Goal: Task Accomplishment & Management: Use online tool/utility

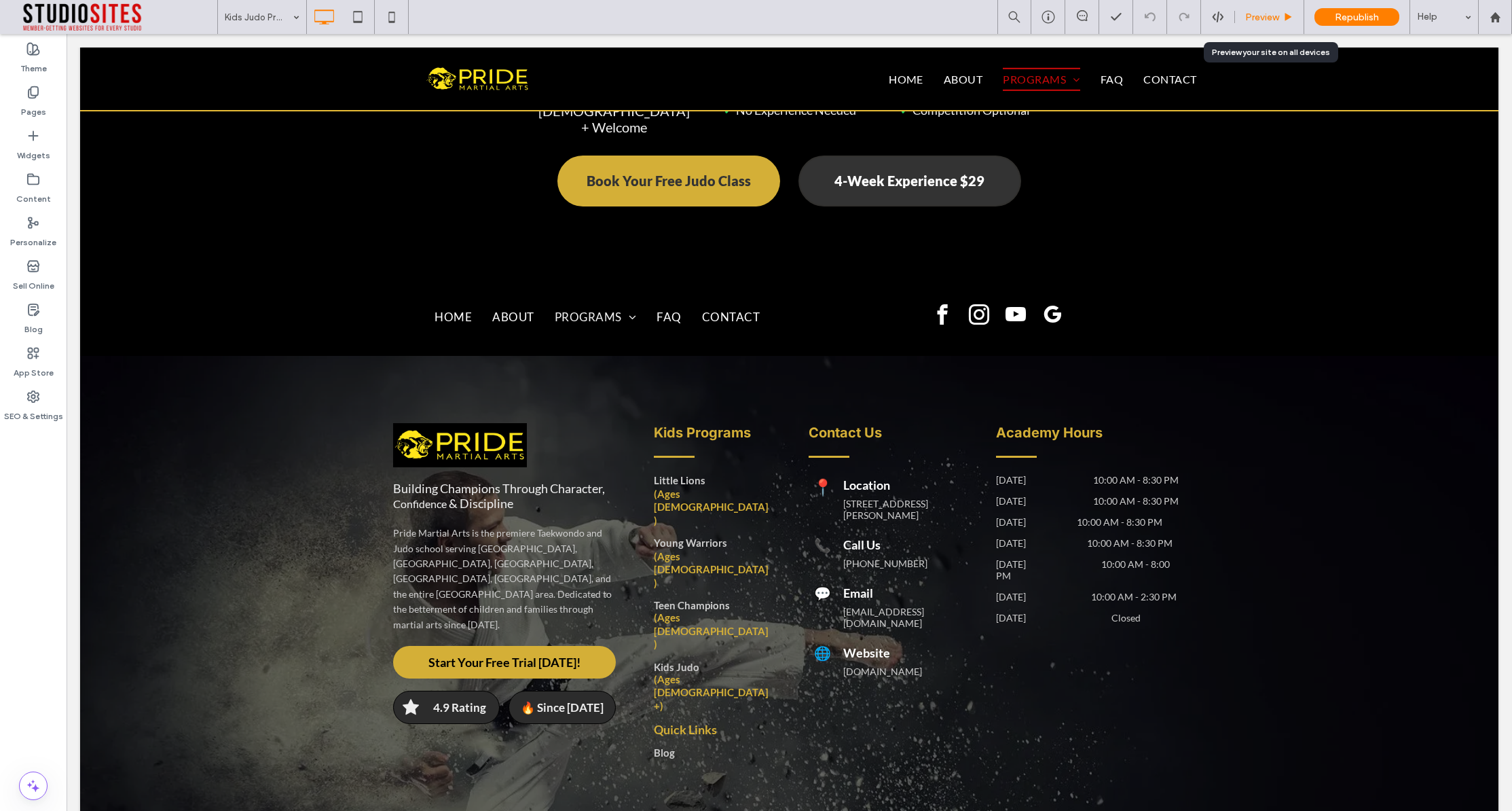
click at [1273, 18] on span "Preview" at bounding box center [1262, 17] width 34 height 12
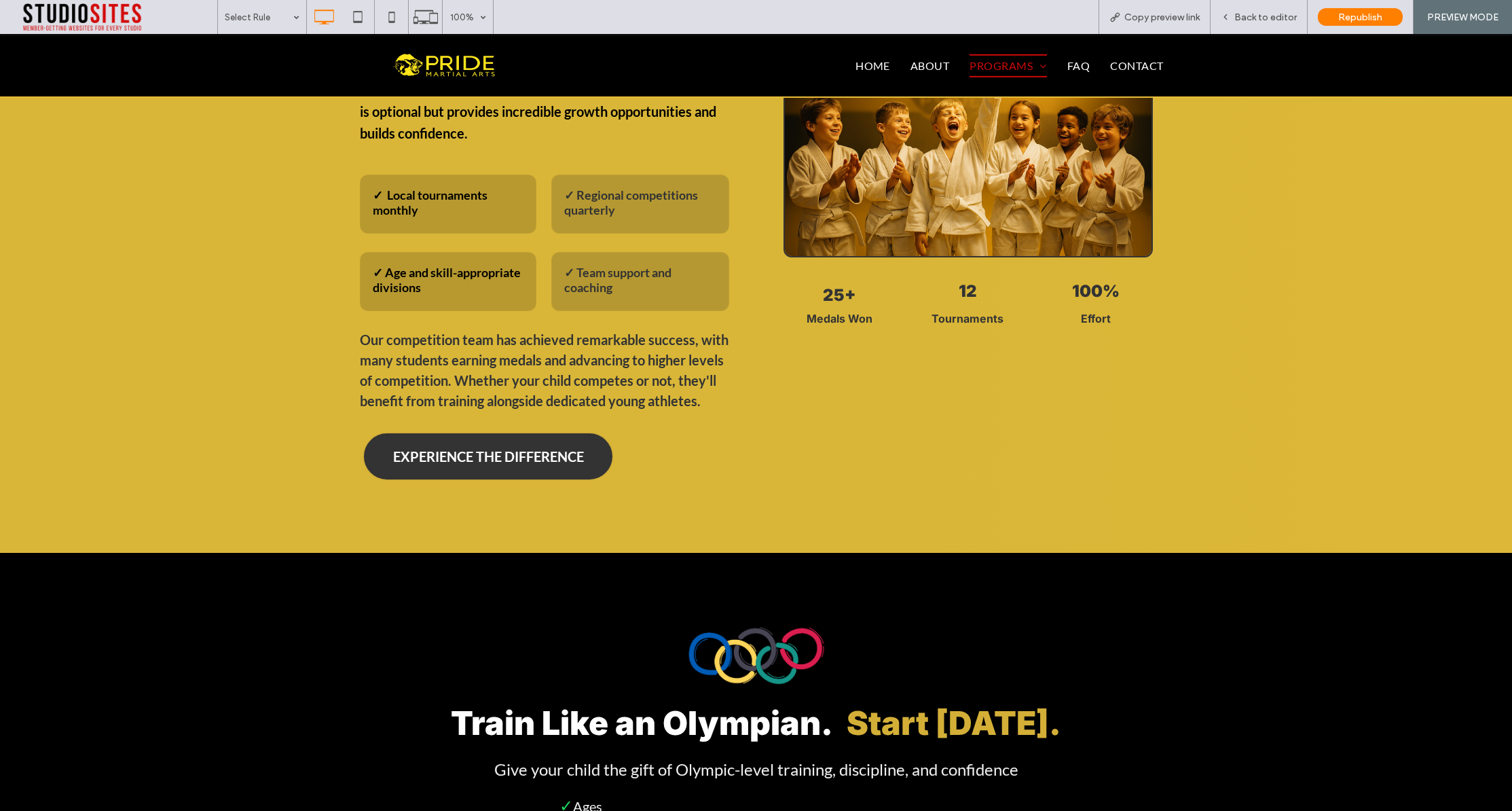
scroll to position [5450, 0]
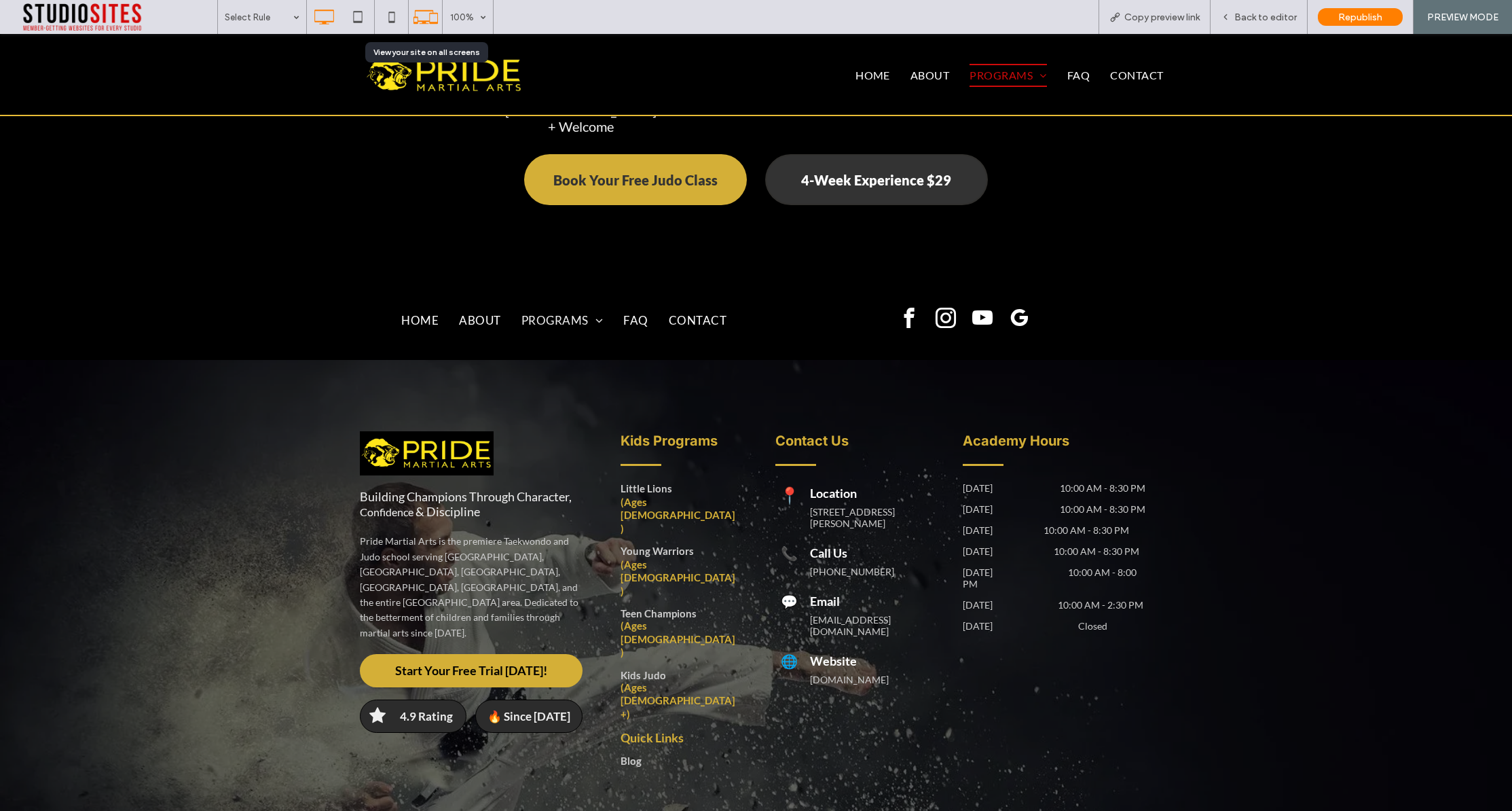
click at [426, 24] on icon at bounding box center [426, 17] width 26 height 26
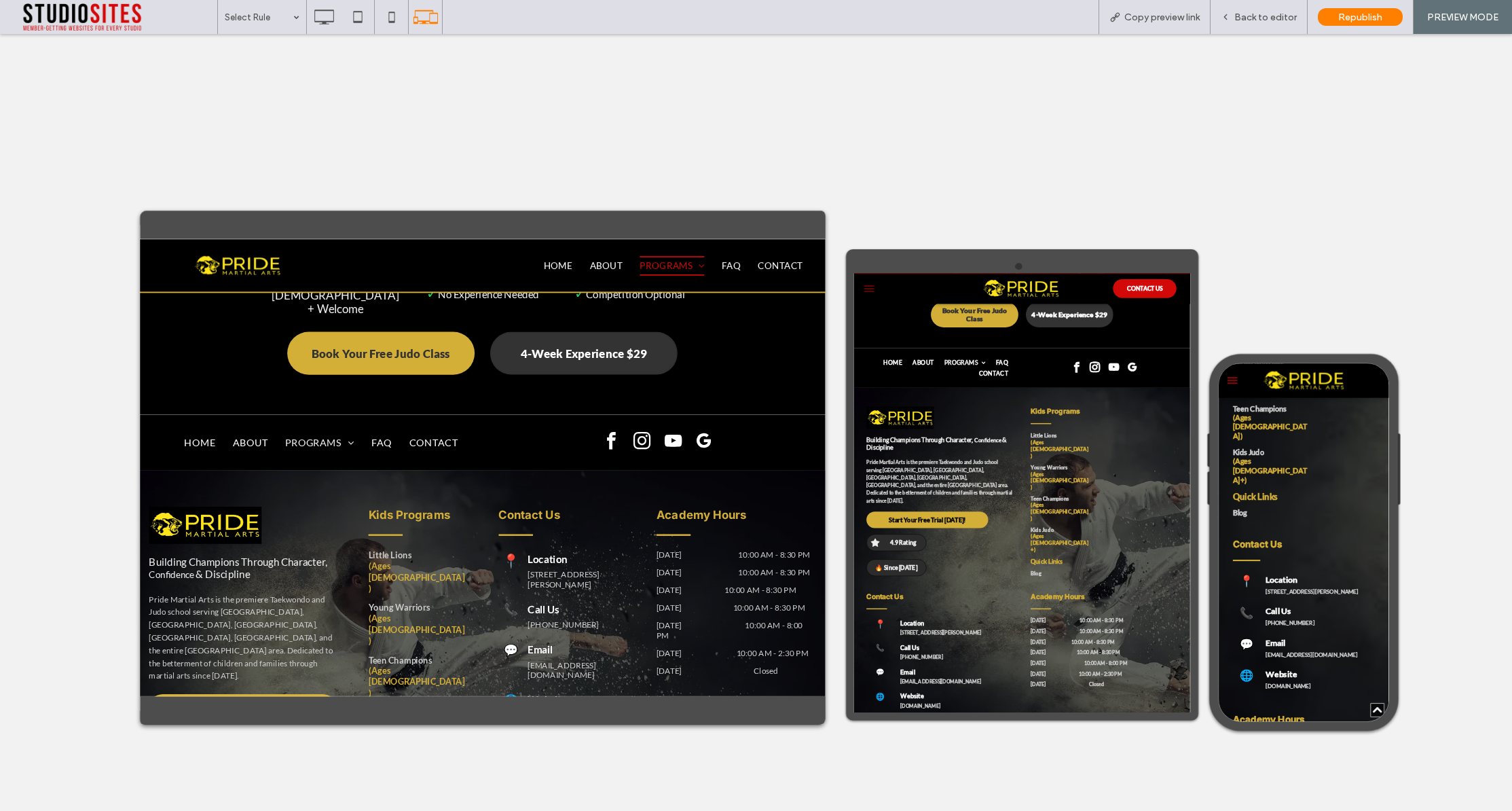
scroll to position [5176, 0]
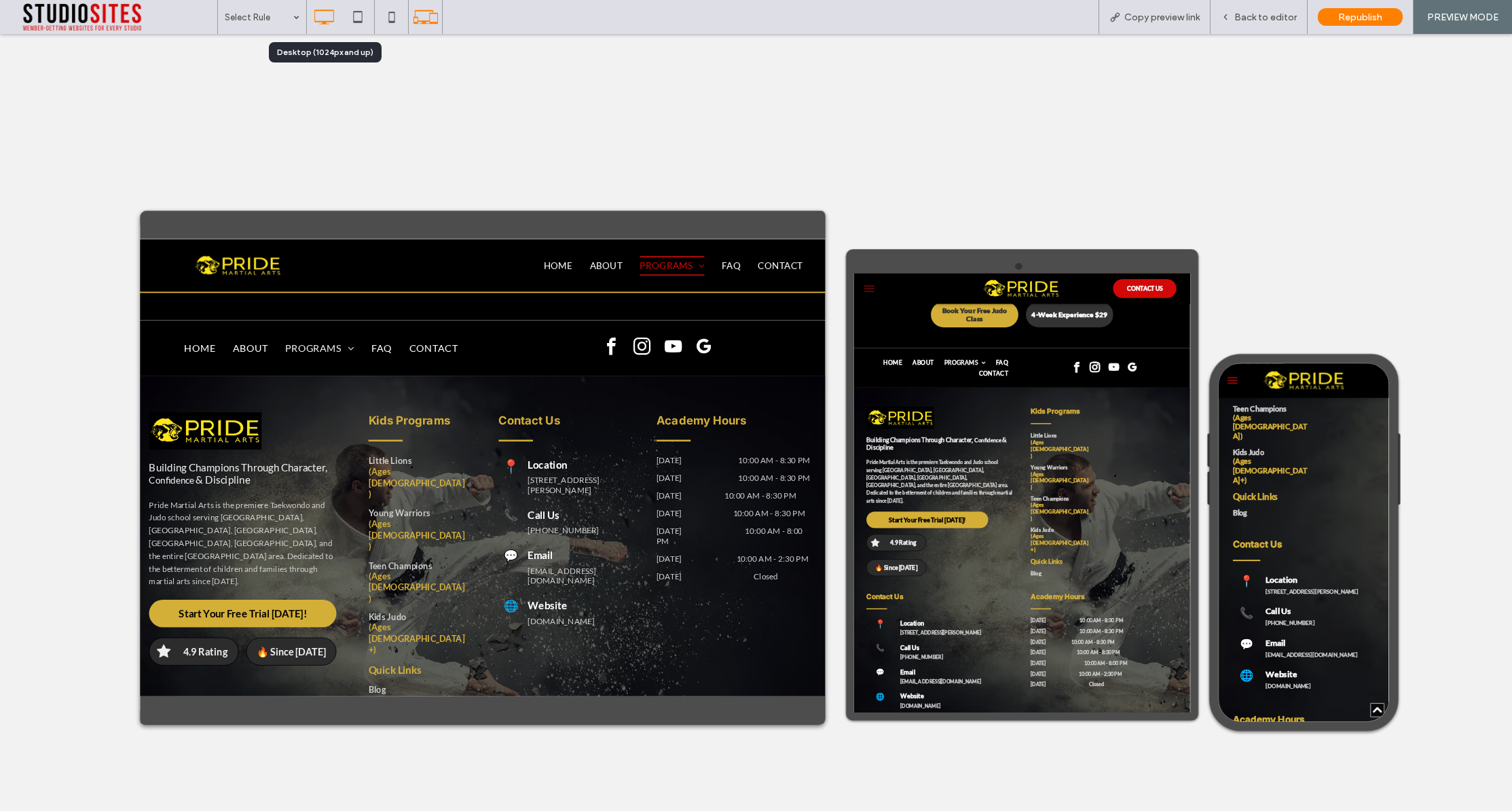
click at [320, 22] on icon at bounding box center [324, 17] width 27 height 27
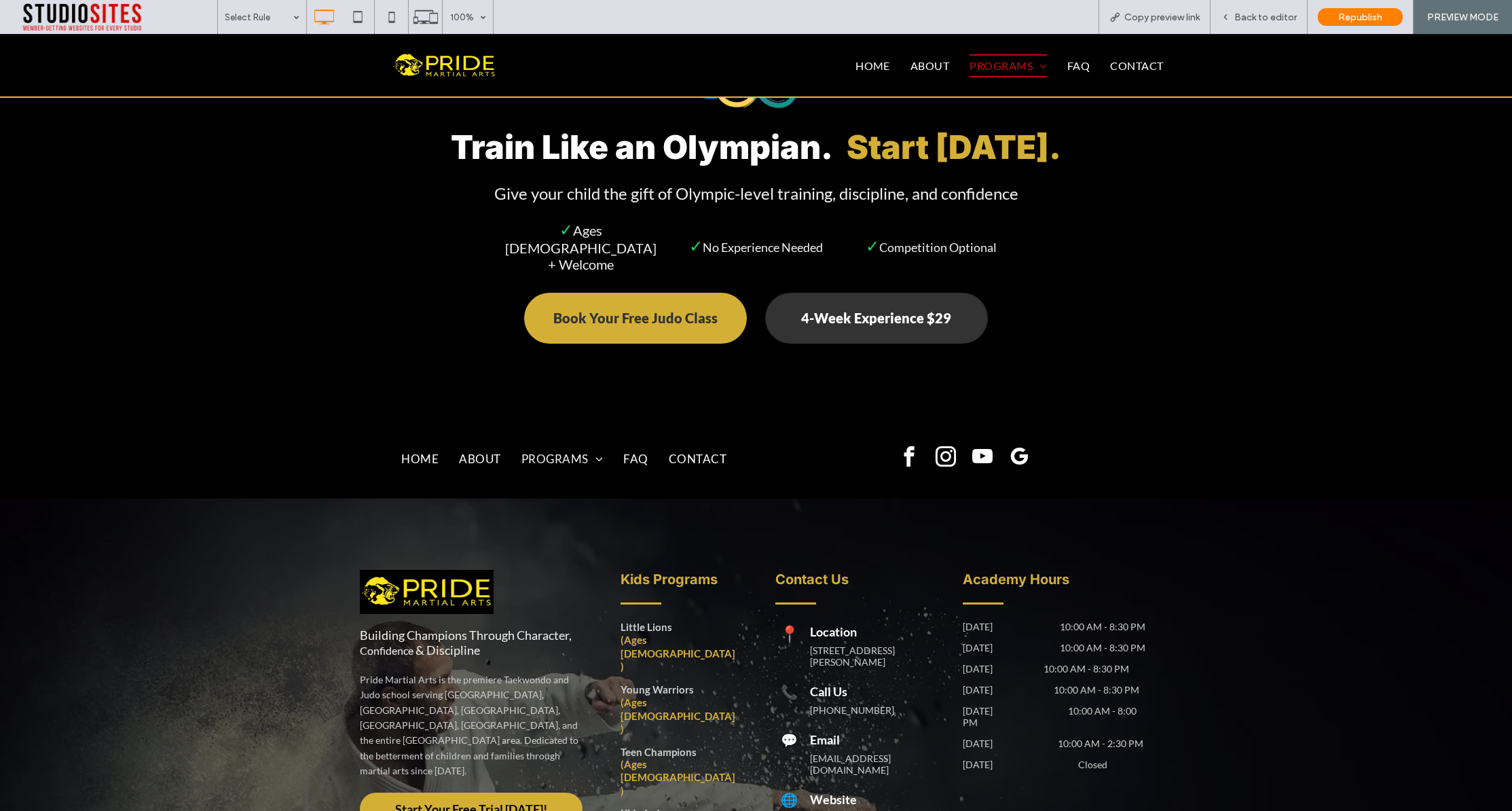
scroll to position [5468, 0]
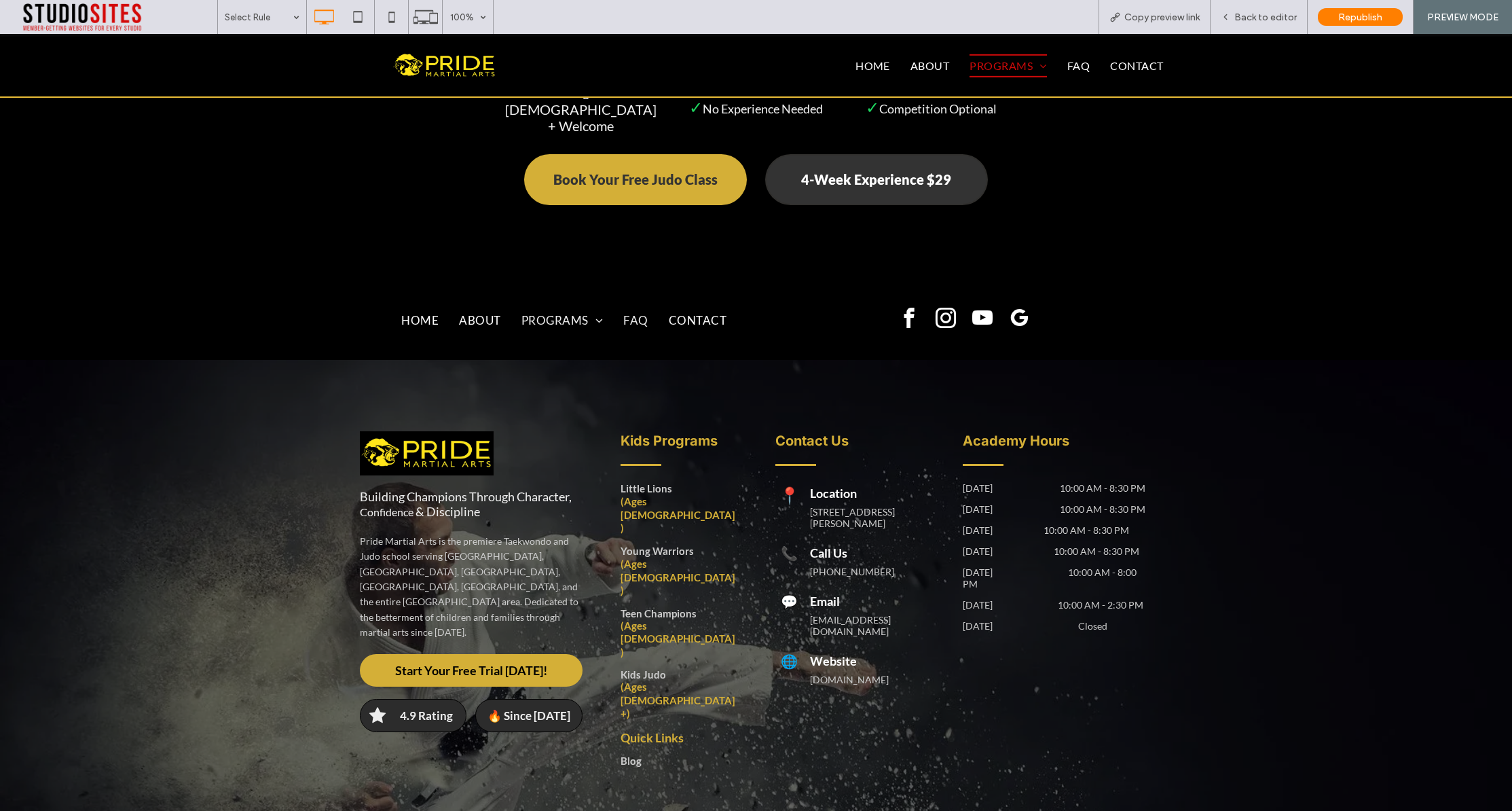
click at [653, 312] on link "FAQ" at bounding box center [635, 320] width 45 height 22
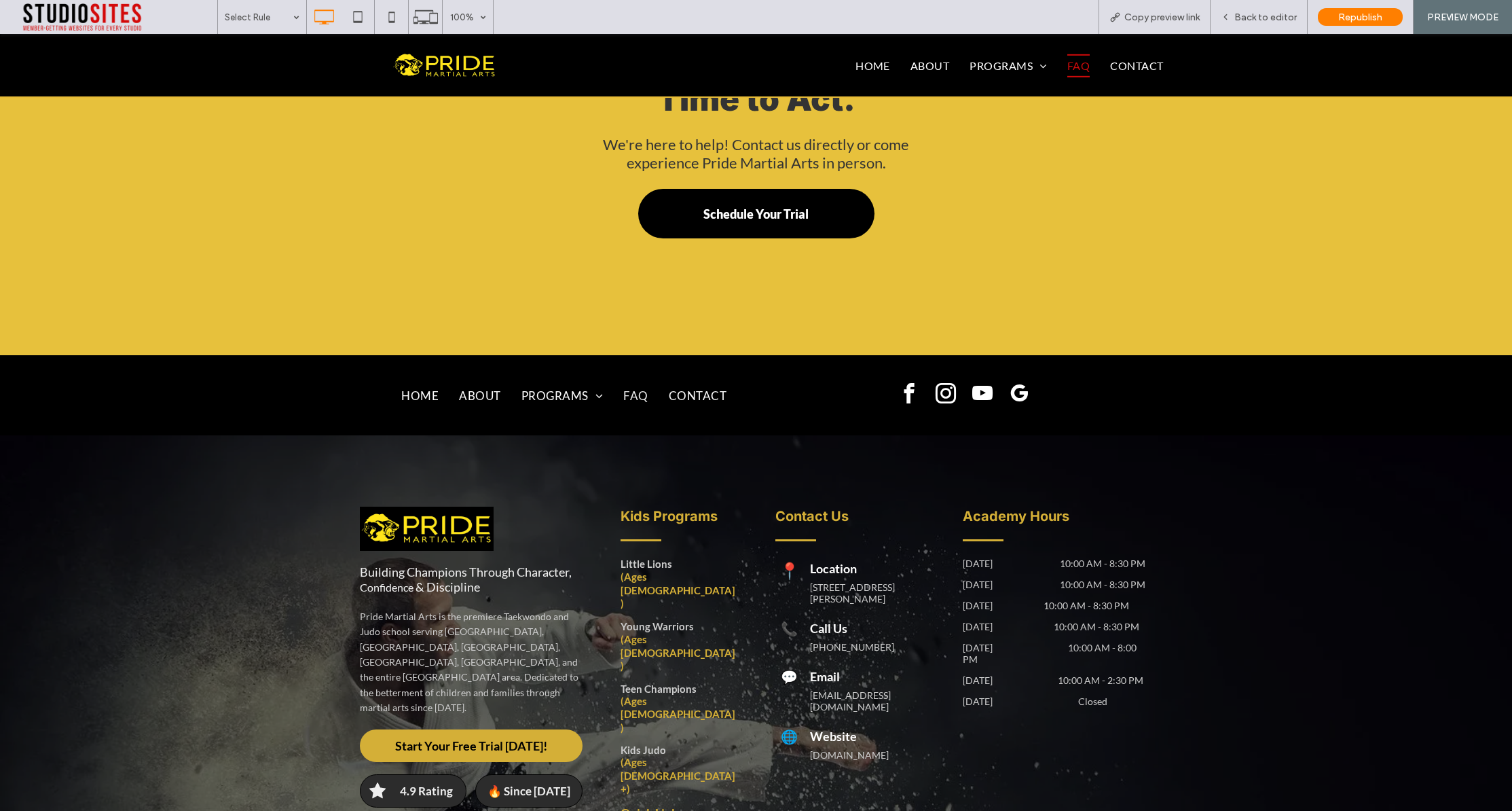
scroll to position [1221, 0]
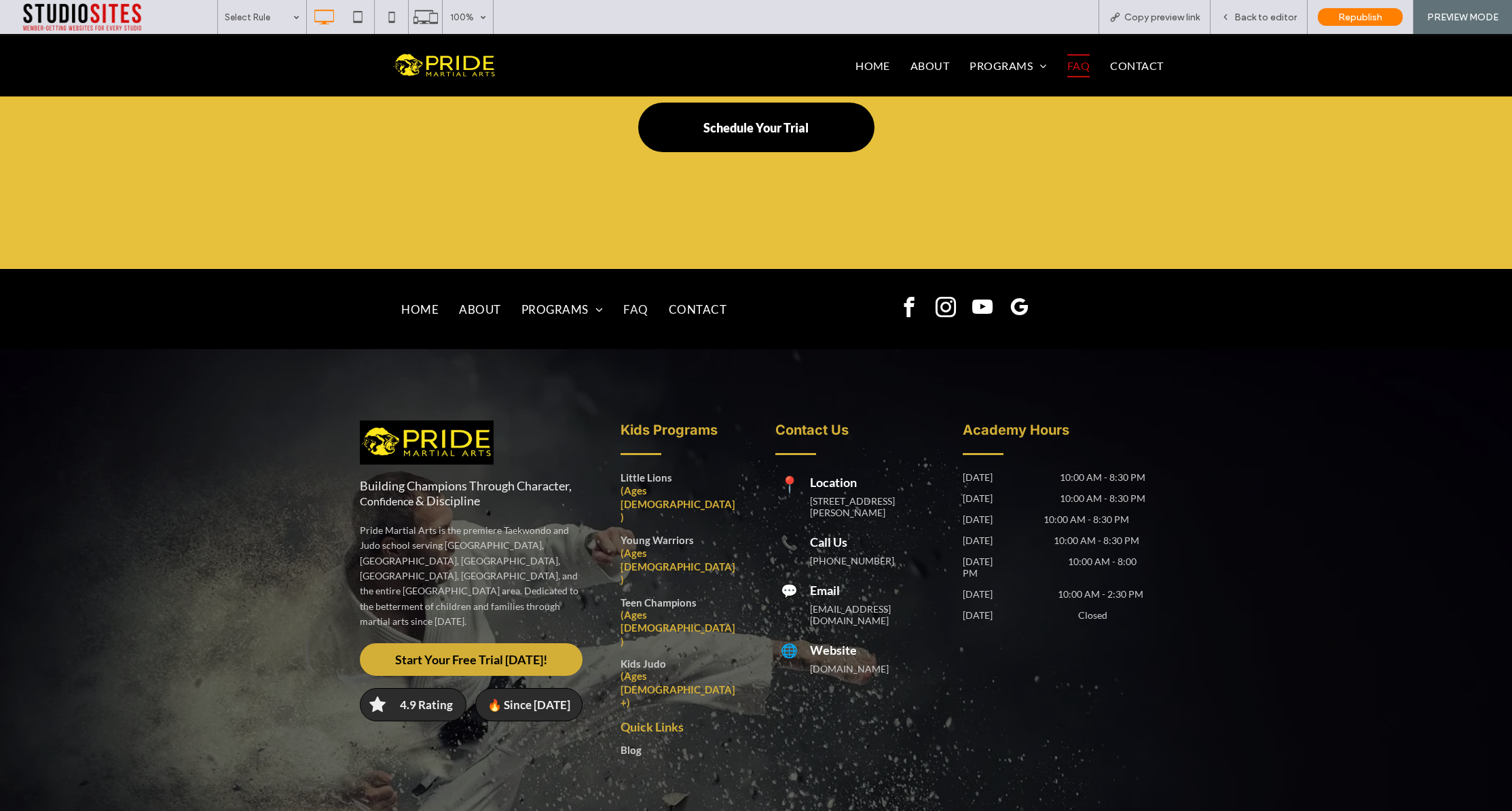
click at [194, 496] on div "Building Champions Through Character, Confidence & Discipline Pride Martial Art…" at bounding box center [756, 589] width 1512 height 479
click at [1275, 15] on span "Back to editor" at bounding box center [1266, 17] width 63 height 12
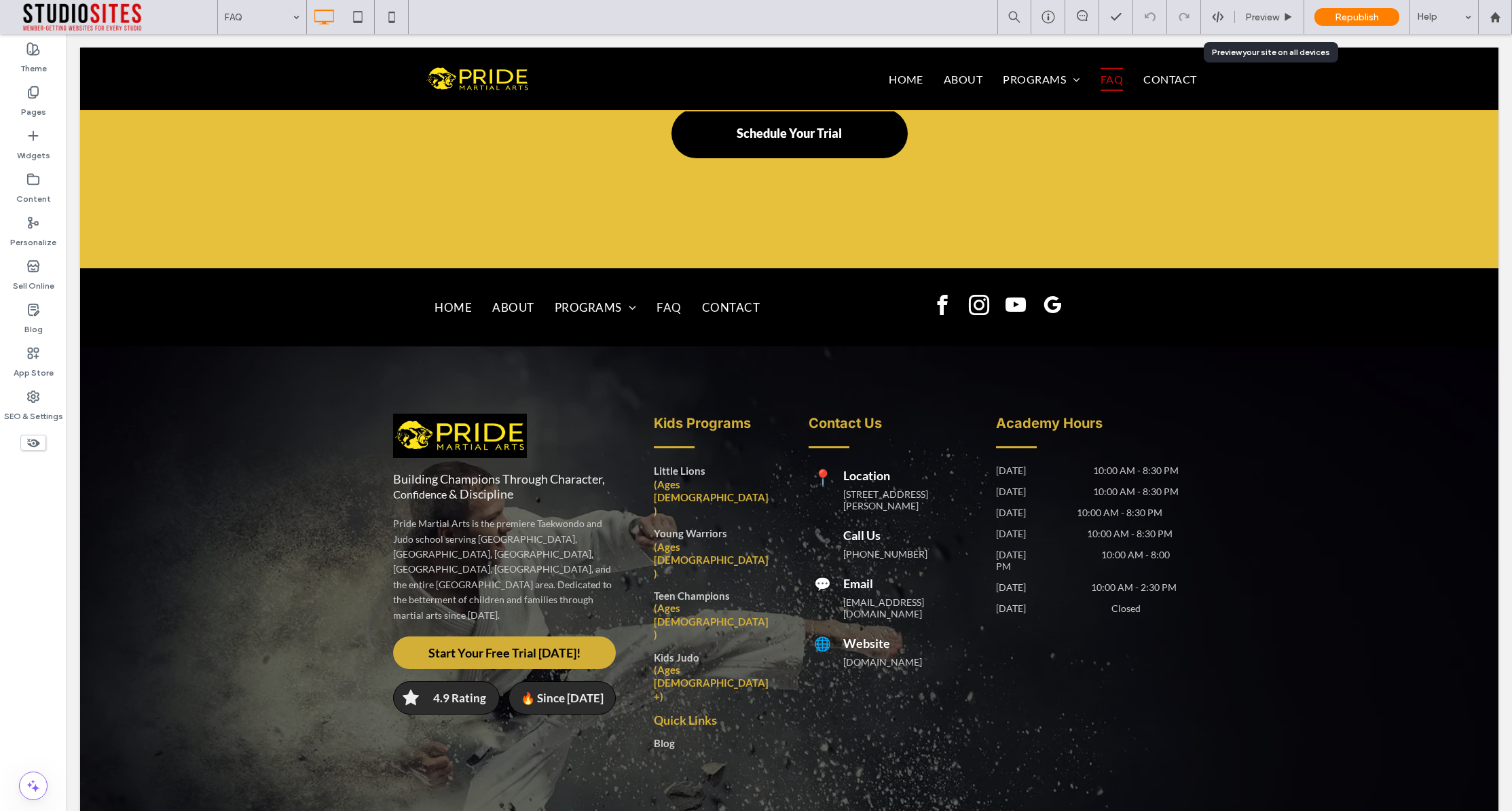
scroll to position [1208, 0]
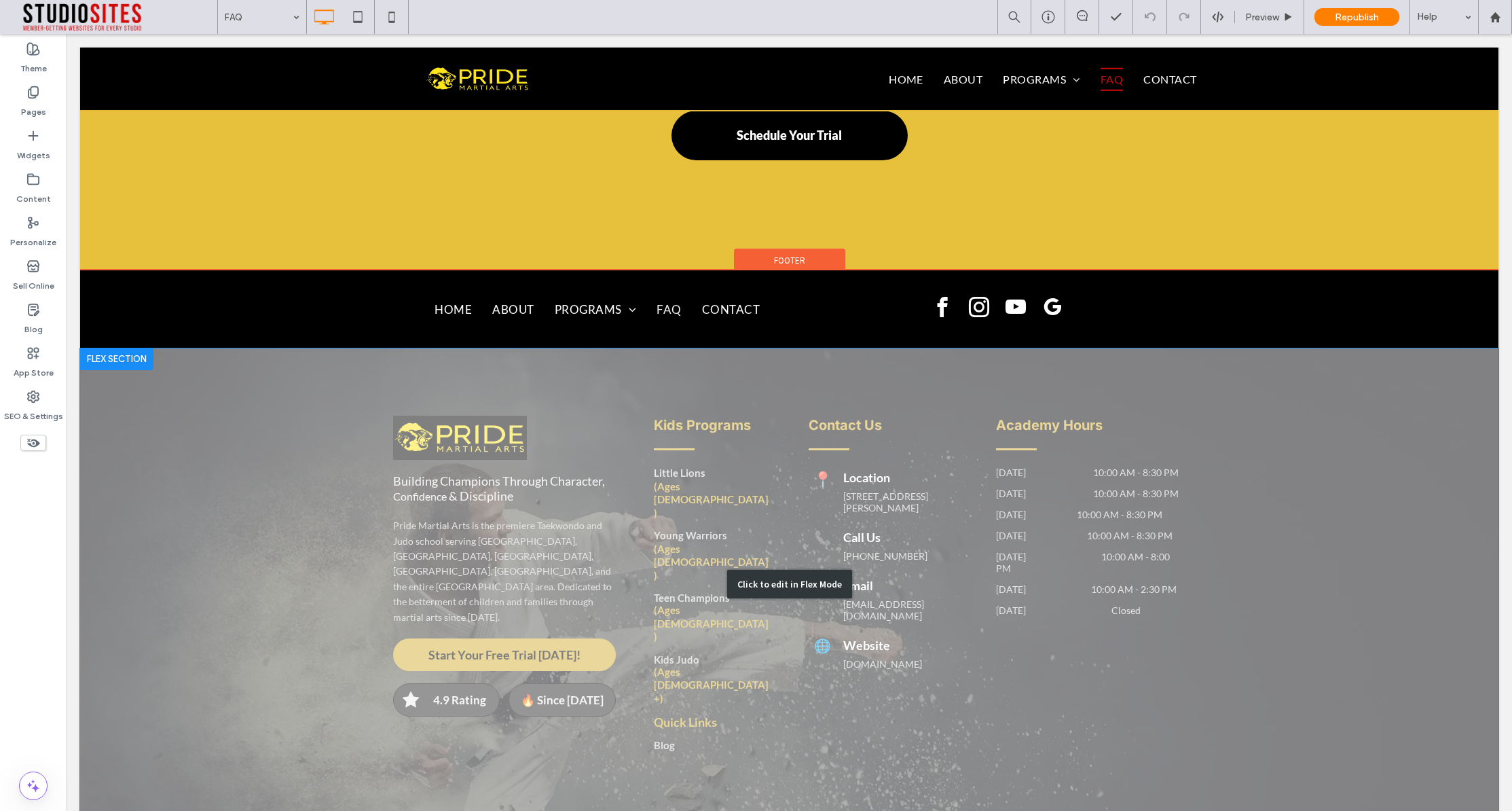
click at [215, 498] on div "Click to edit in Flex Mode" at bounding box center [789, 584] width 1418 height 472
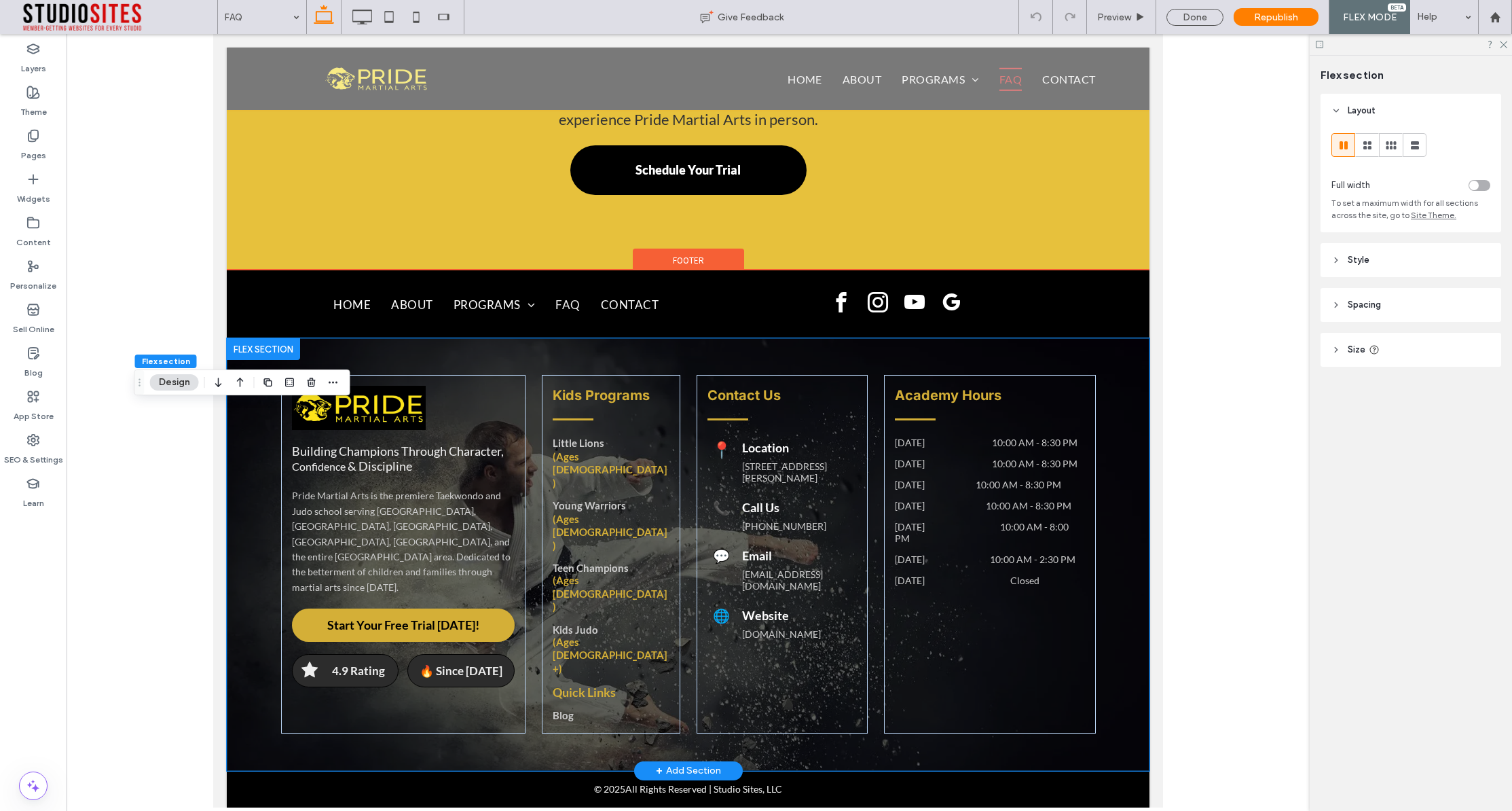
scroll to position [1006, 0]
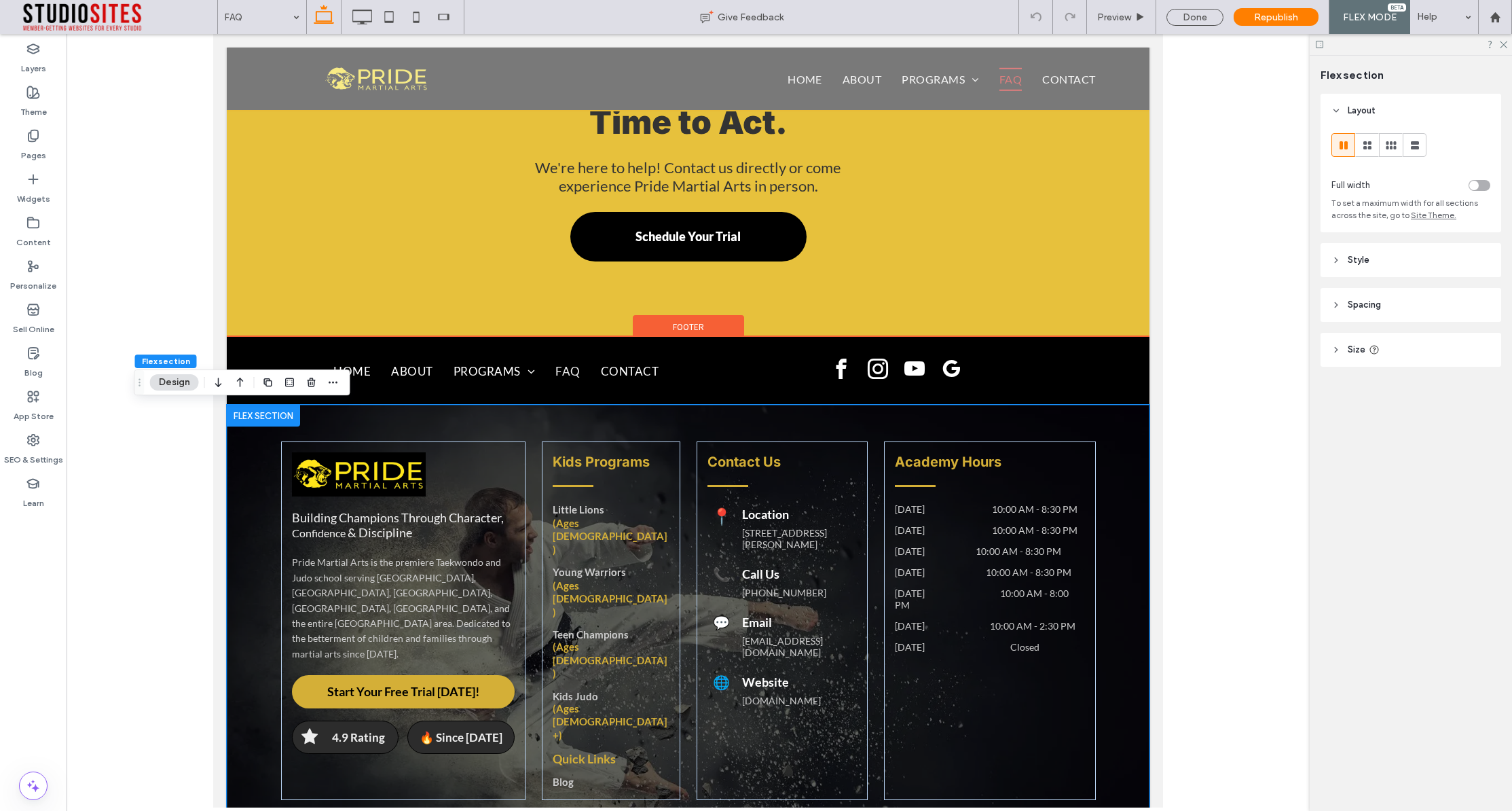
click at [237, 497] on div "Building Champions Through Character, Confidence & Discipline Pride Martial Art…" at bounding box center [688, 620] width 923 height 432
click at [1136, 443] on div "Building Champions Through Character, Confidence & Discipline Pride Martial Art…" at bounding box center [688, 620] width 923 height 432
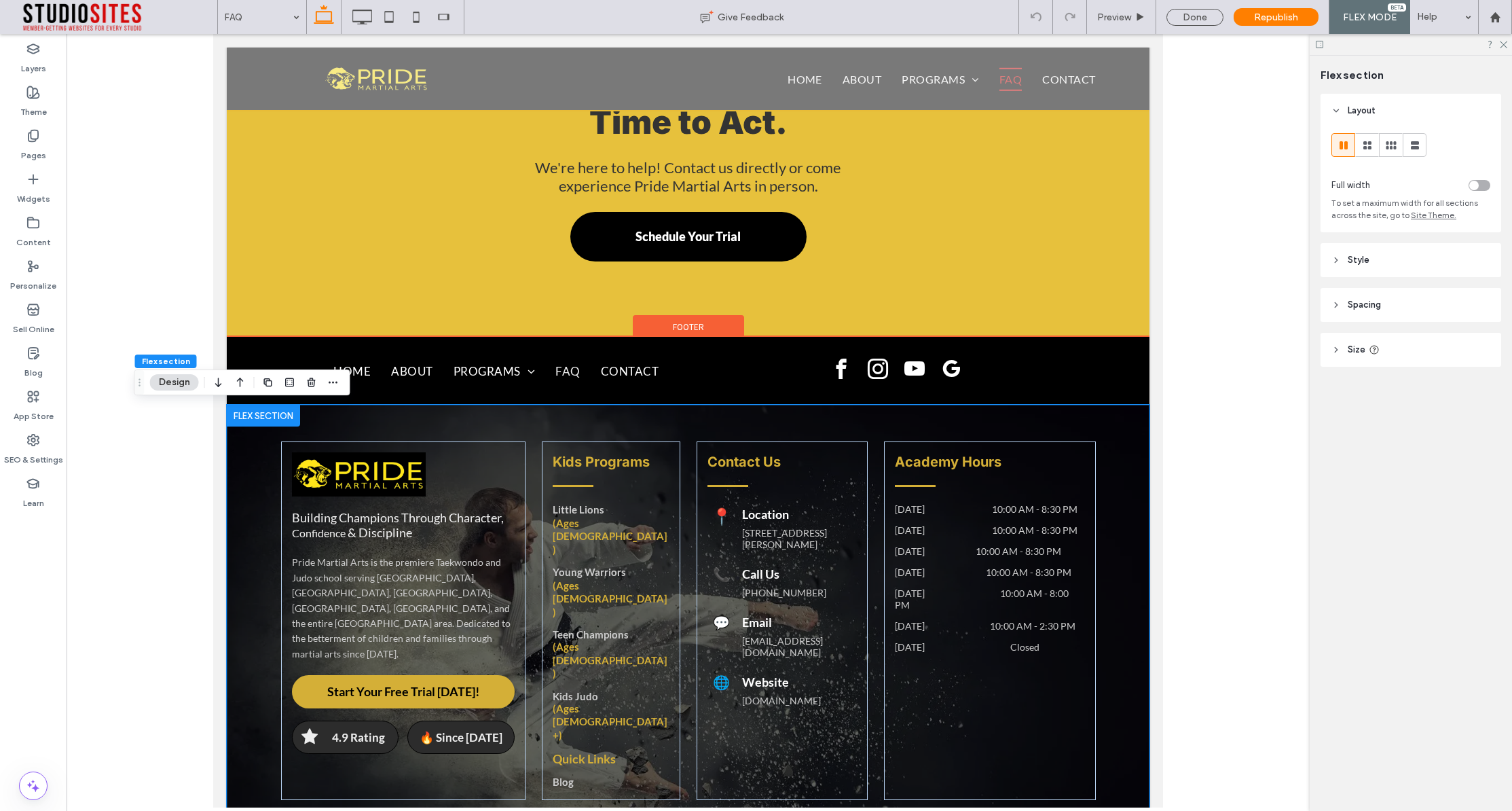
click at [1136, 443] on div "Building Champions Through Character, Confidence & Discipline Pride Martial Art…" at bounding box center [688, 620] width 923 height 432
click at [1136, 443] on div "Building Champions Through Character, Confidence & Discipline Pride Martial Art…" at bounding box center [688, 620] width 923 height 432
click at [243, 481] on div "Building Champions Through Character, Confidence & Discipline Pride Martial Art…" at bounding box center [688, 620] width 923 height 432
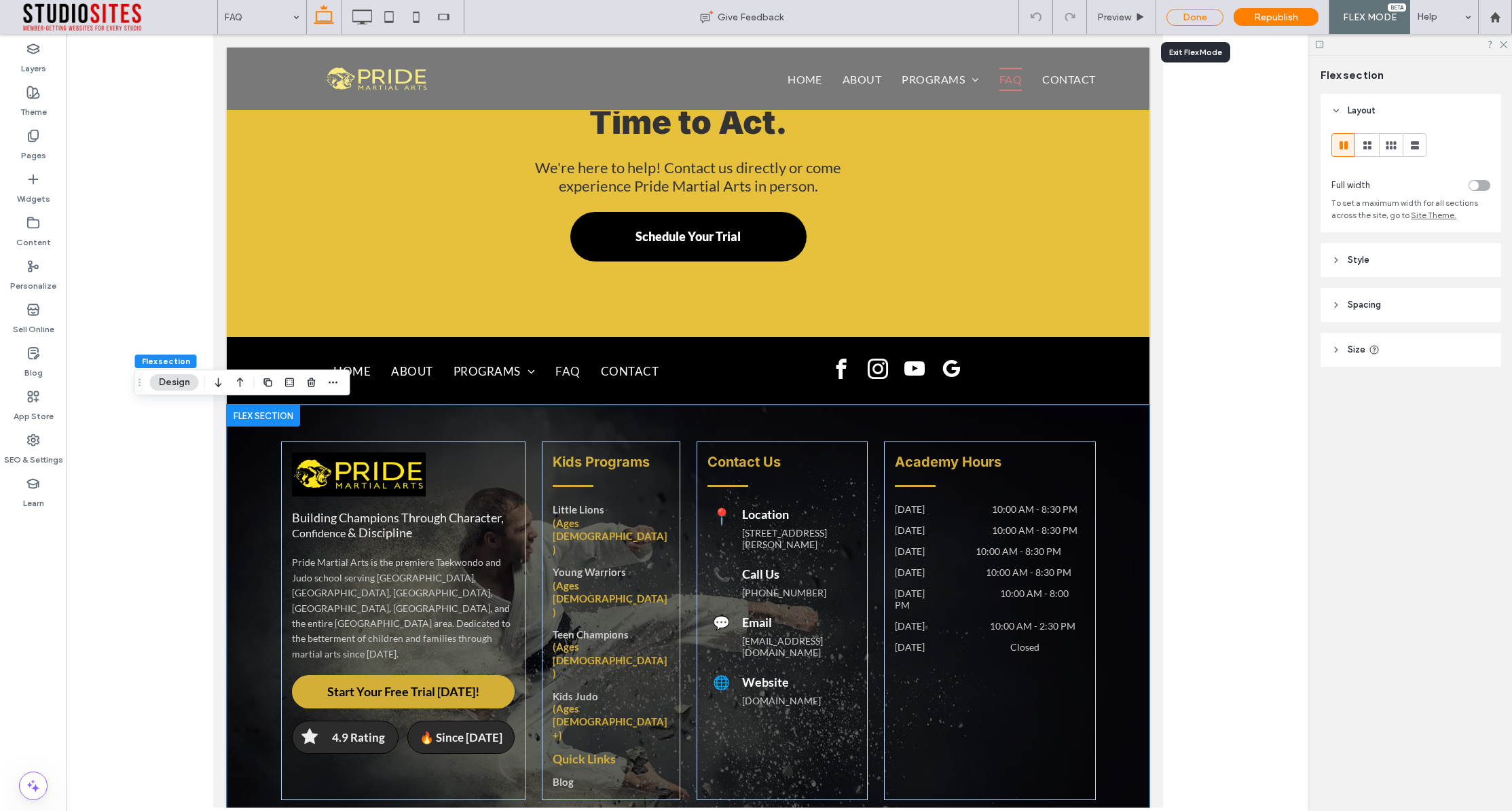
click at [1200, 18] on div "Done" at bounding box center [1195, 17] width 57 height 17
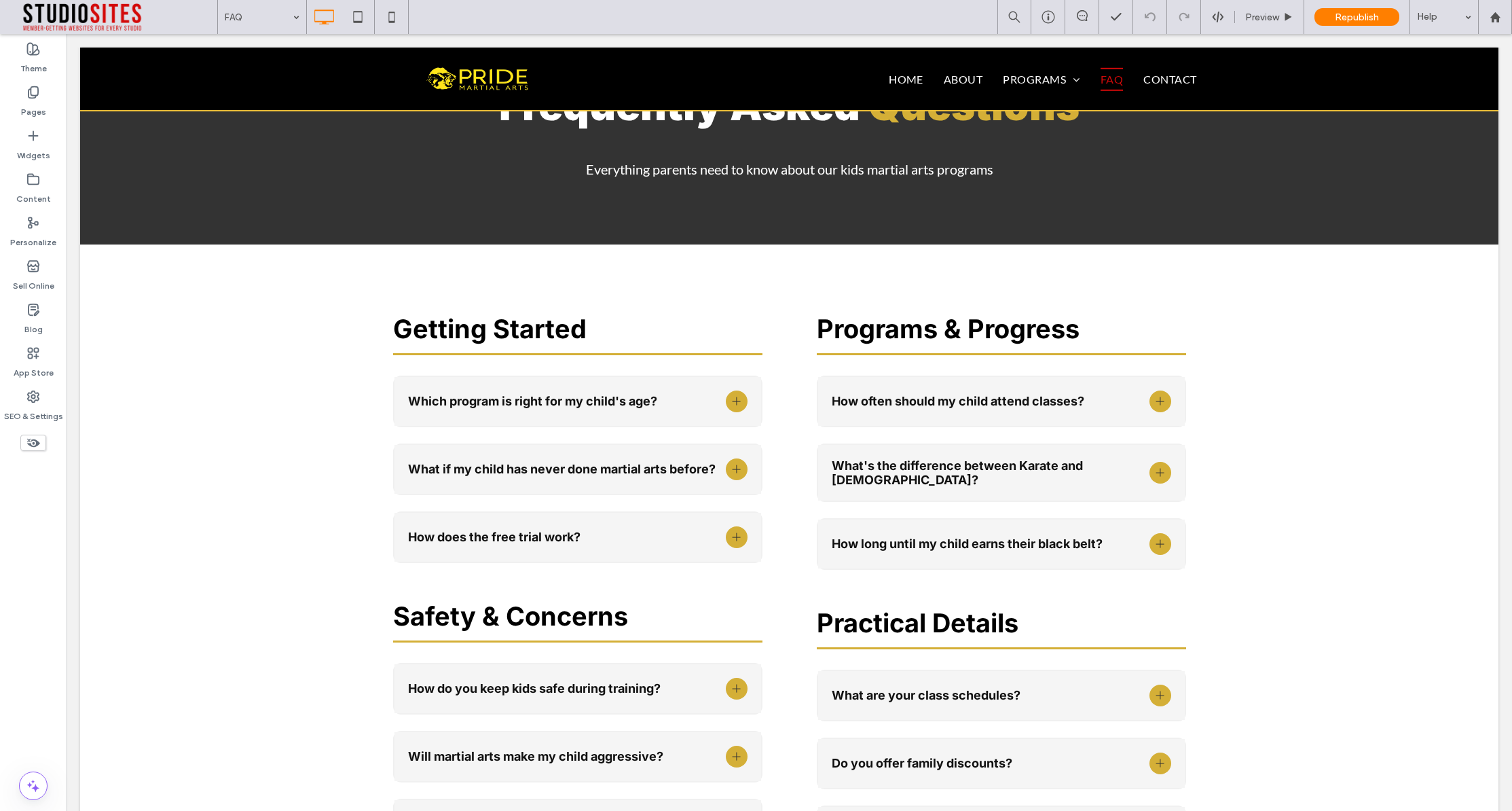
scroll to position [0, 0]
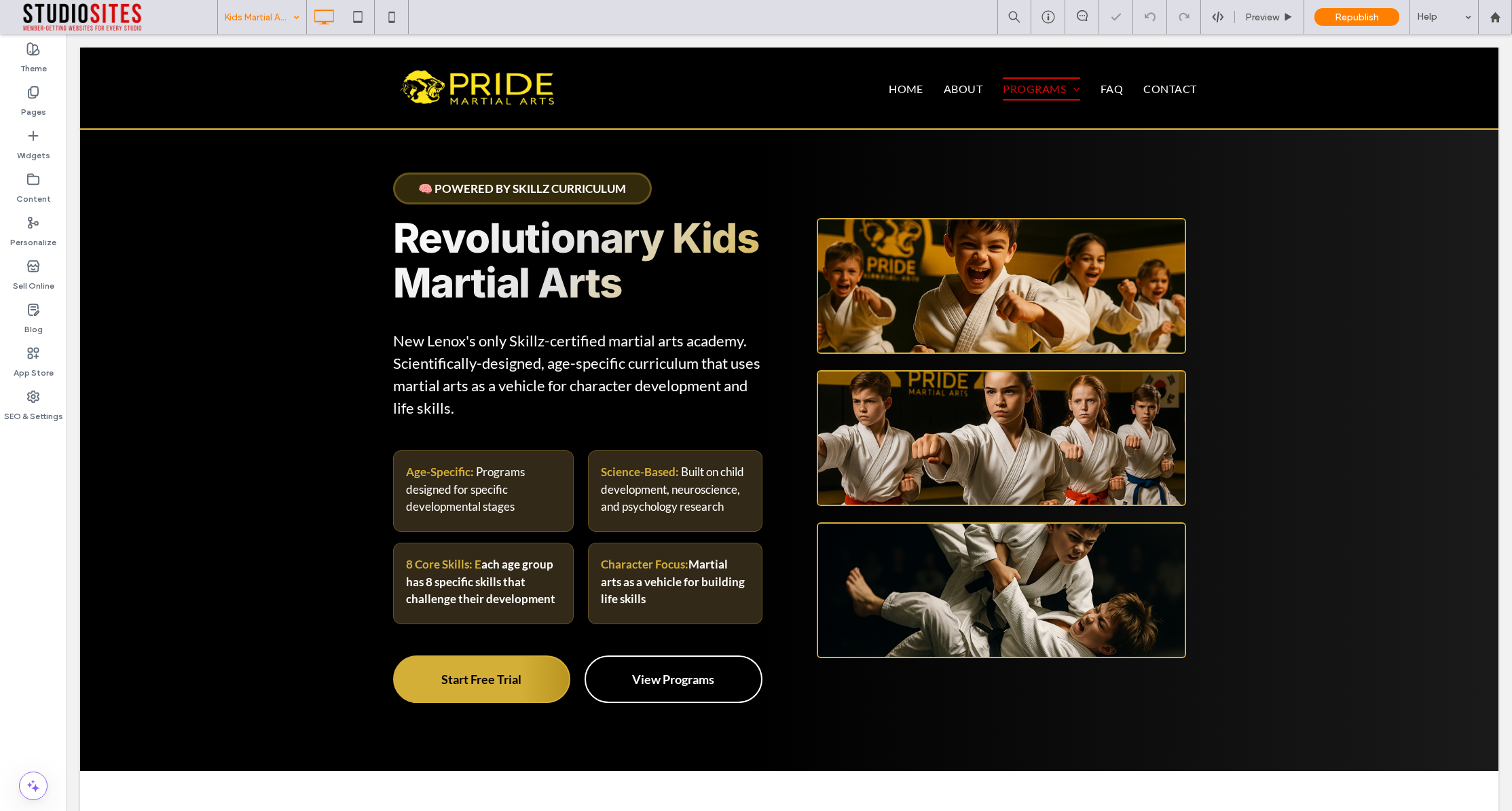
scroll to position [27, 0]
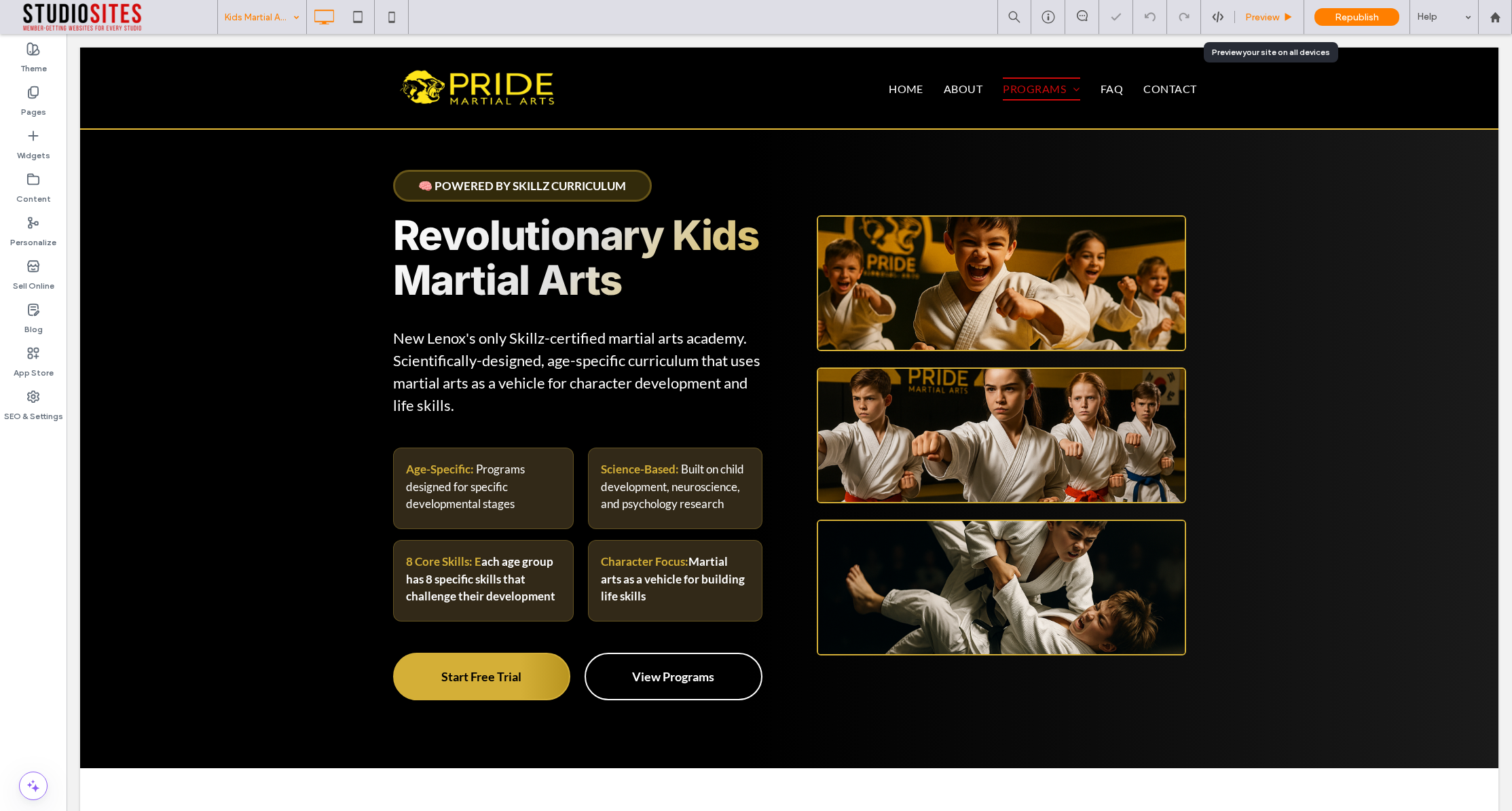
click at [1259, 18] on span "Preview" at bounding box center [1262, 17] width 34 height 12
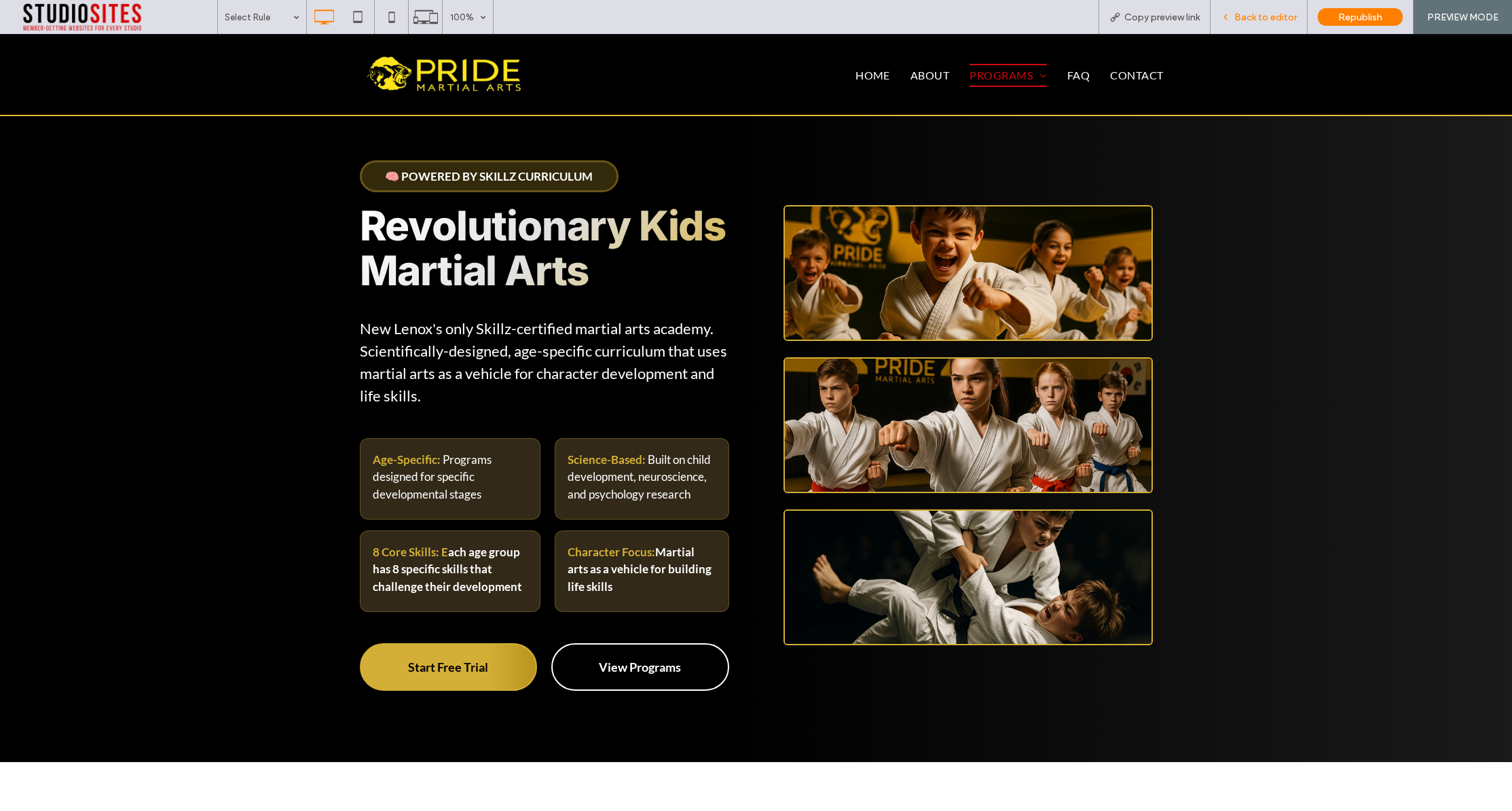
click at [1280, 14] on span "Back to editor" at bounding box center [1266, 17] width 63 height 12
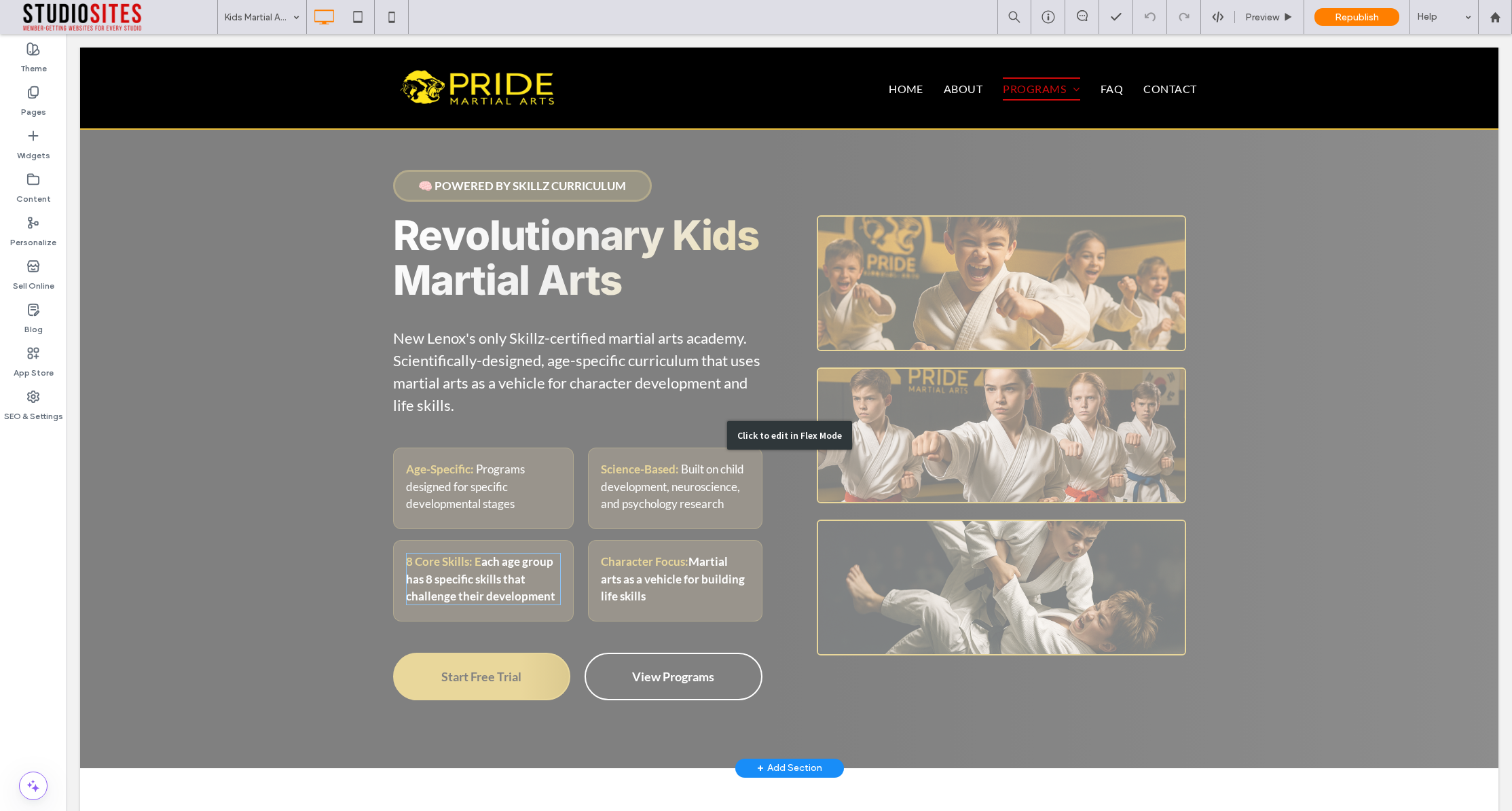
drag, startPoint x: 443, startPoint y: 561, endPoint x: 296, endPoint y: 561, distance: 147.0
click at [443, 561] on div "Click to edit in Flex Mode" at bounding box center [789, 435] width 1418 height 666
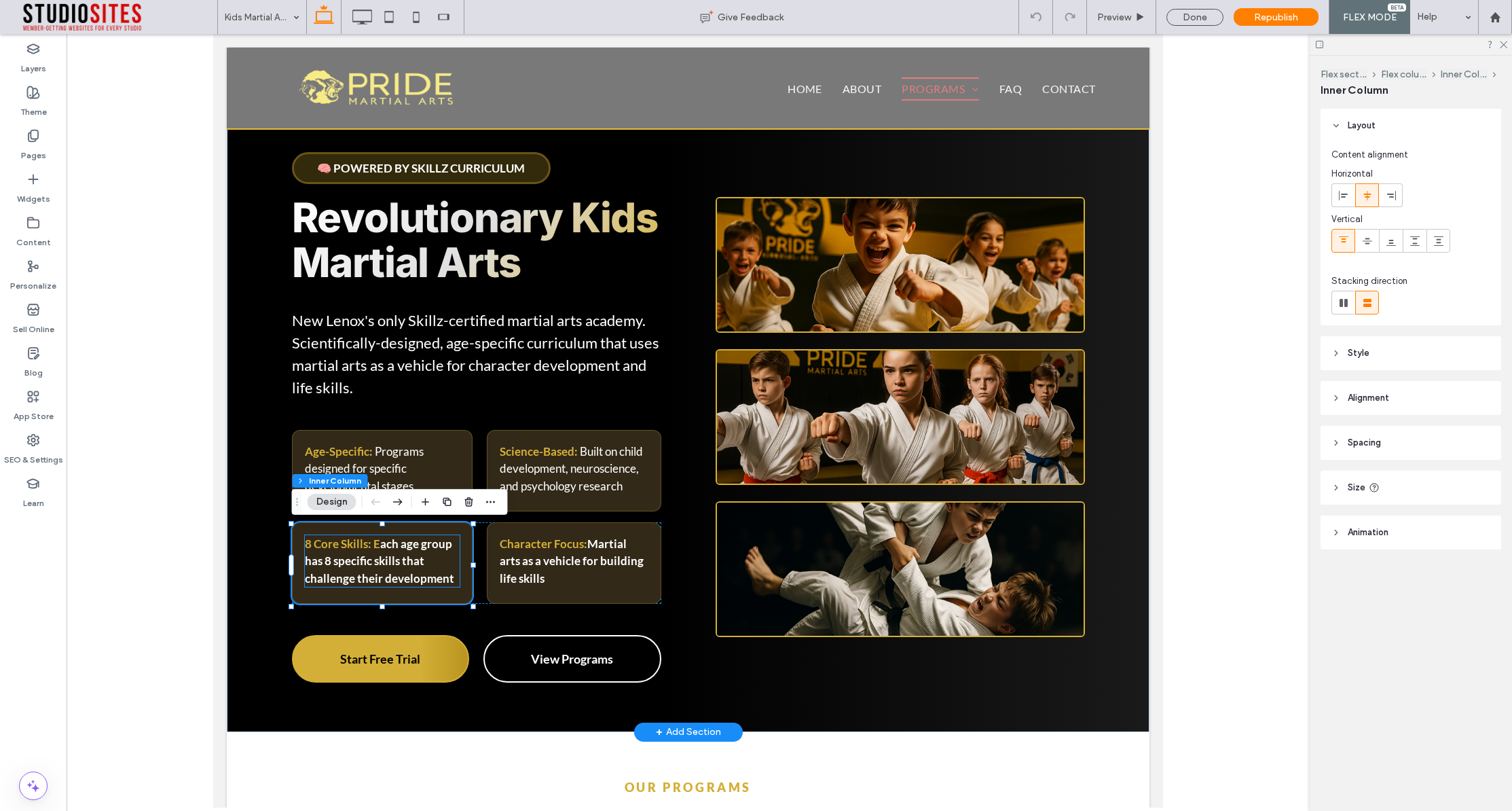
click at [379, 549] on strong "8 Core Skills: E" at bounding box center [343, 543] width 76 height 14
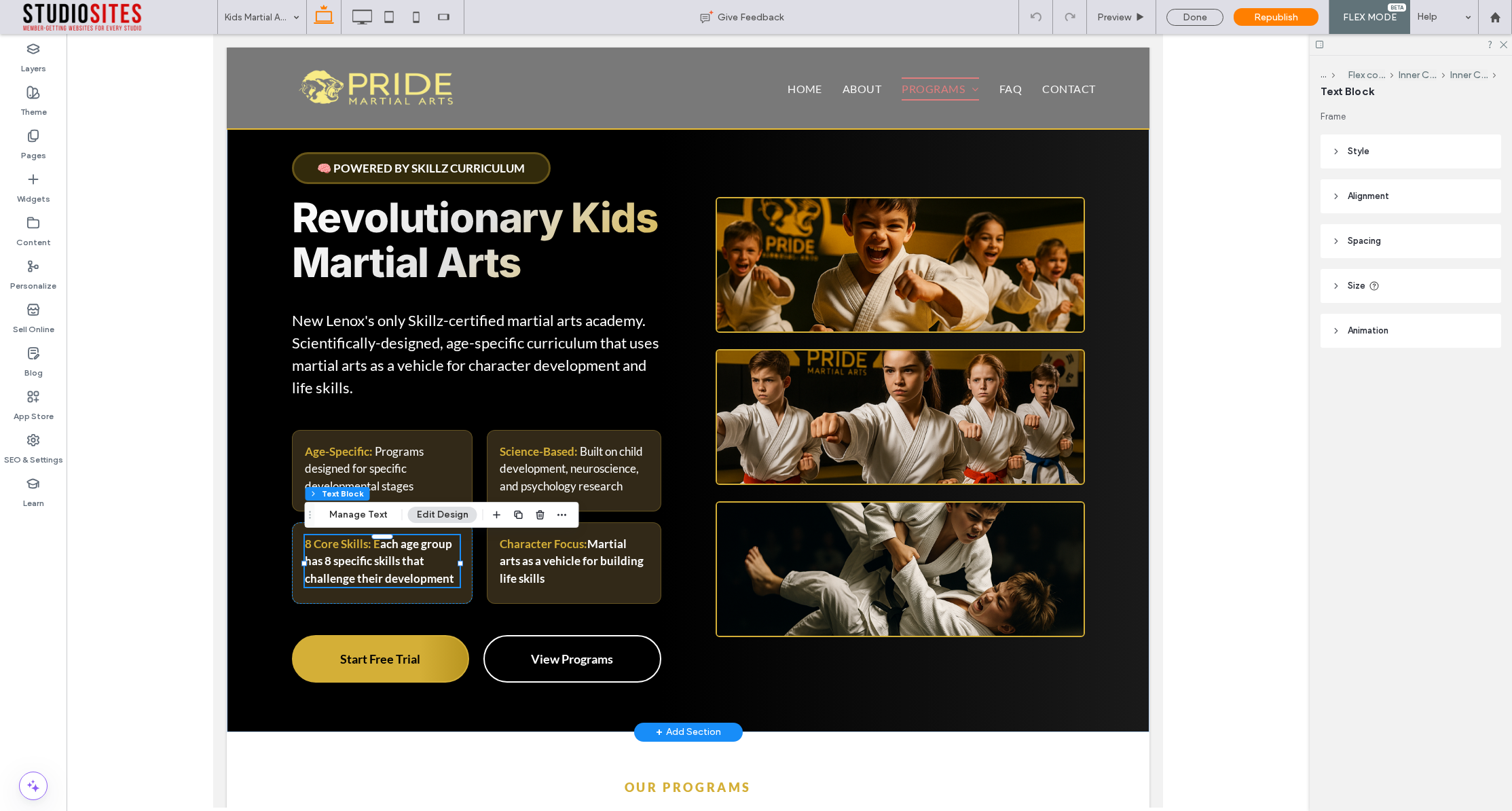
click at [379, 548] on strong "ach age group has 8 specific skills that challenge their development" at bounding box center [380, 561] width 150 height 49
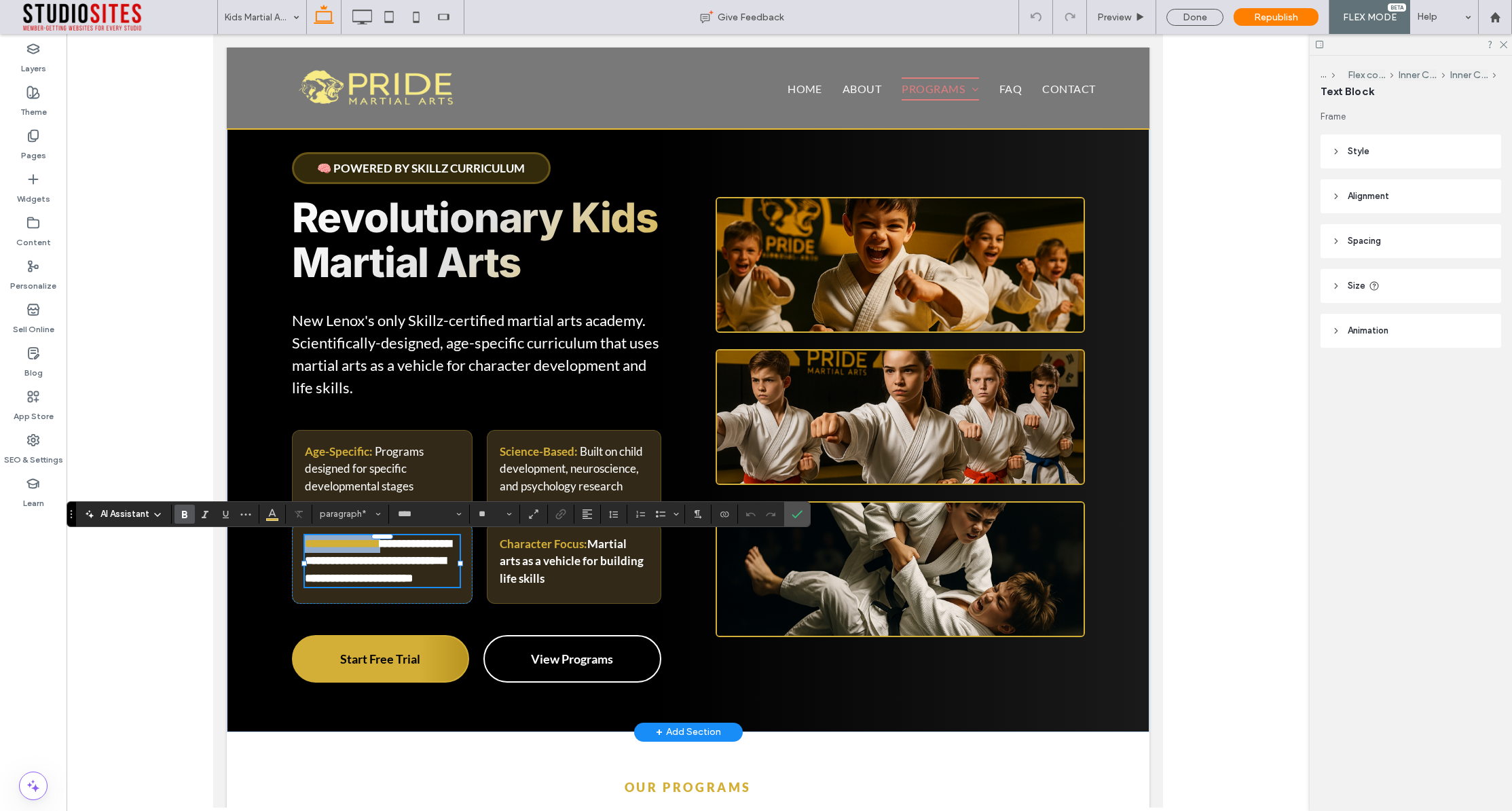
click at [379, 547] on strong "**********" at bounding box center [379, 561] width 147 height 46
drag, startPoint x: 380, startPoint y: 548, endPoint x: 366, endPoint y: 548, distance: 14.0
click at [374, 548] on p "**********" at bounding box center [382, 561] width 155 height 53
click at [271, 511] on use "Color" at bounding box center [273, 512] width 7 height 7
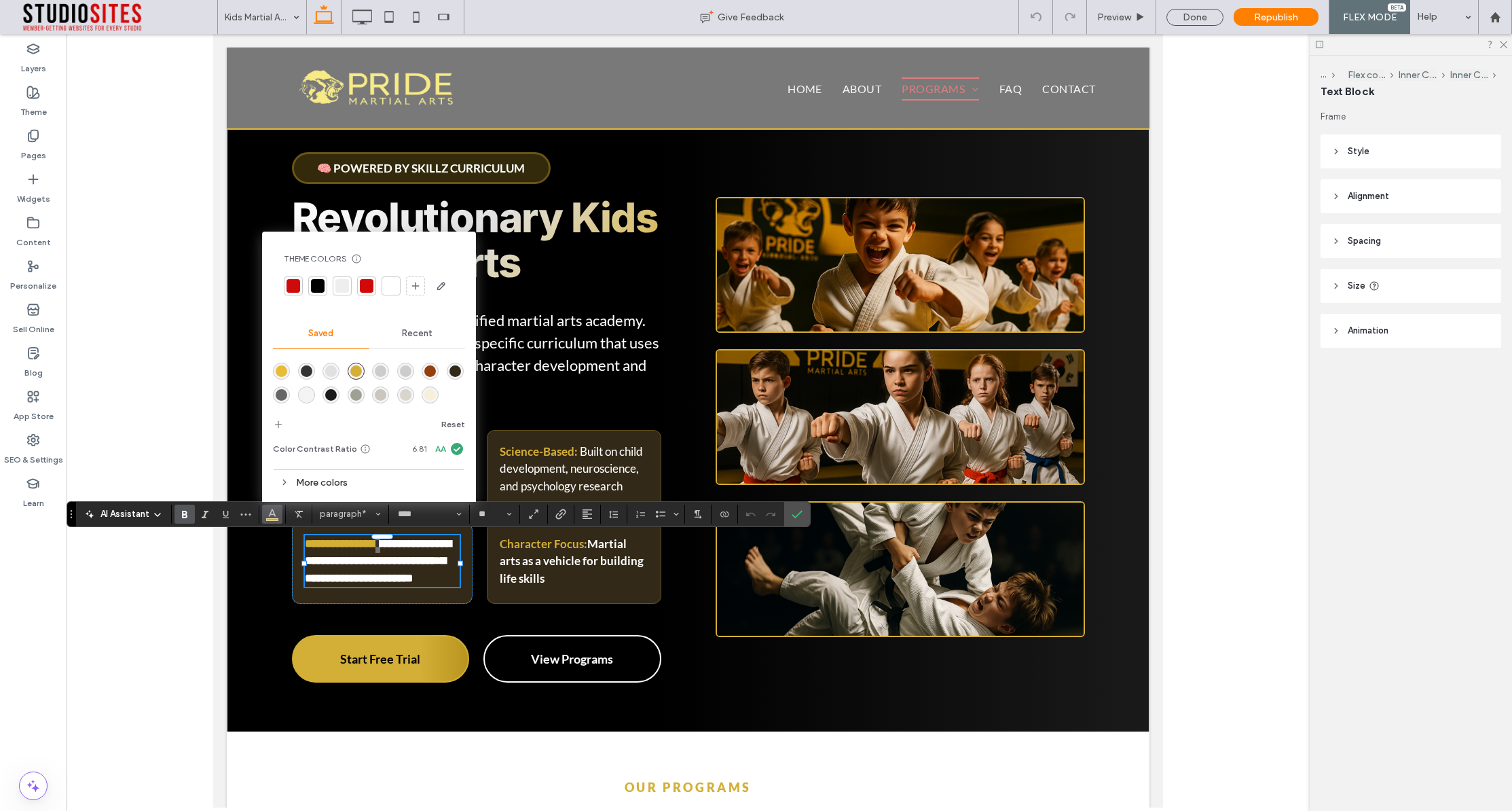
click at [382, 284] on div at bounding box center [391, 286] width 19 height 19
click at [790, 512] on label "Confirm" at bounding box center [797, 514] width 20 height 24
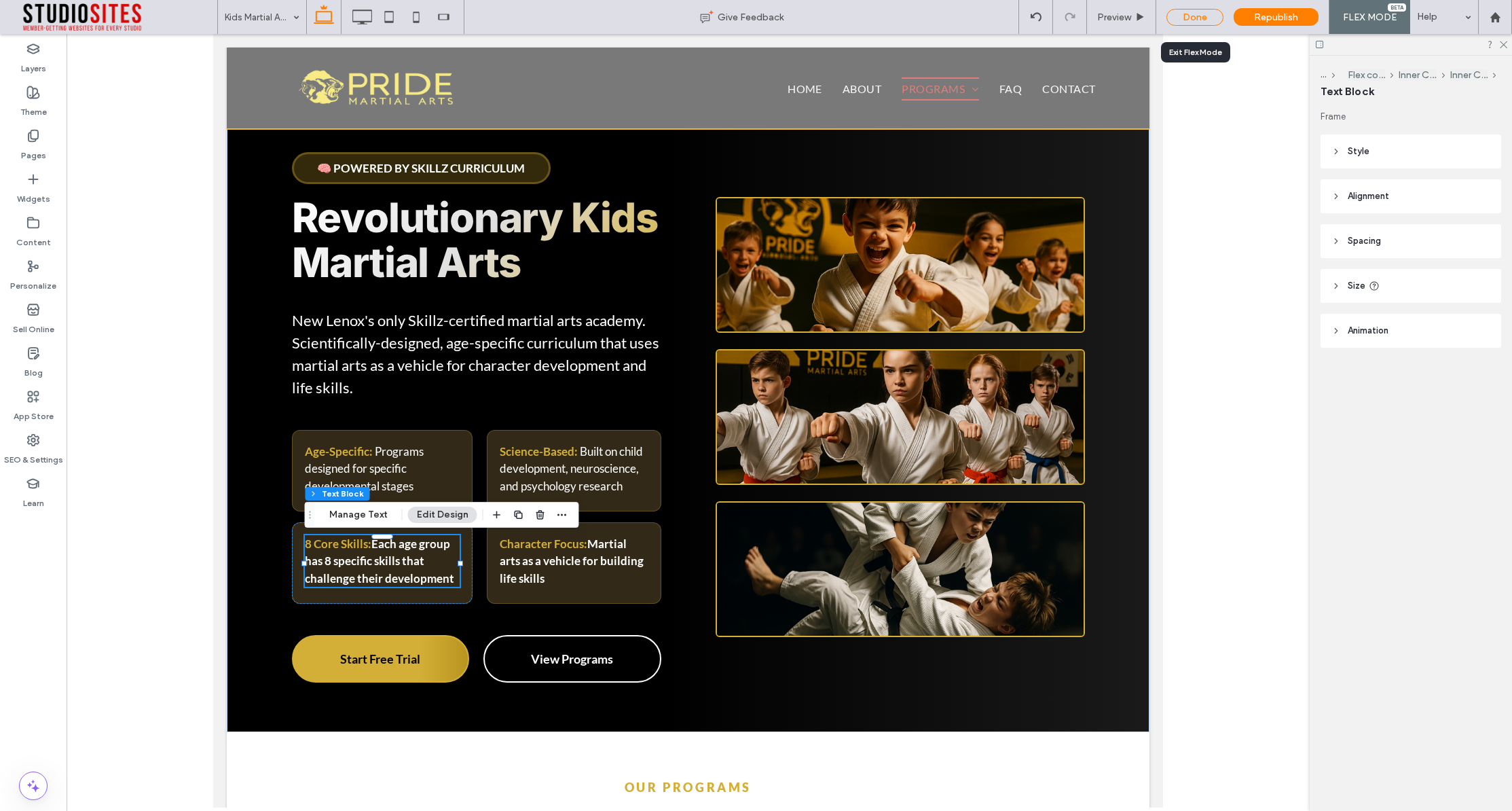
click at [1200, 10] on div "Done" at bounding box center [1195, 17] width 57 height 17
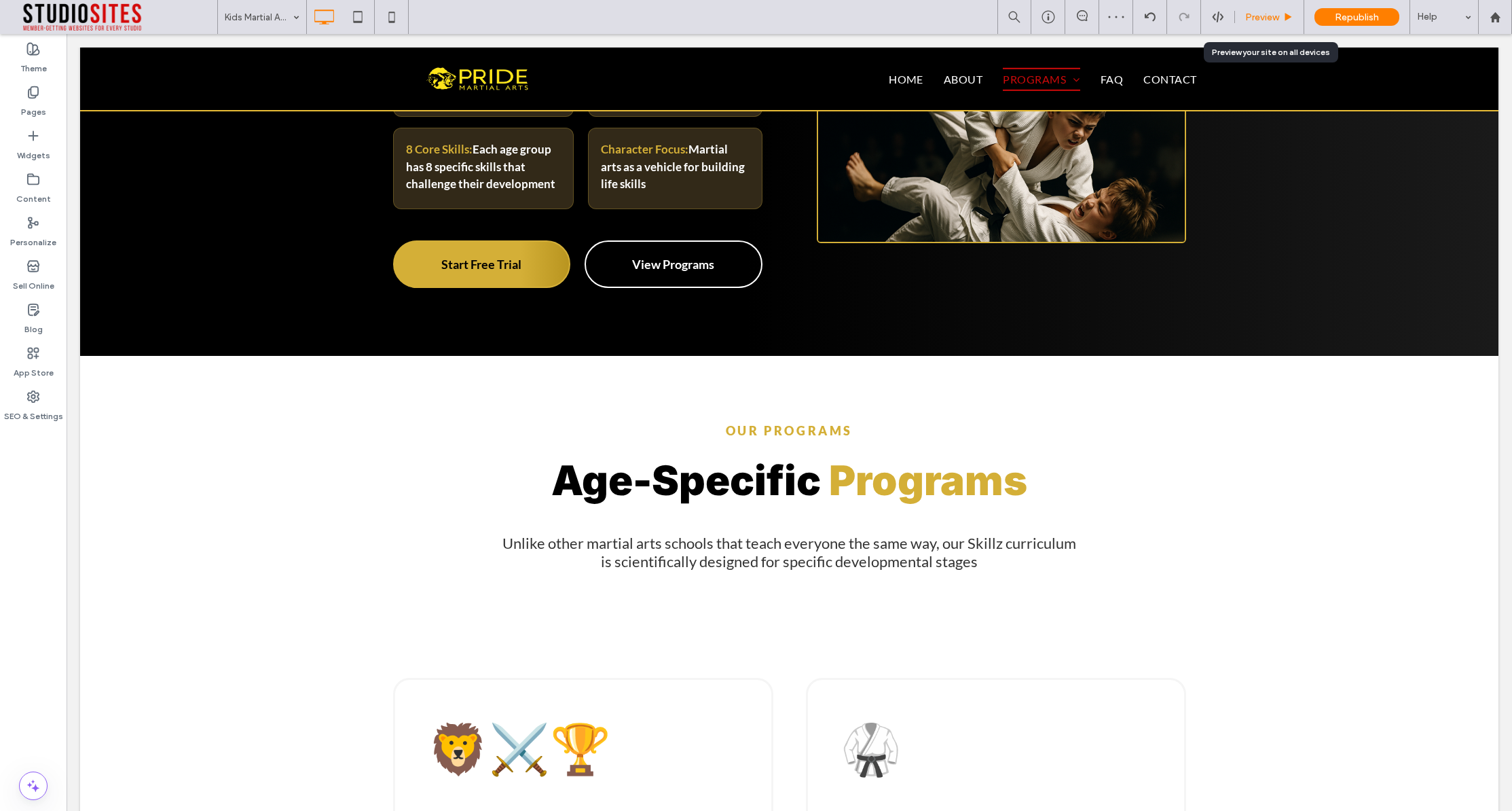
click at [1269, 15] on span "Preview" at bounding box center [1262, 17] width 34 height 12
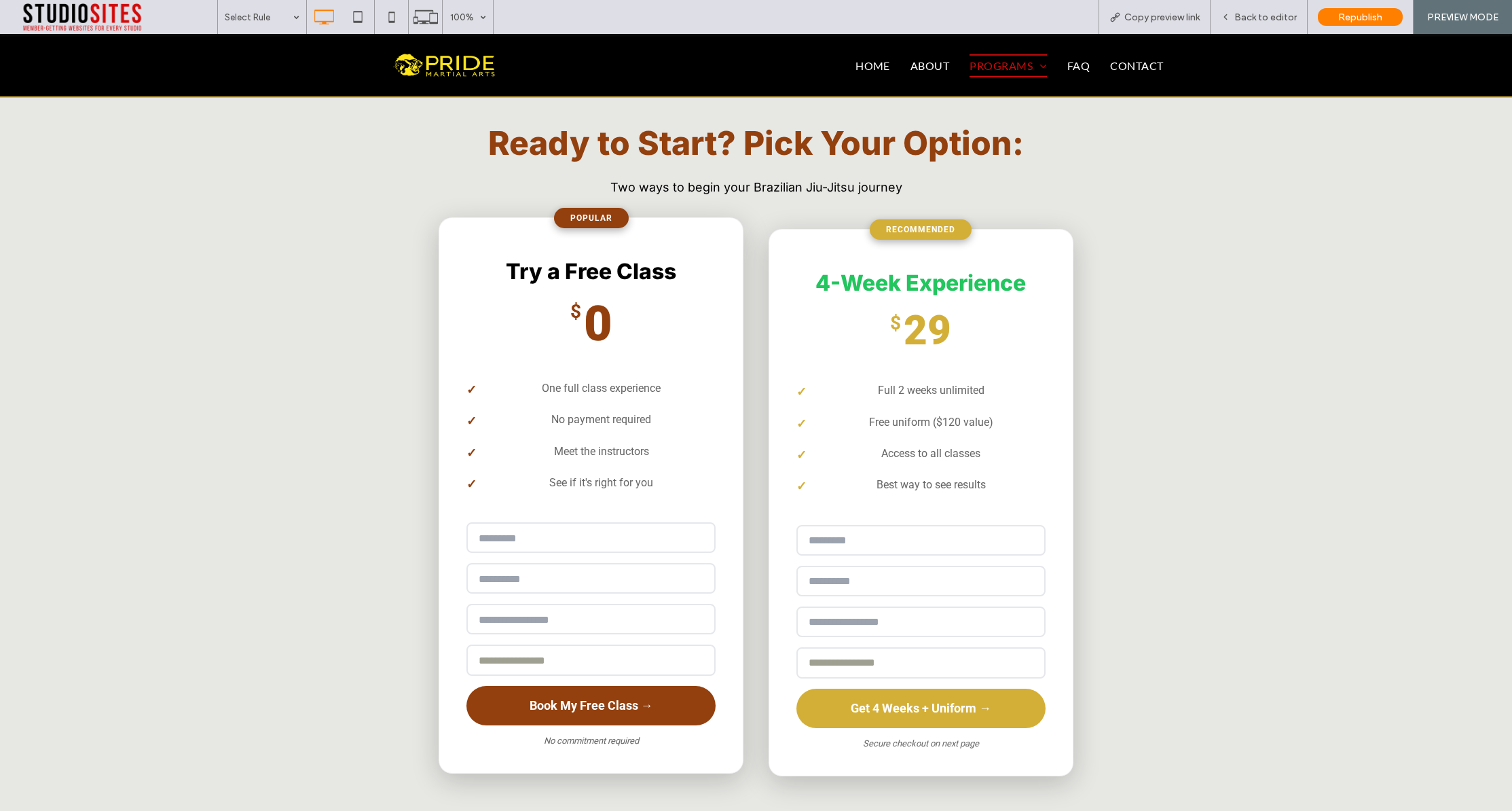
scroll to position [2397, 0]
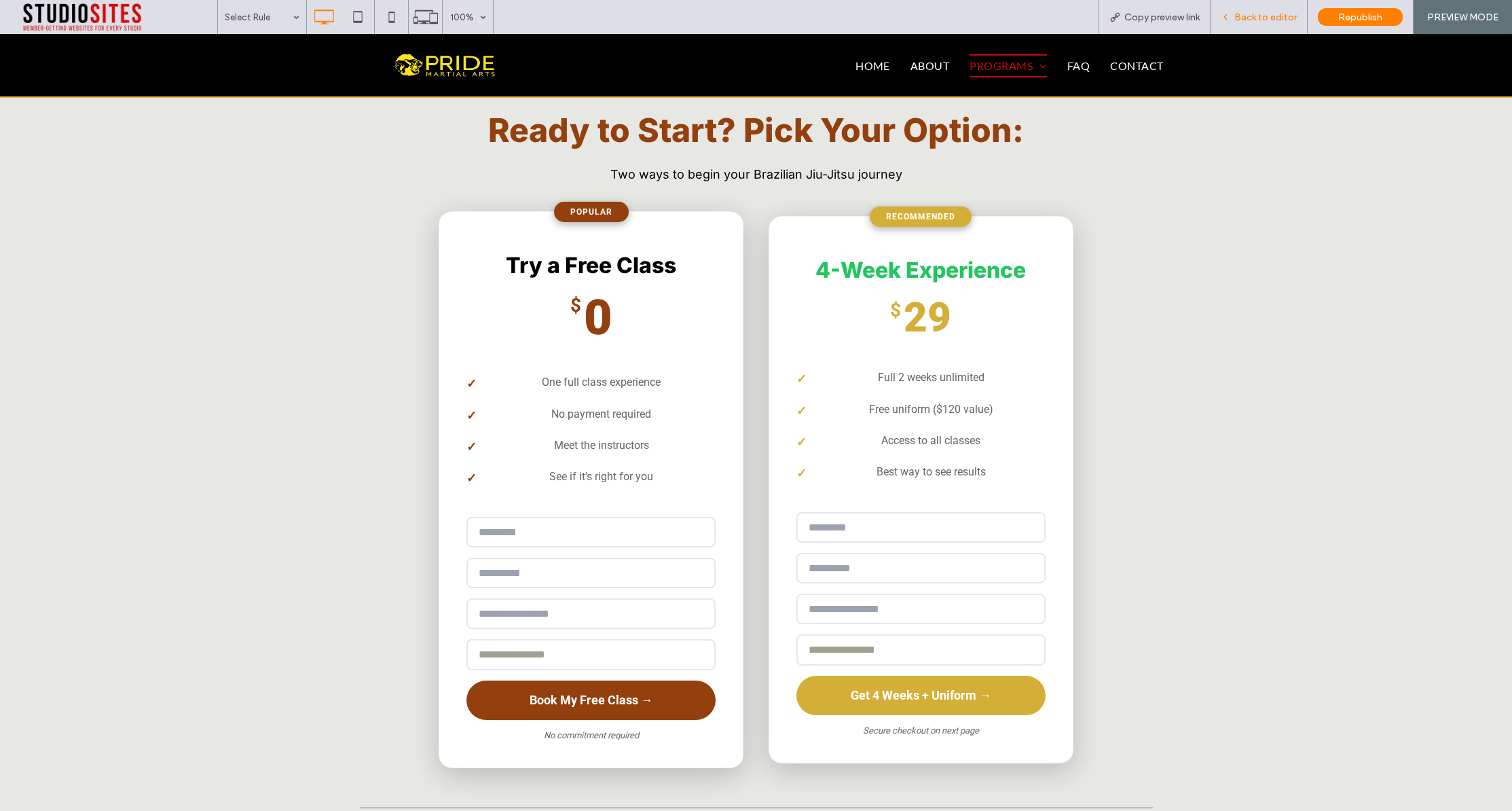
click at [1275, 17] on span "Back to editor" at bounding box center [1266, 17] width 63 height 12
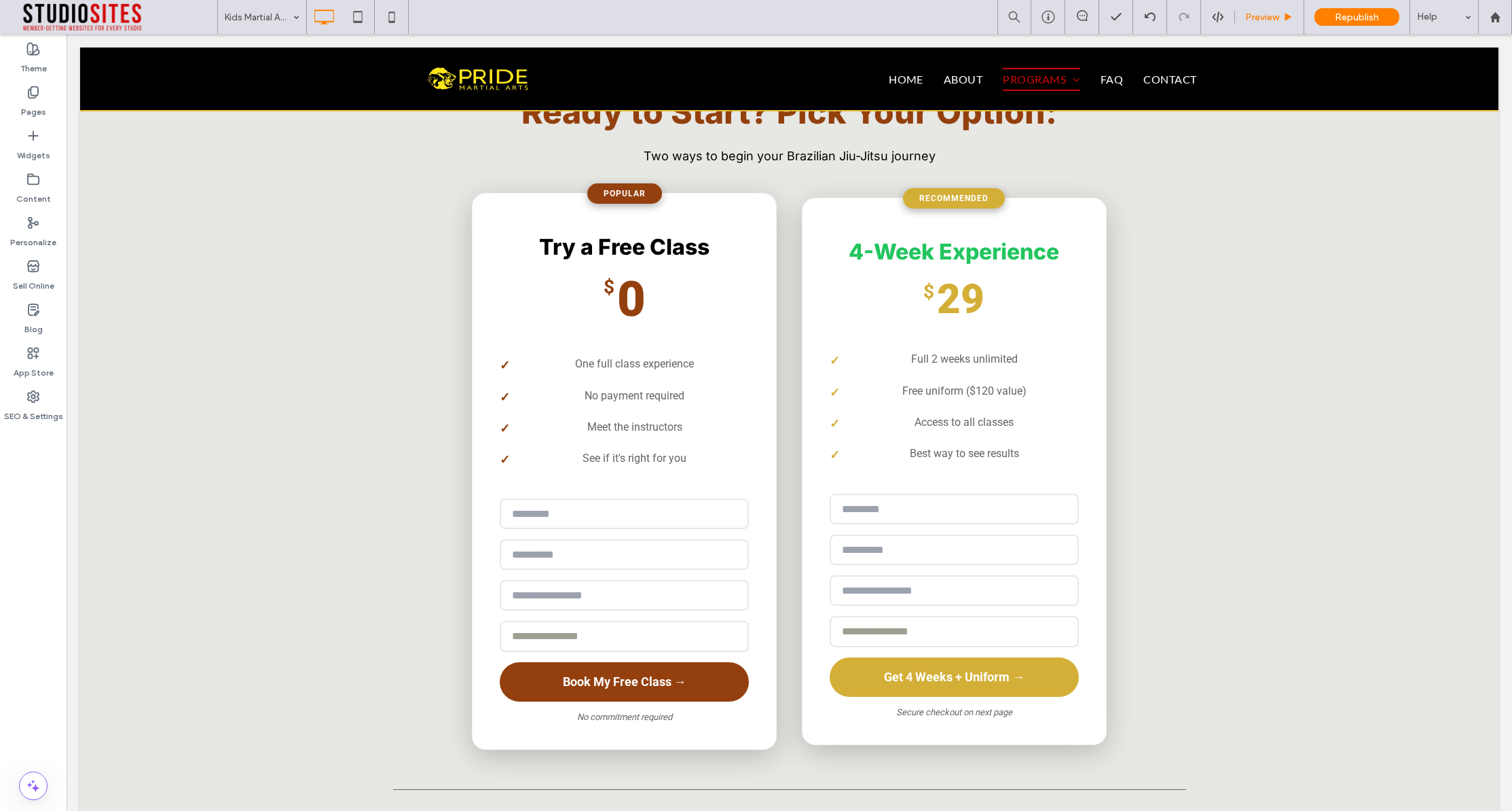
scroll to position [2375, 0]
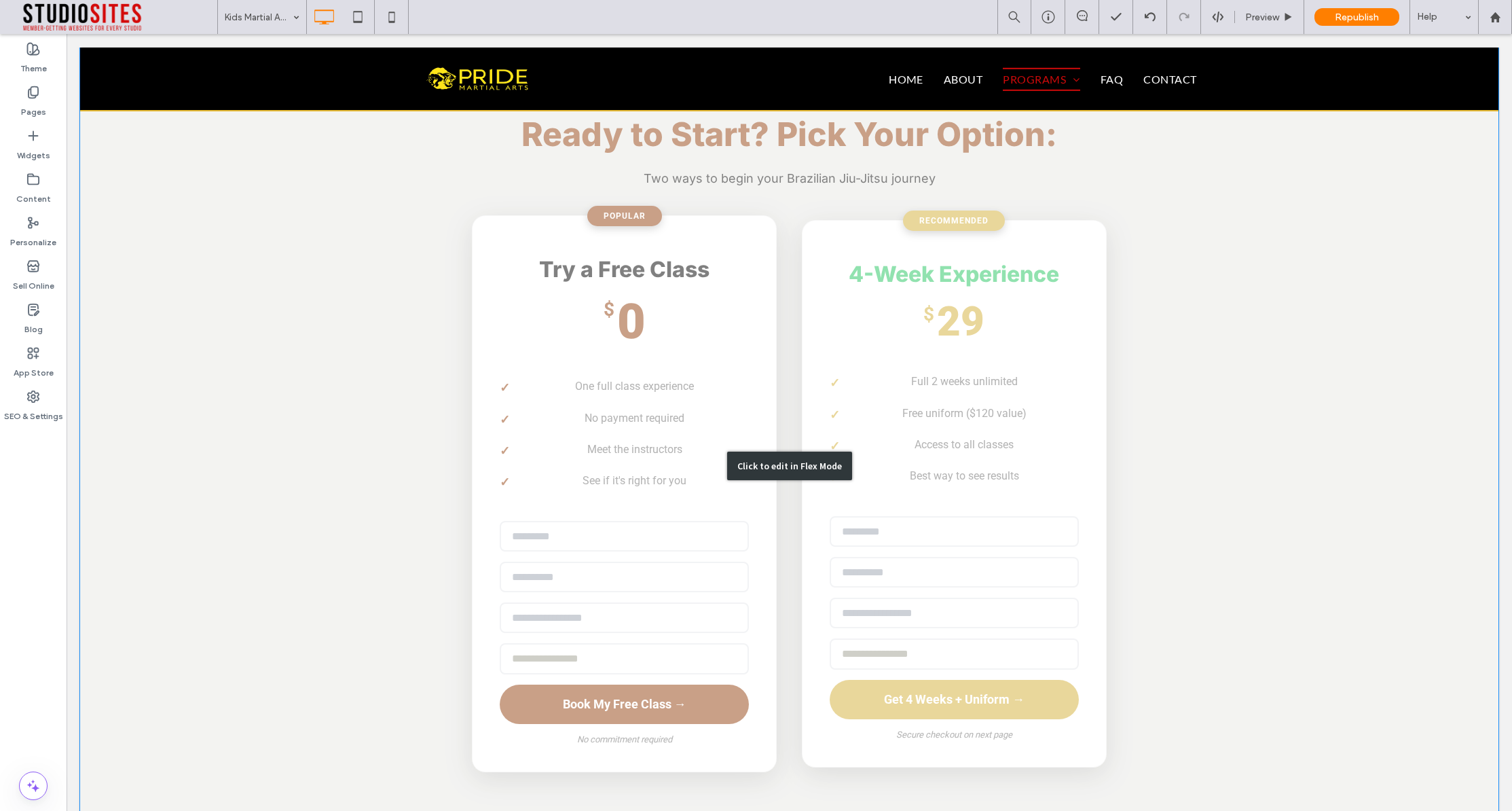
click at [843, 163] on div "Click to edit in Flex Mode" at bounding box center [789, 466] width 1418 height 960
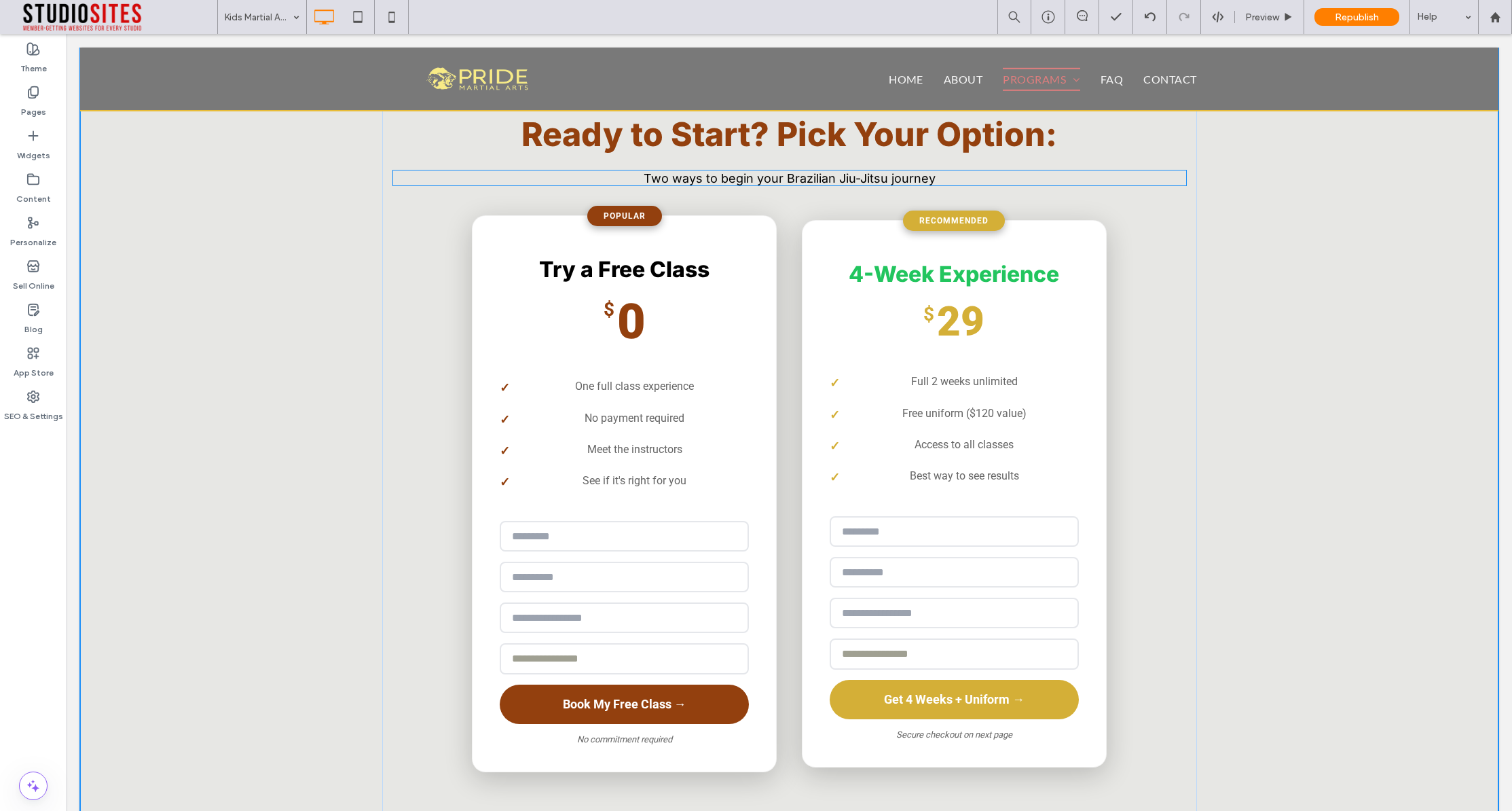
scroll to position [2206, 0]
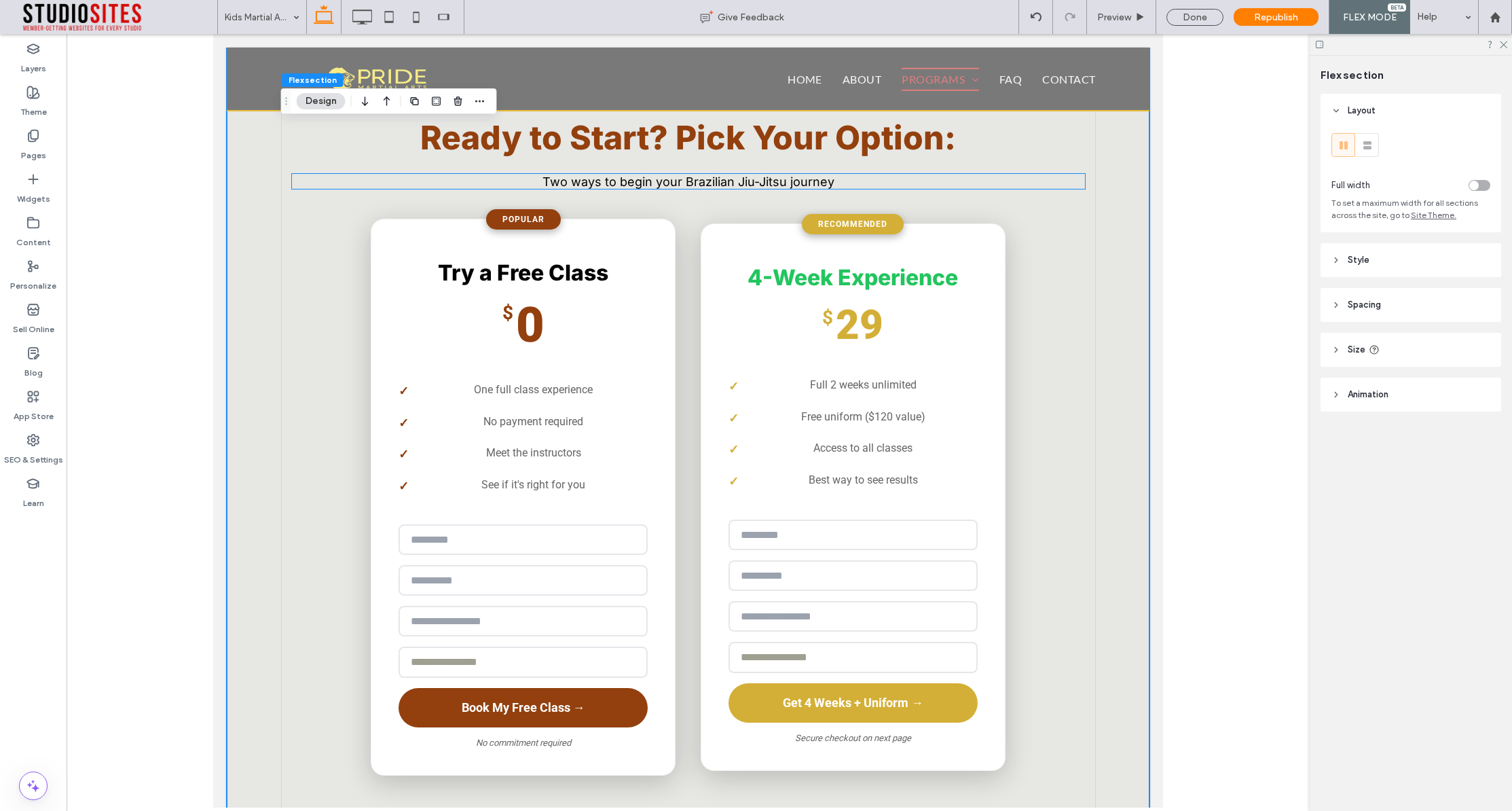
click at [777, 175] on span "Two ways to begin your Brazilian Jiu-Jitsu journey" at bounding box center [689, 182] width 292 height 14
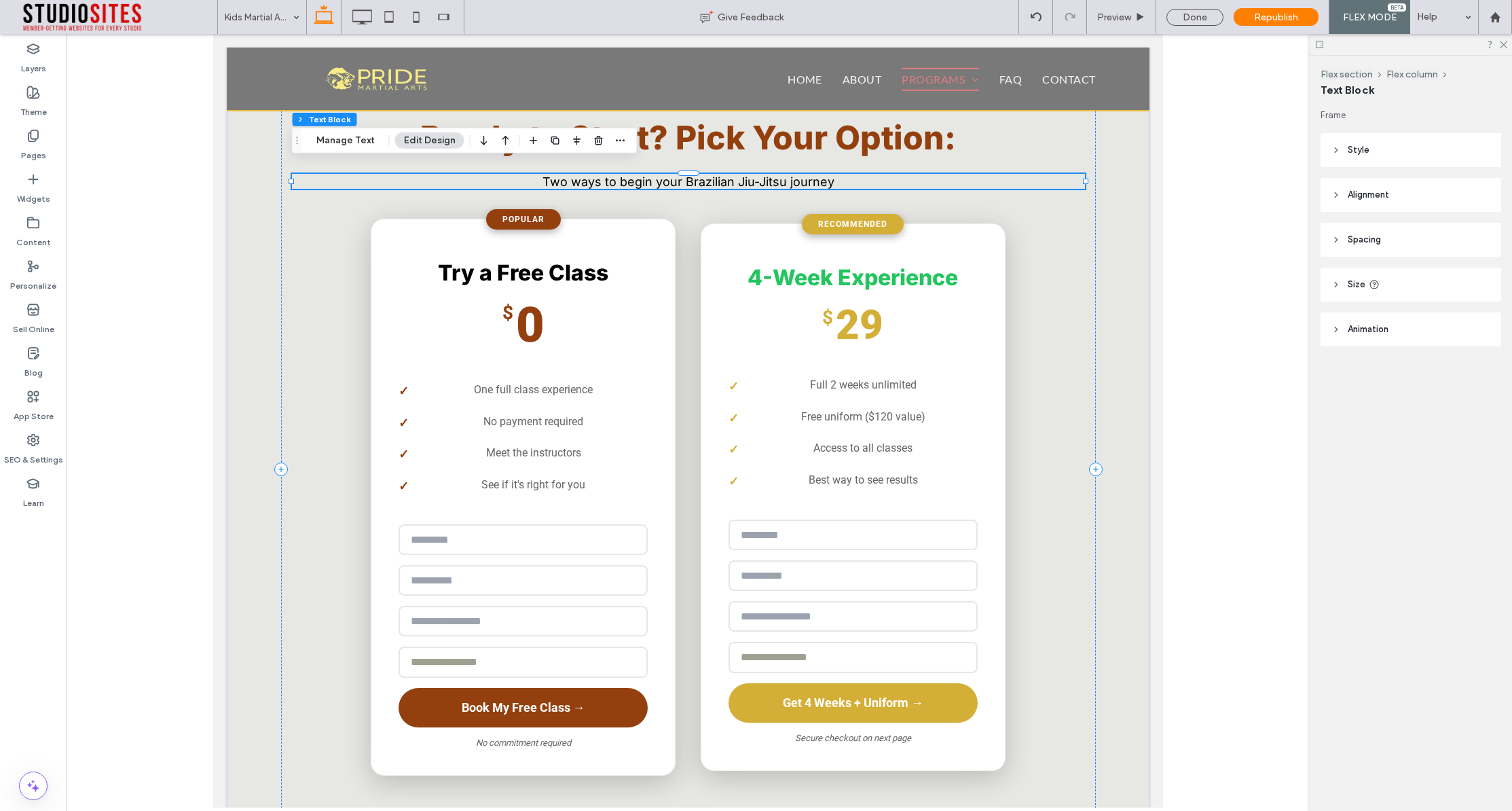
click at [777, 175] on span "Two ways to begin your Brazilian Jiu-Jitsu journey" at bounding box center [689, 182] width 292 height 14
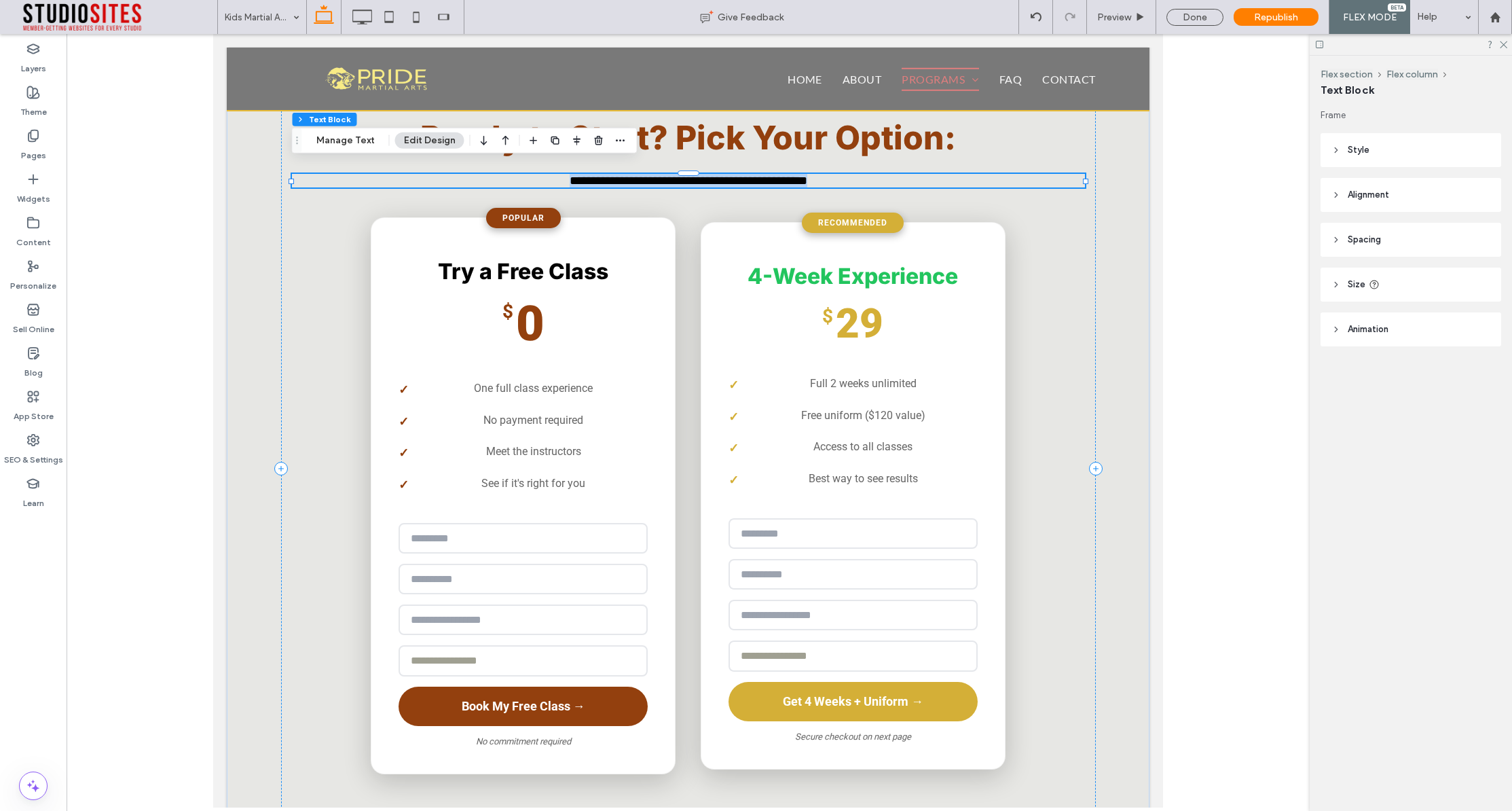
click at [777, 175] on span "**********" at bounding box center [689, 181] width 237 height 12
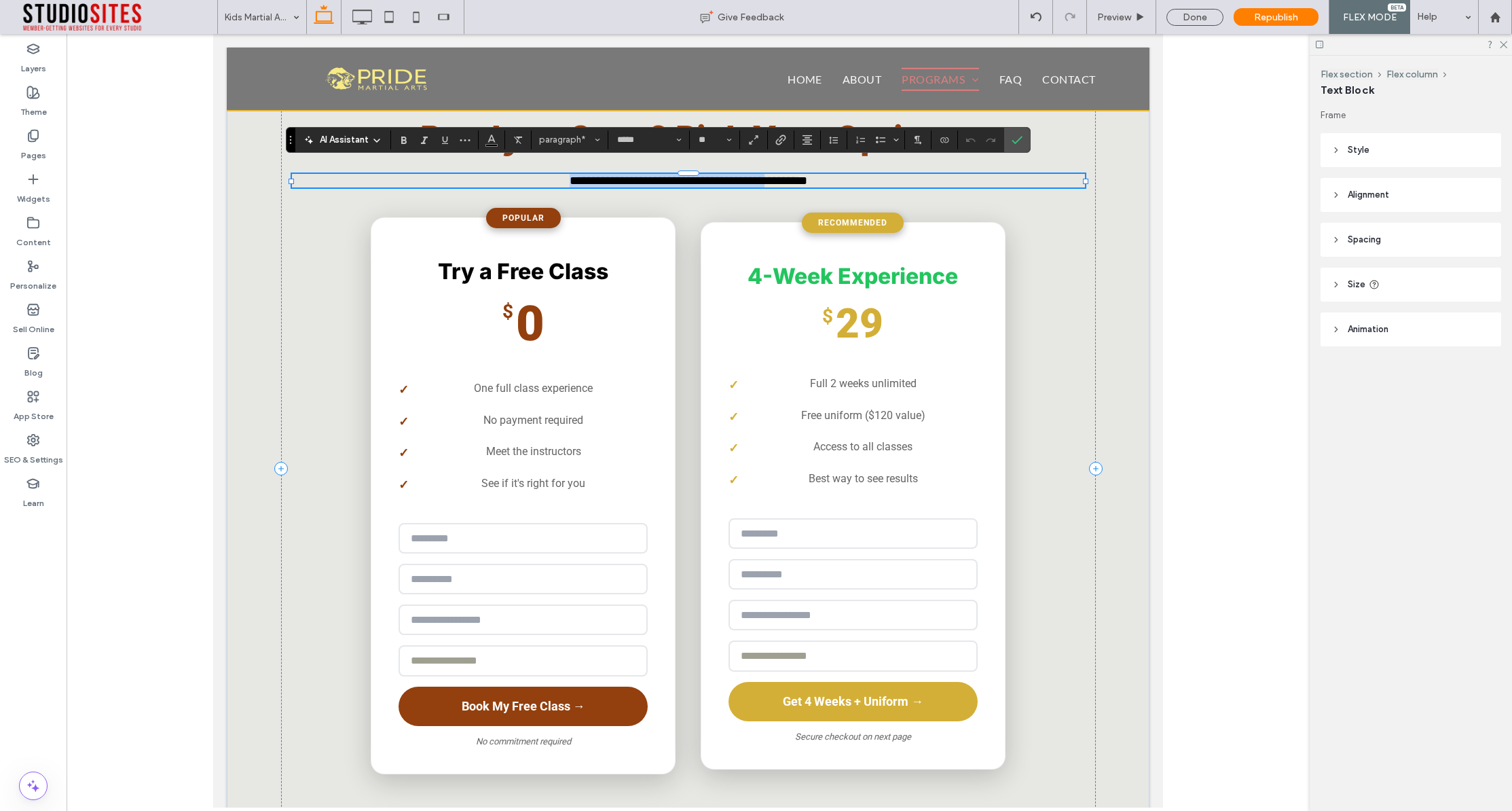
click at [777, 175] on span "**********" at bounding box center [689, 181] width 237 height 12
click at [700, 178] on div "**********" at bounding box center [689, 468] width 815 height 846
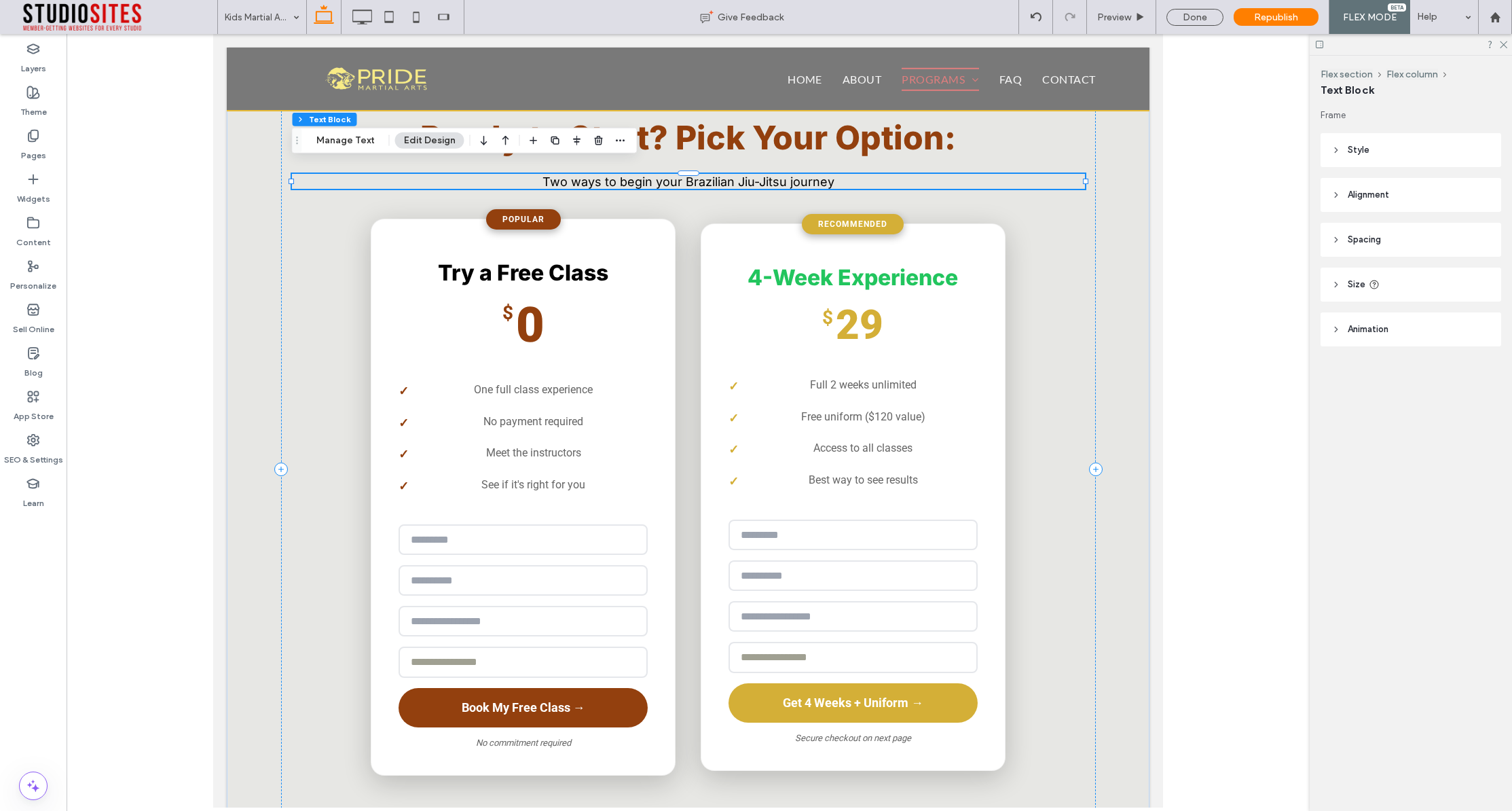
click at [684, 175] on span "Two ways to begin your Brazilian Jiu-Jitsu journey" at bounding box center [689, 182] width 292 height 14
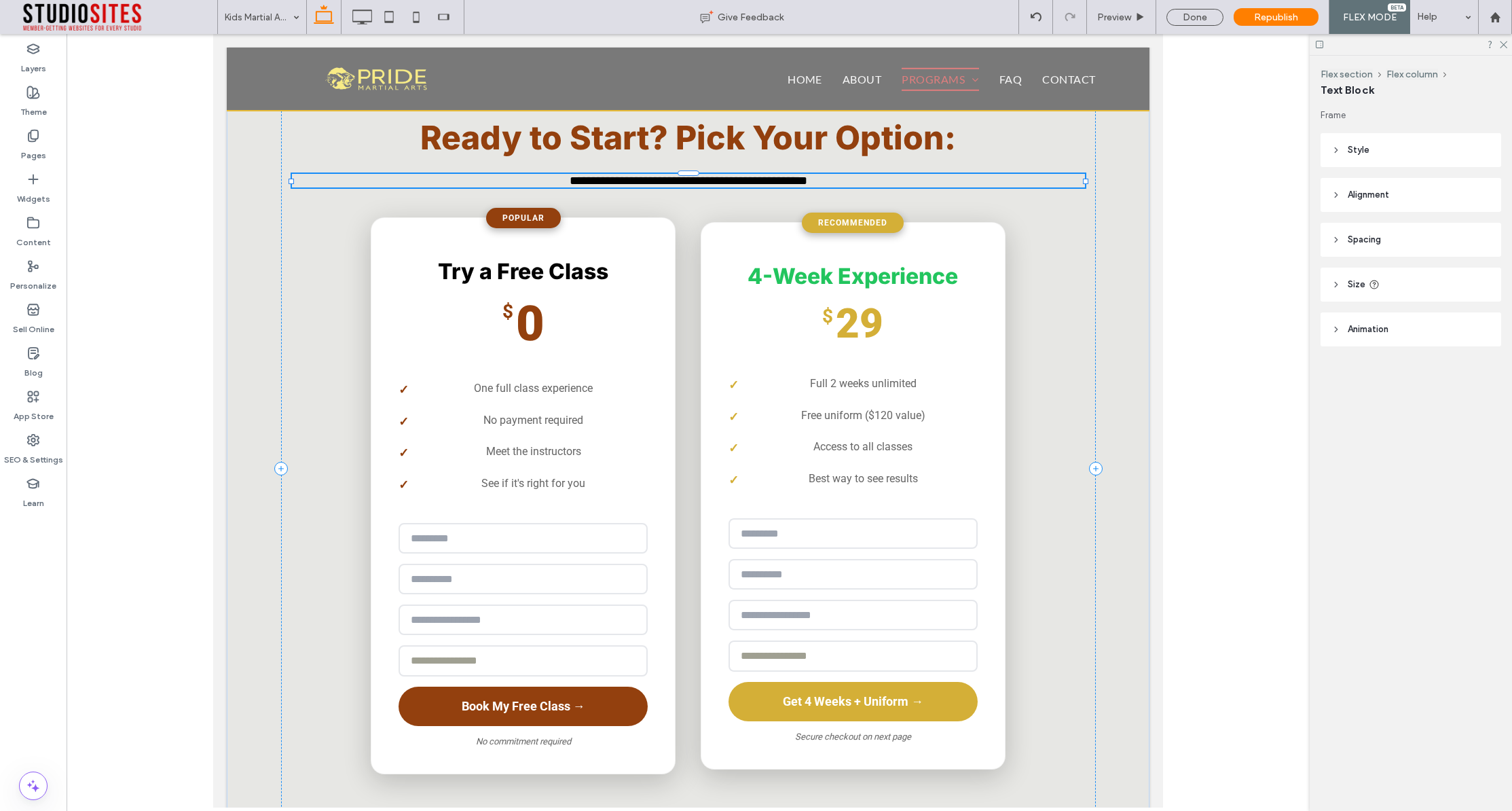
type input "*****"
type input "**"
click at [684, 175] on span "**********" at bounding box center [689, 181] width 237 height 12
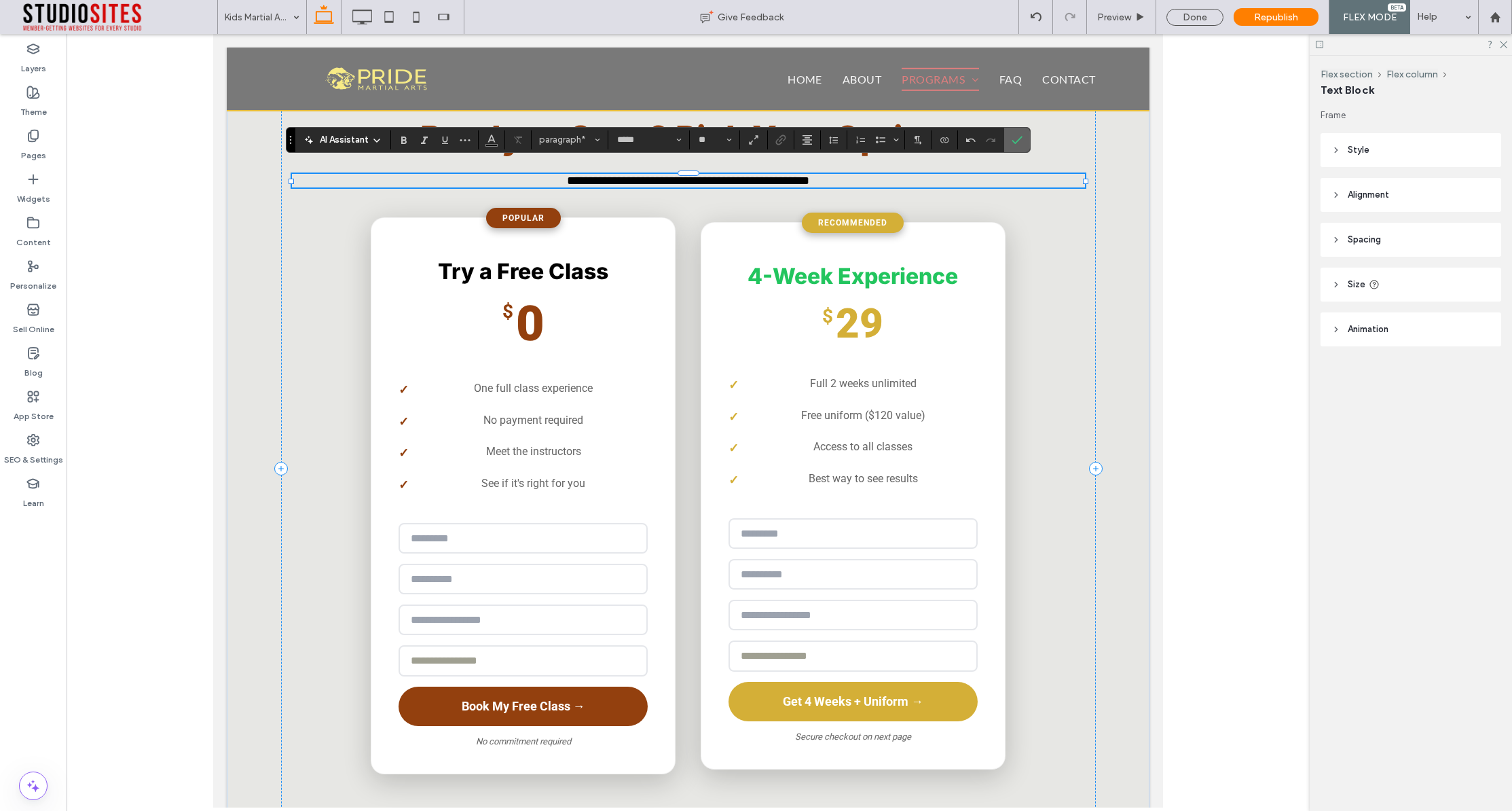
click at [1018, 140] on use "Confirm" at bounding box center [1017, 140] width 11 height 8
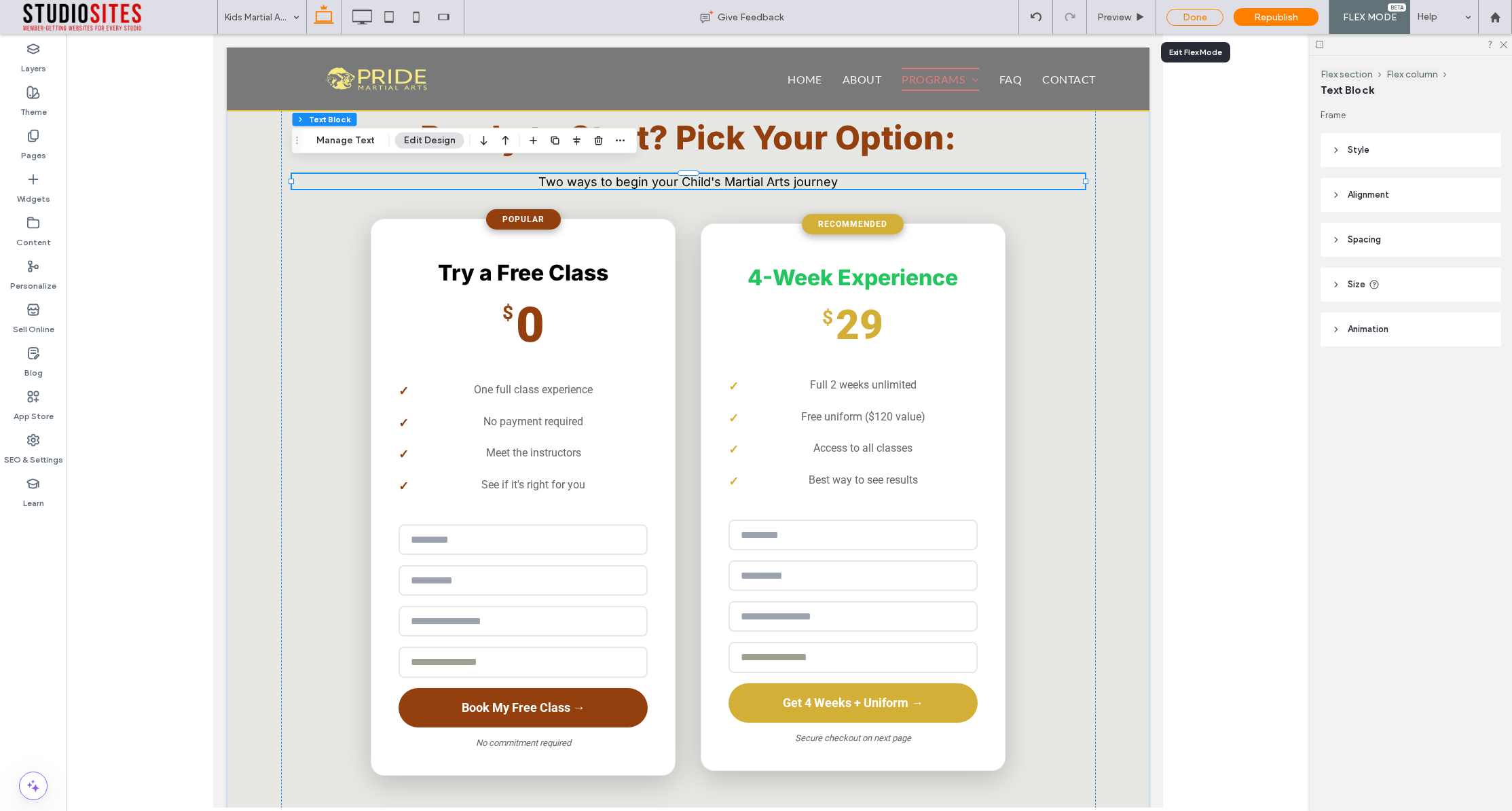
click at [1201, 18] on div "Done" at bounding box center [1195, 17] width 57 height 17
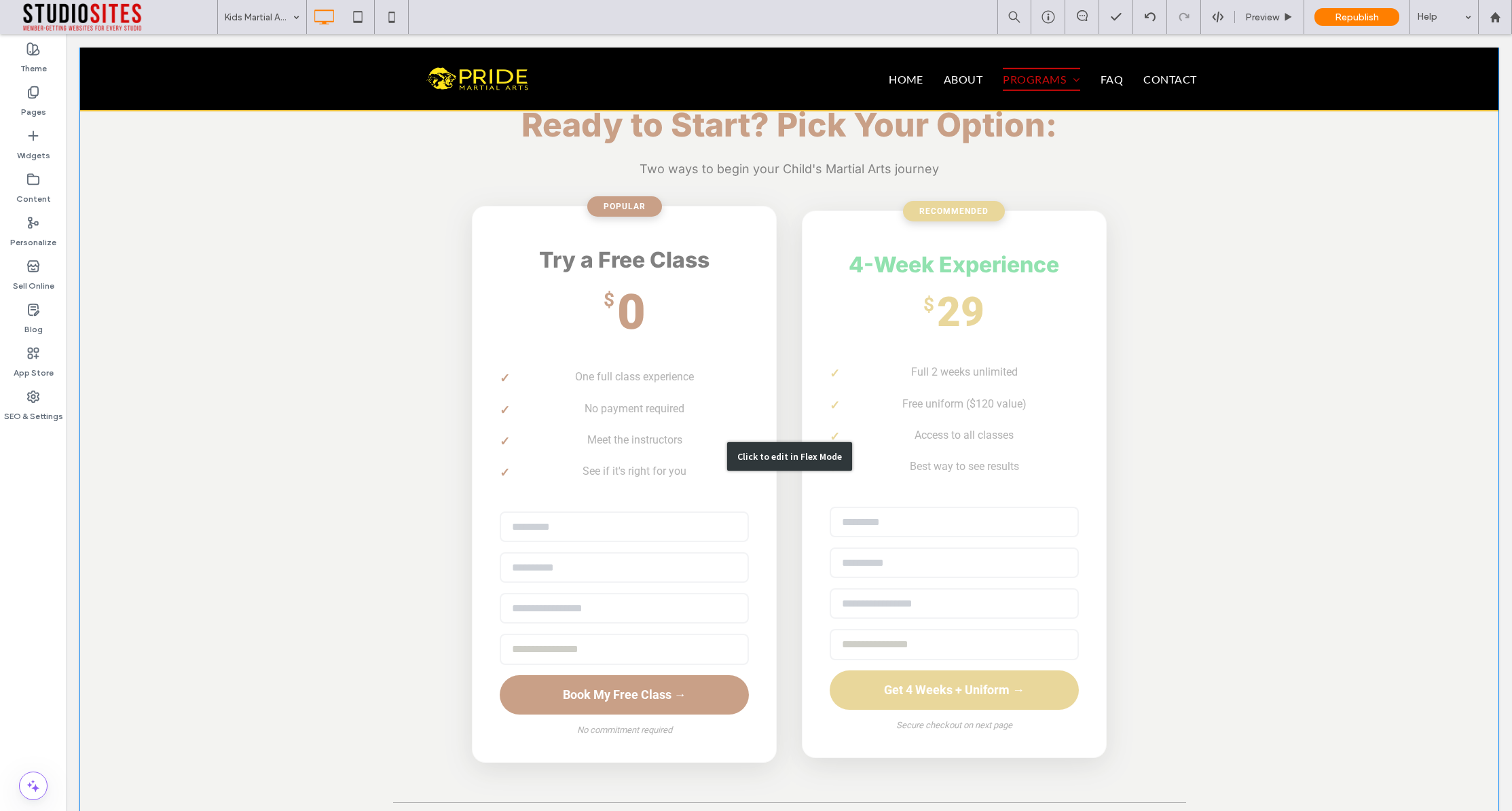
scroll to position [2386, 0]
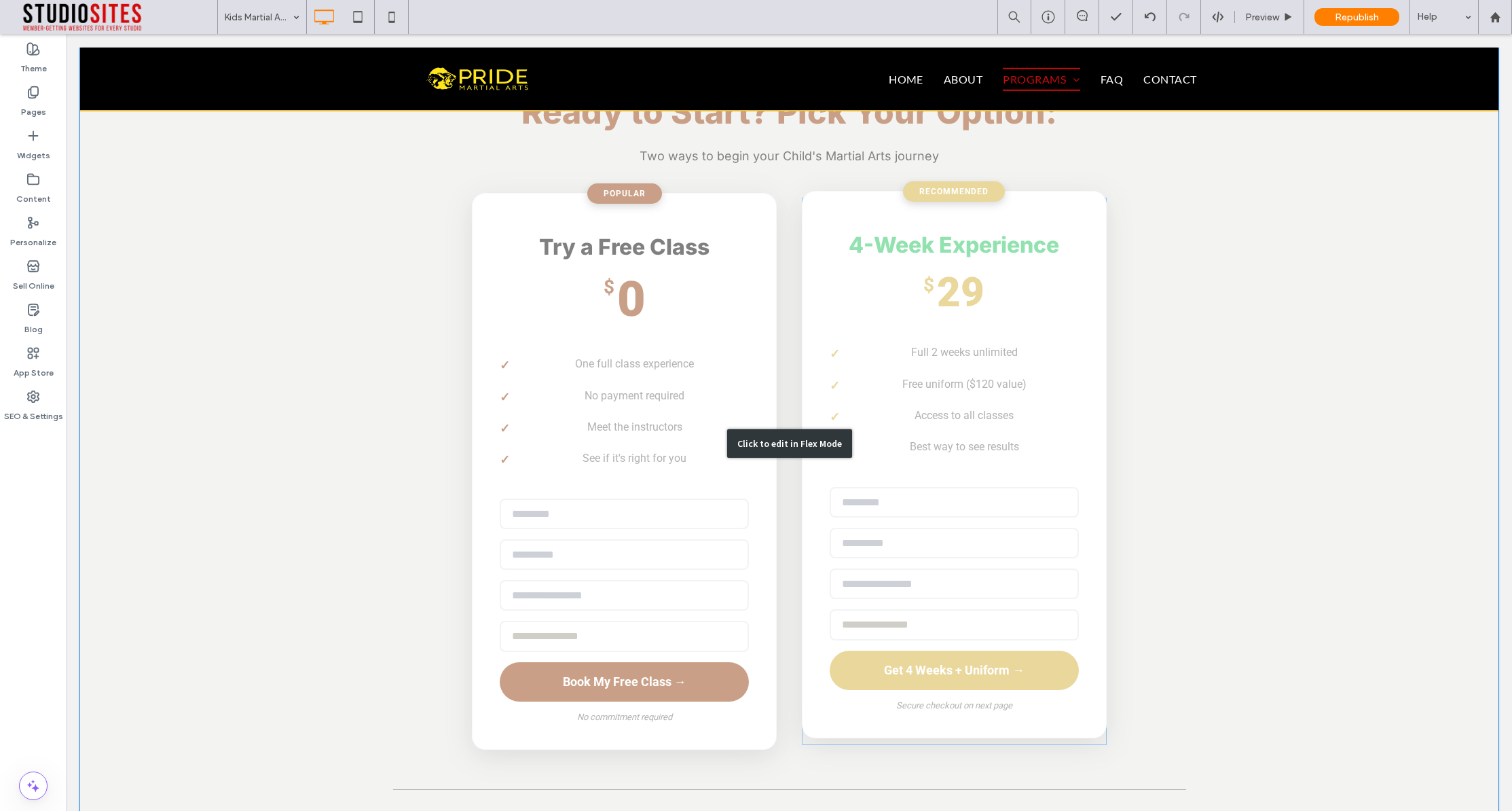
click at [976, 379] on div "Click to edit in Flex Mode" at bounding box center [789, 443] width 1418 height 960
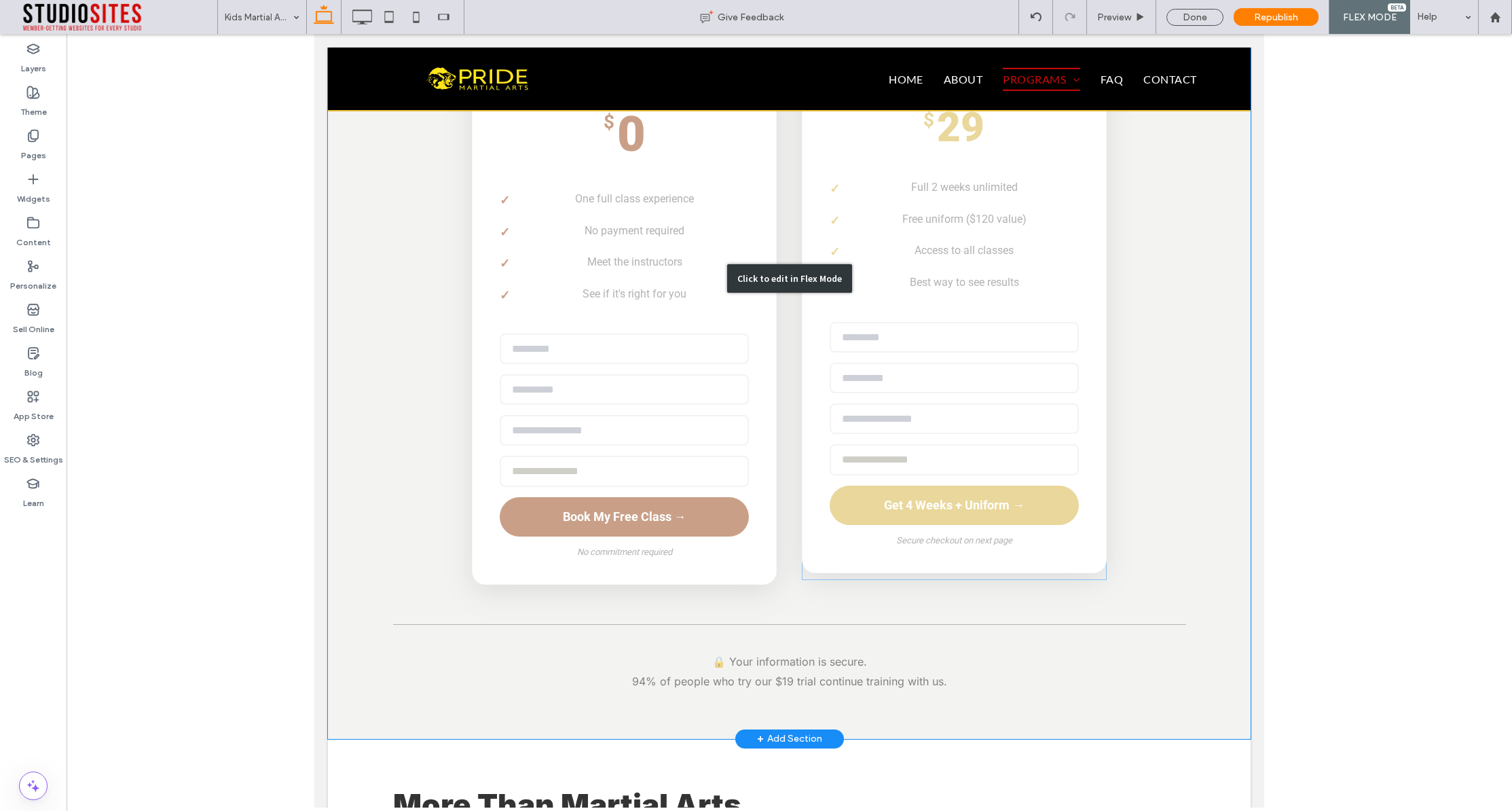
click at [976, 235] on li "Free uniform ($120 value)" at bounding box center [954, 219] width 249 height 31
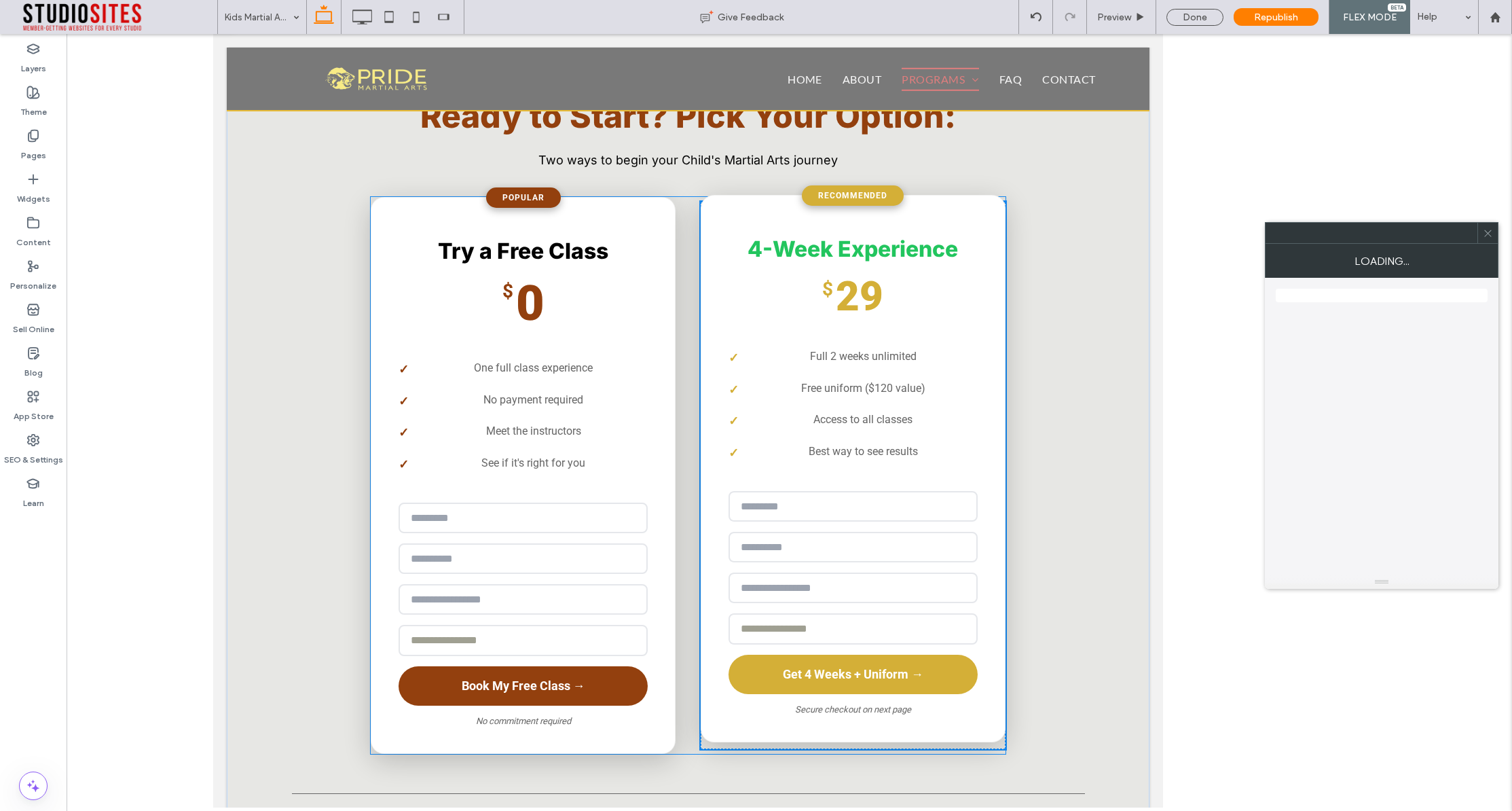
scroll to position [2225, 0]
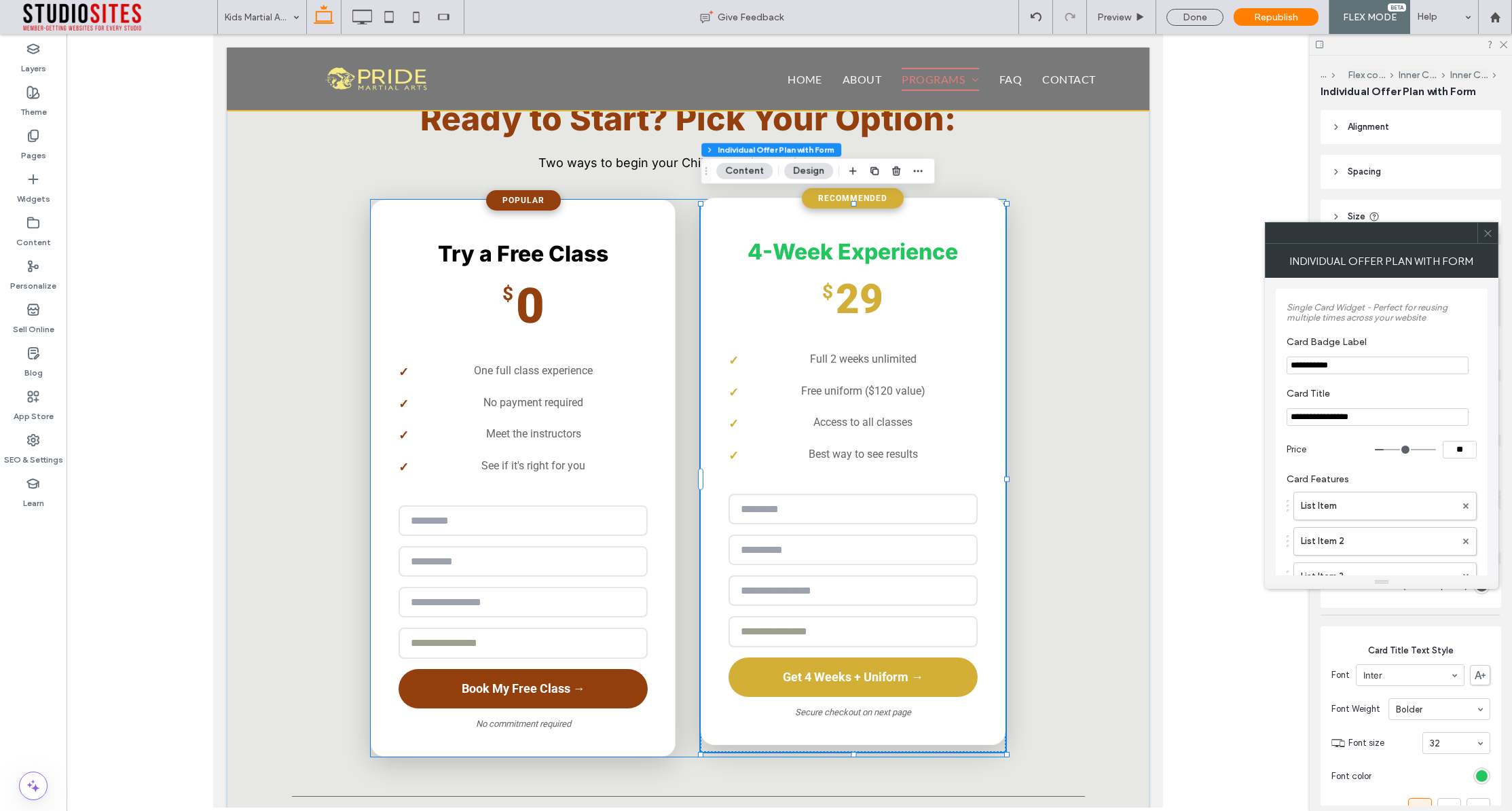
type input "*"
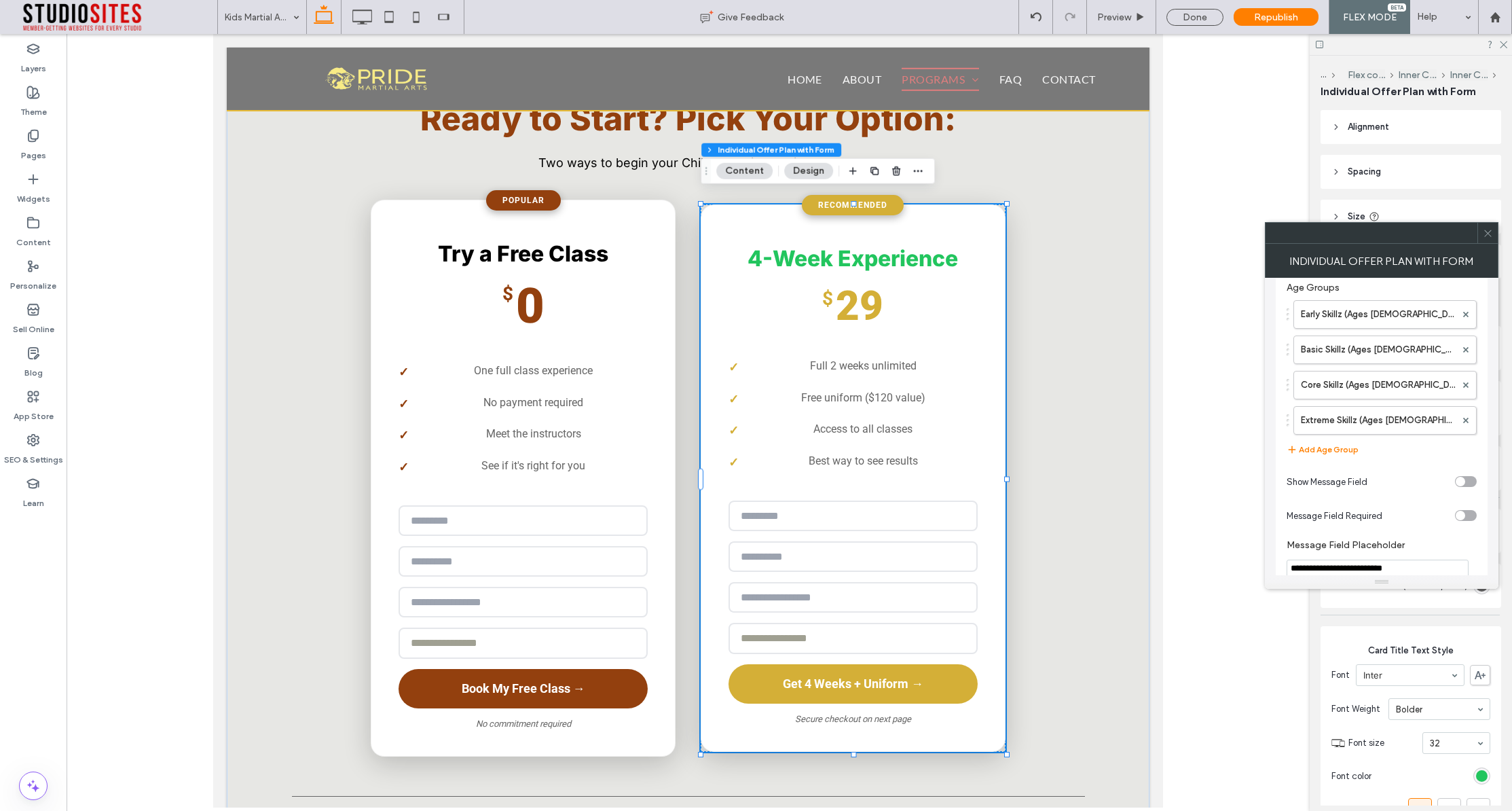
scroll to position [856, 0]
click at [1352, 391] on label "Basic Skillz (Ages [DEMOGRAPHIC_DATA])" at bounding box center [1378, 386] width 155 height 27
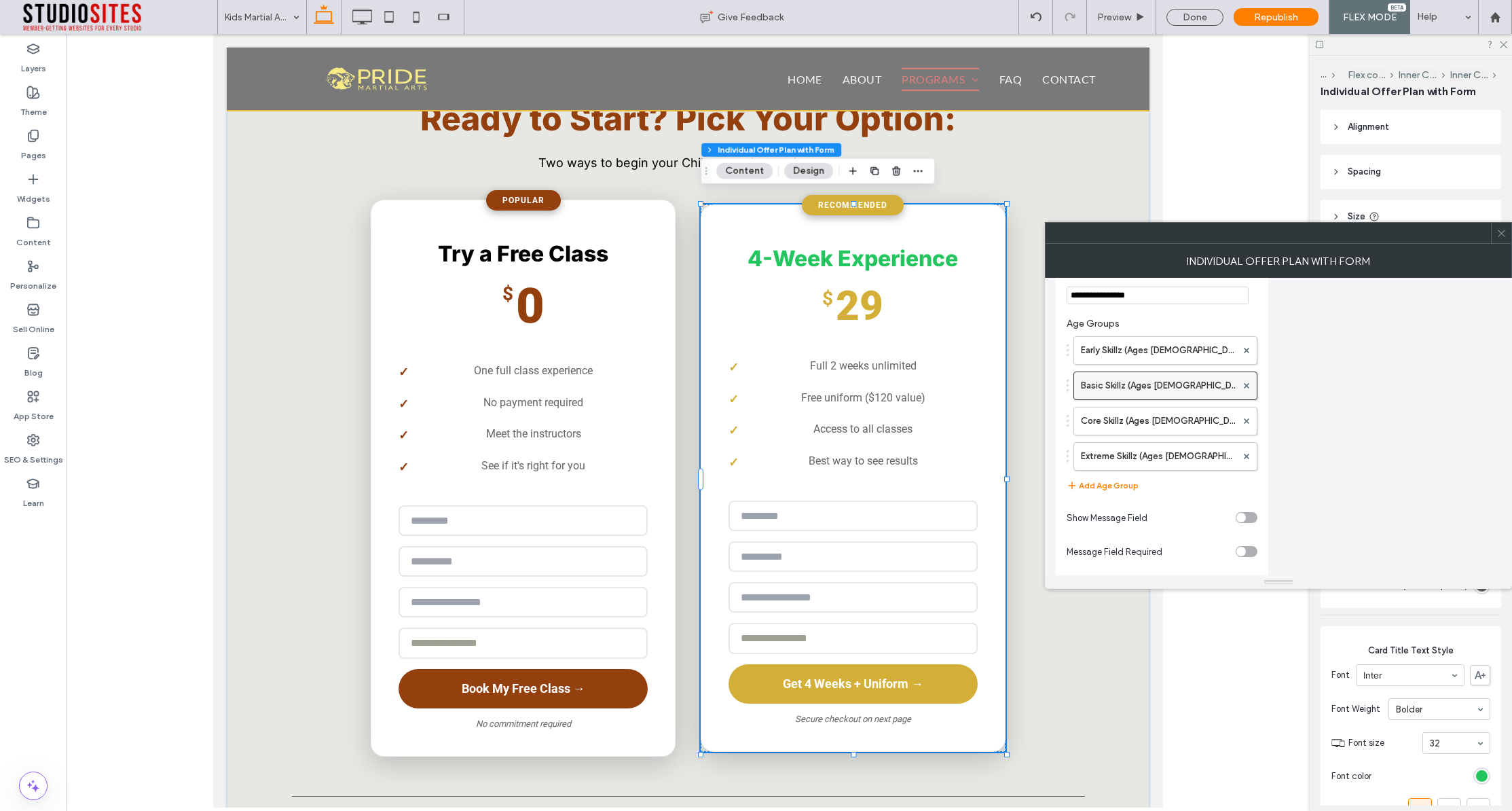
click at [1155, 391] on label "Basic Skillz (Ages [DEMOGRAPHIC_DATA])" at bounding box center [1159, 386] width 155 height 27
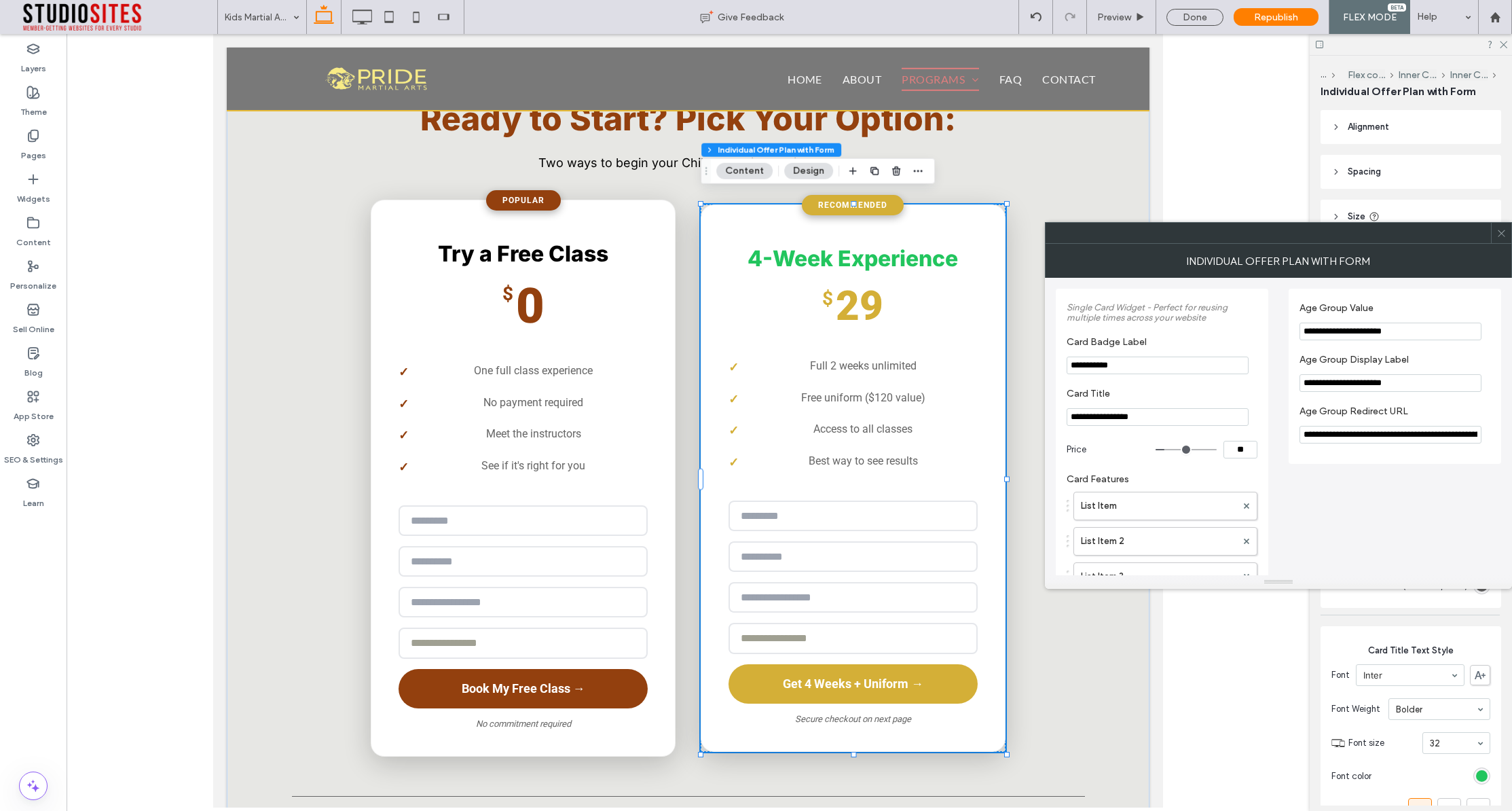
scroll to position [79, 0]
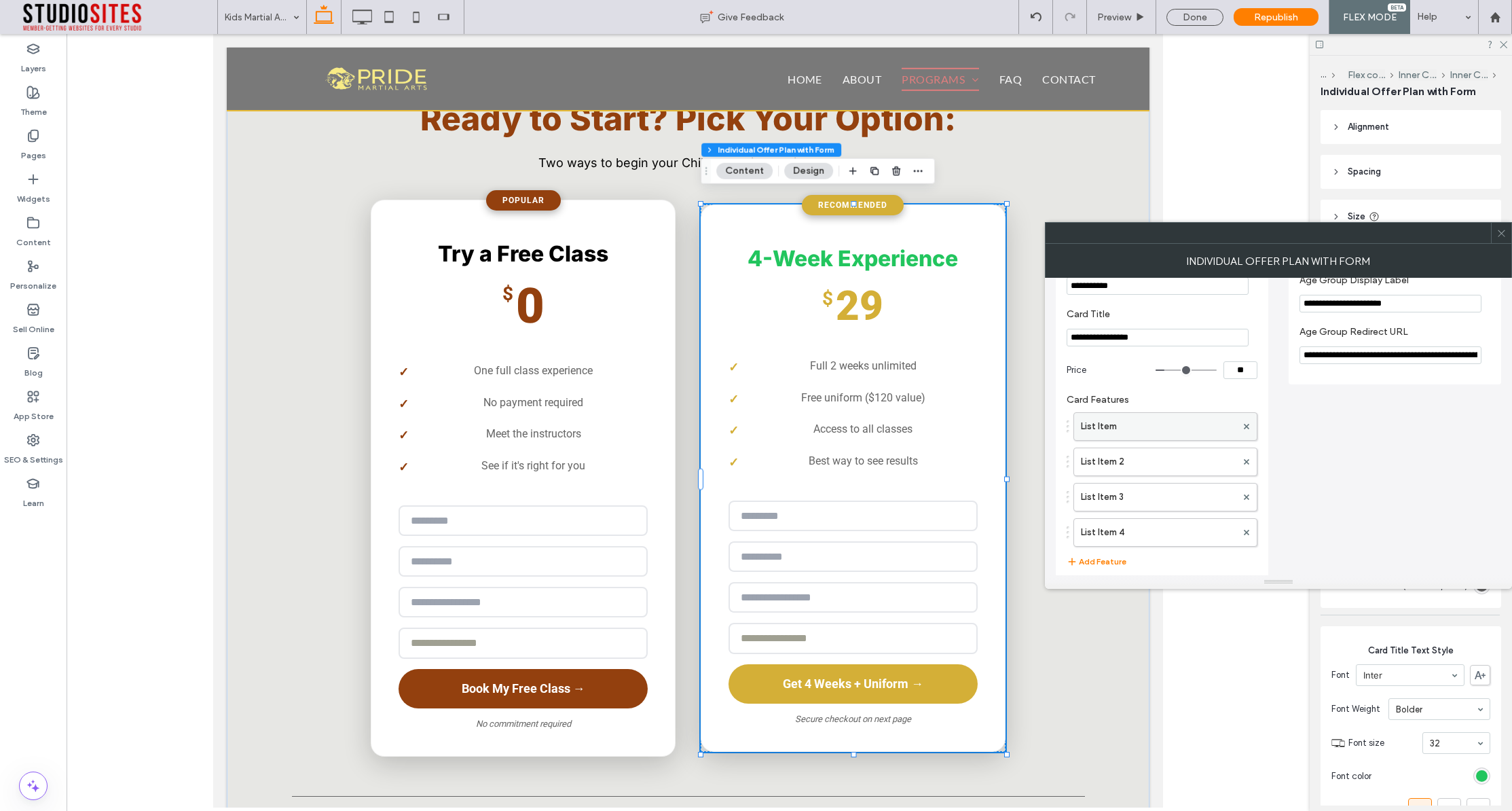
click at [1149, 430] on label "List Item" at bounding box center [1159, 427] width 155 height 27
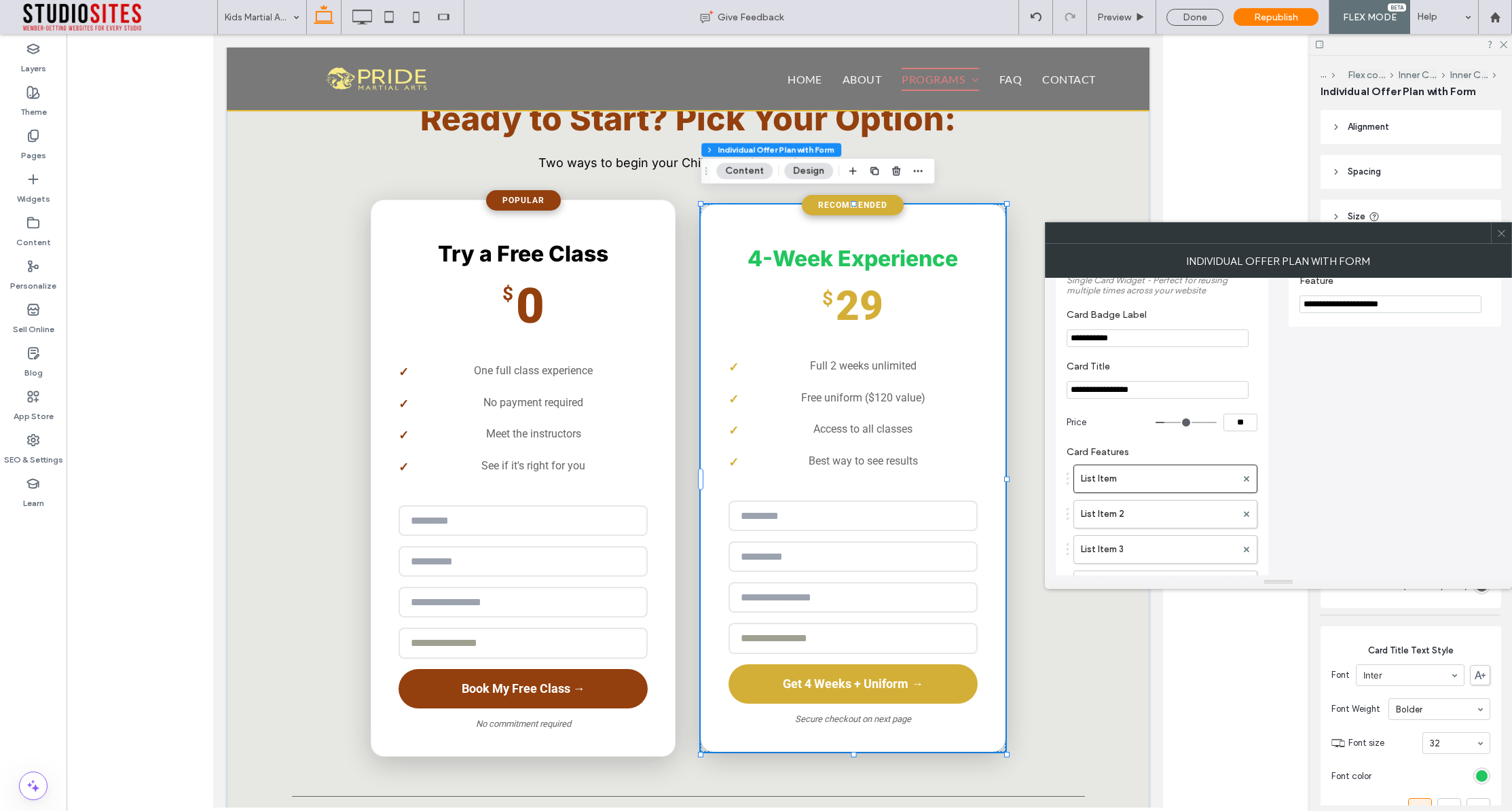
scroll to position [31, 0]
click at [1144, 512] on label "List Item 2" at bounding box center [1159, 510] width 155 height 27
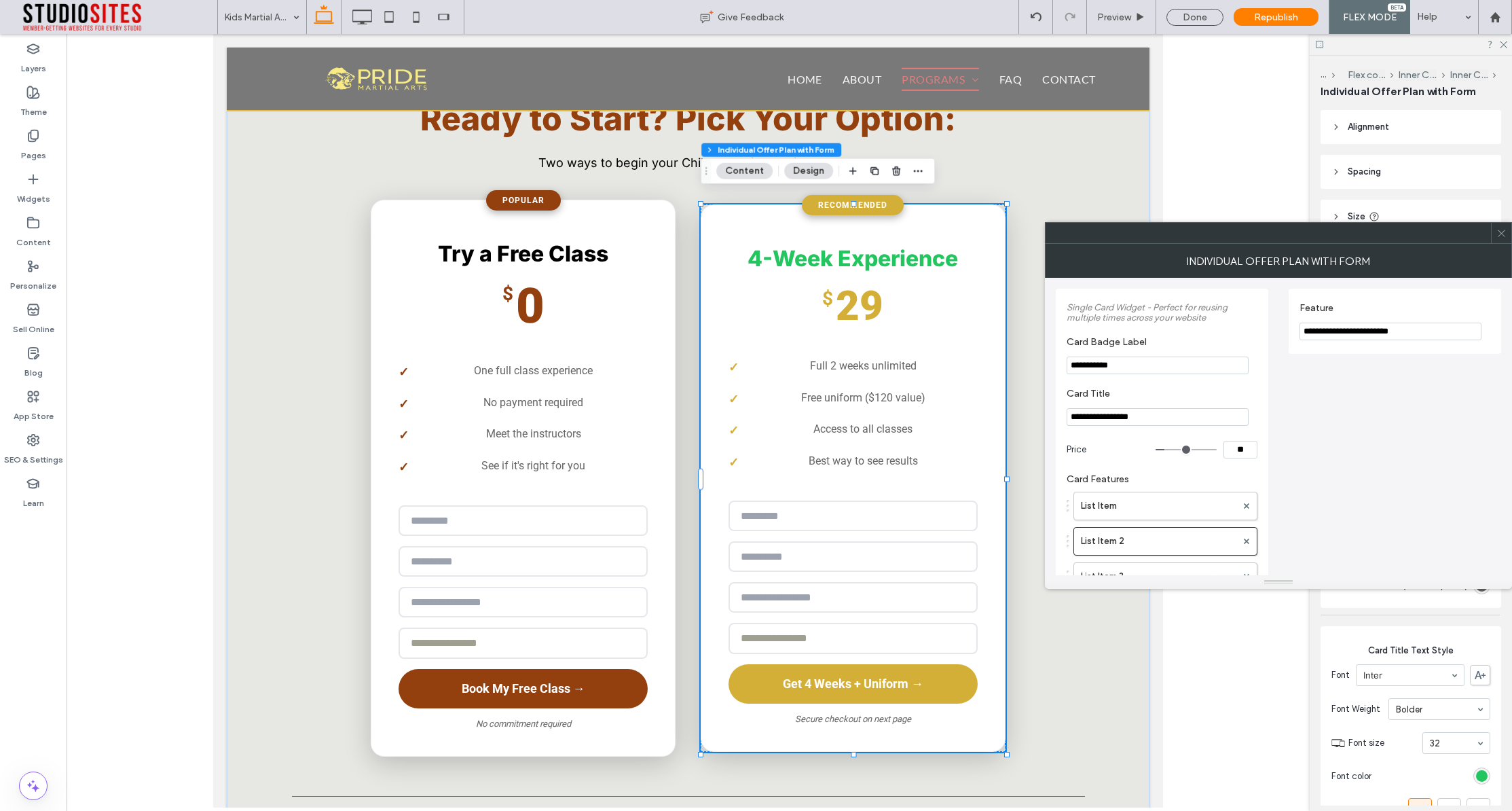
click at [1378, 333] on input "**********" at bounding box center [1390, 331] width 182 height 18
drag, startPoint x: 1375, startPoint y: 330, endPoint x: 1365, endPoint y: 331, distance: 10.0
click at [1365, 331] on input "**********" at bounding box center [1390, 331] width 182 height 18
type input "**********"
click at [1501, 235] on icon at bounding box center [1502, 233] width 10 height 10
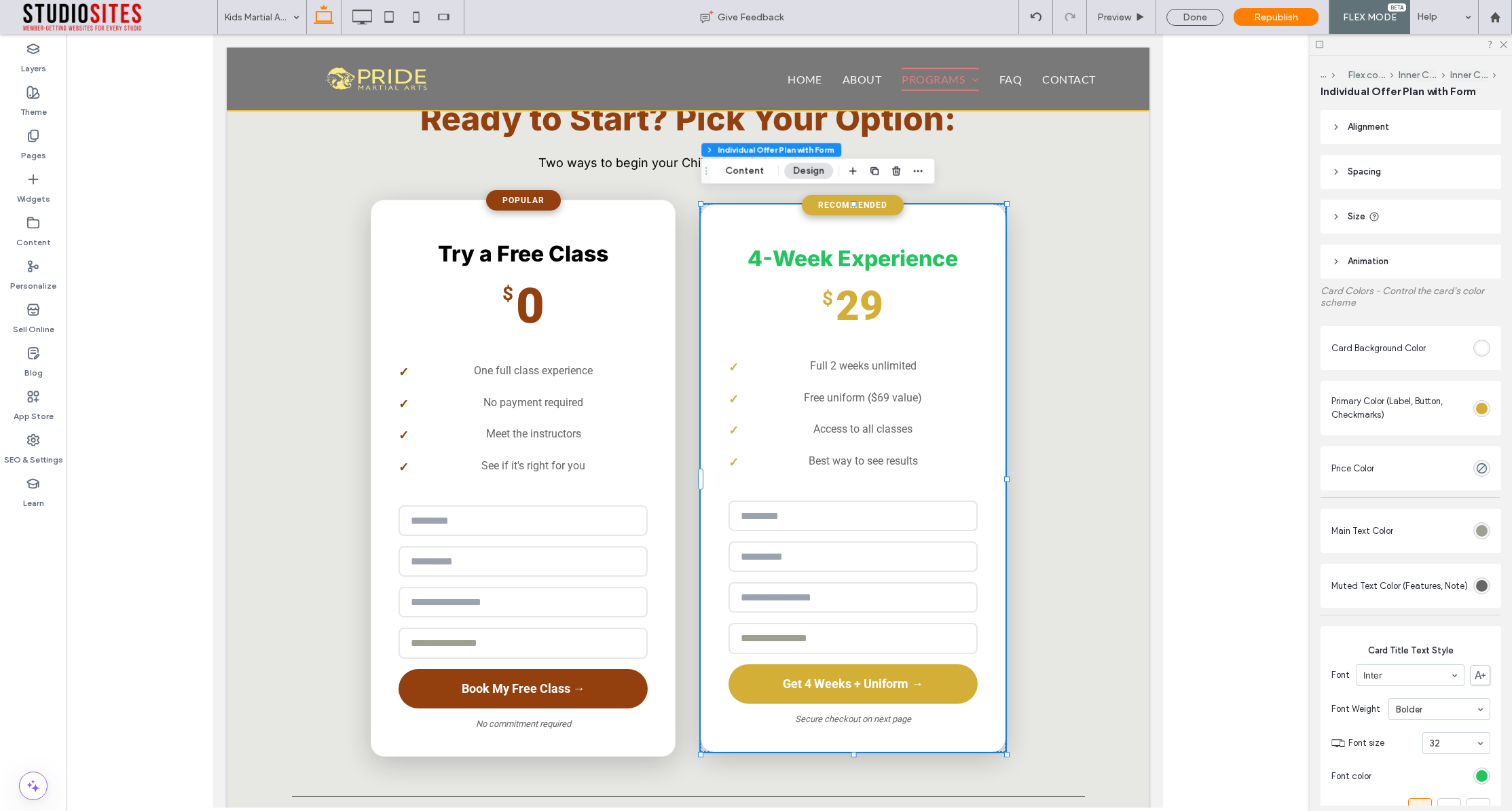
click at [1224, 136] on div at bounding box center [688, 420] width 1244 height 774
click at [1190, 26] on div "Done" at bounding box center [1195, 17] width 78 height 34
click at [1187, 19] on div "Done" at bounding box center [1195, 17] width 57 height 17
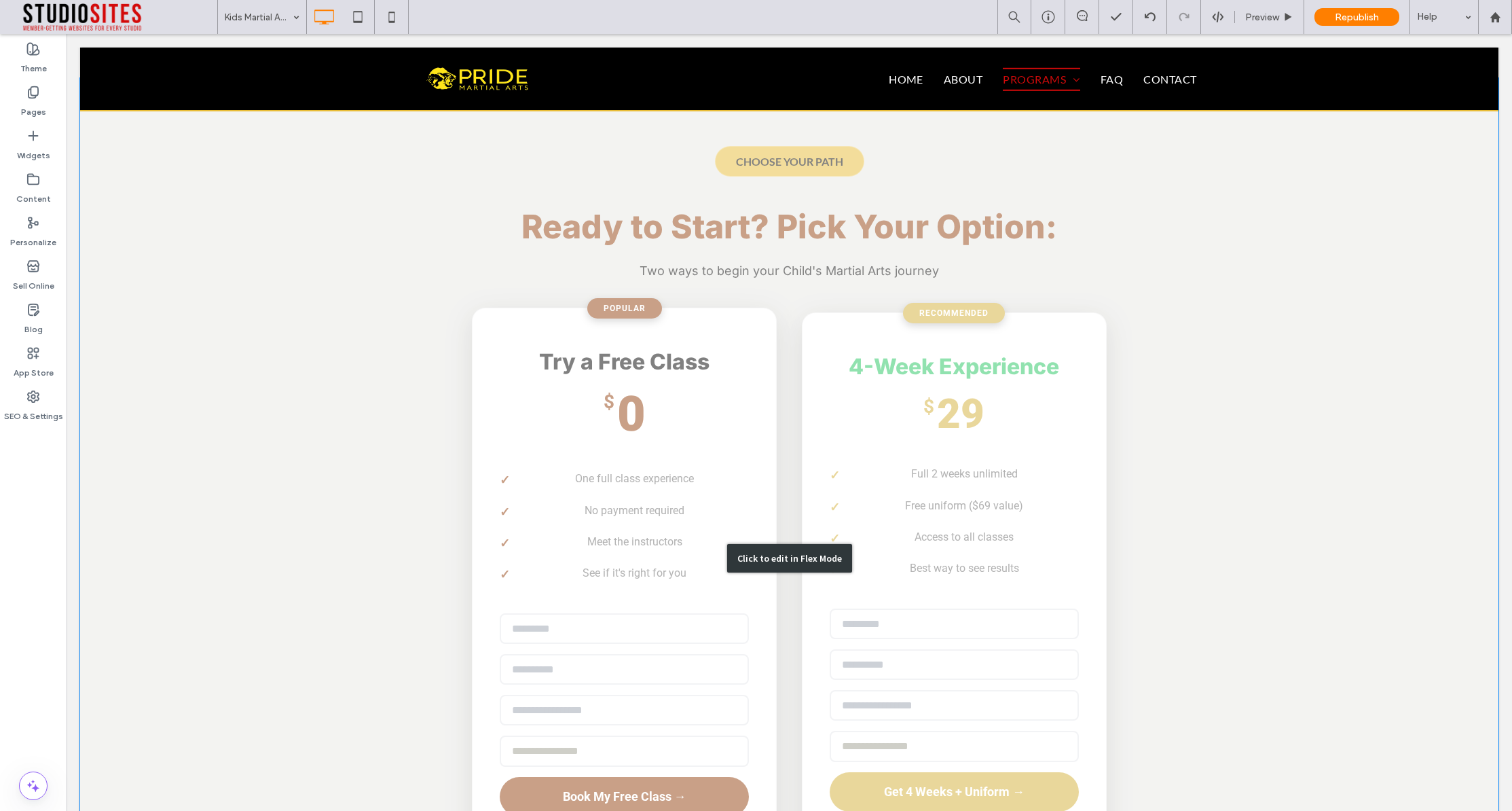
scroll to position [2298, 0]
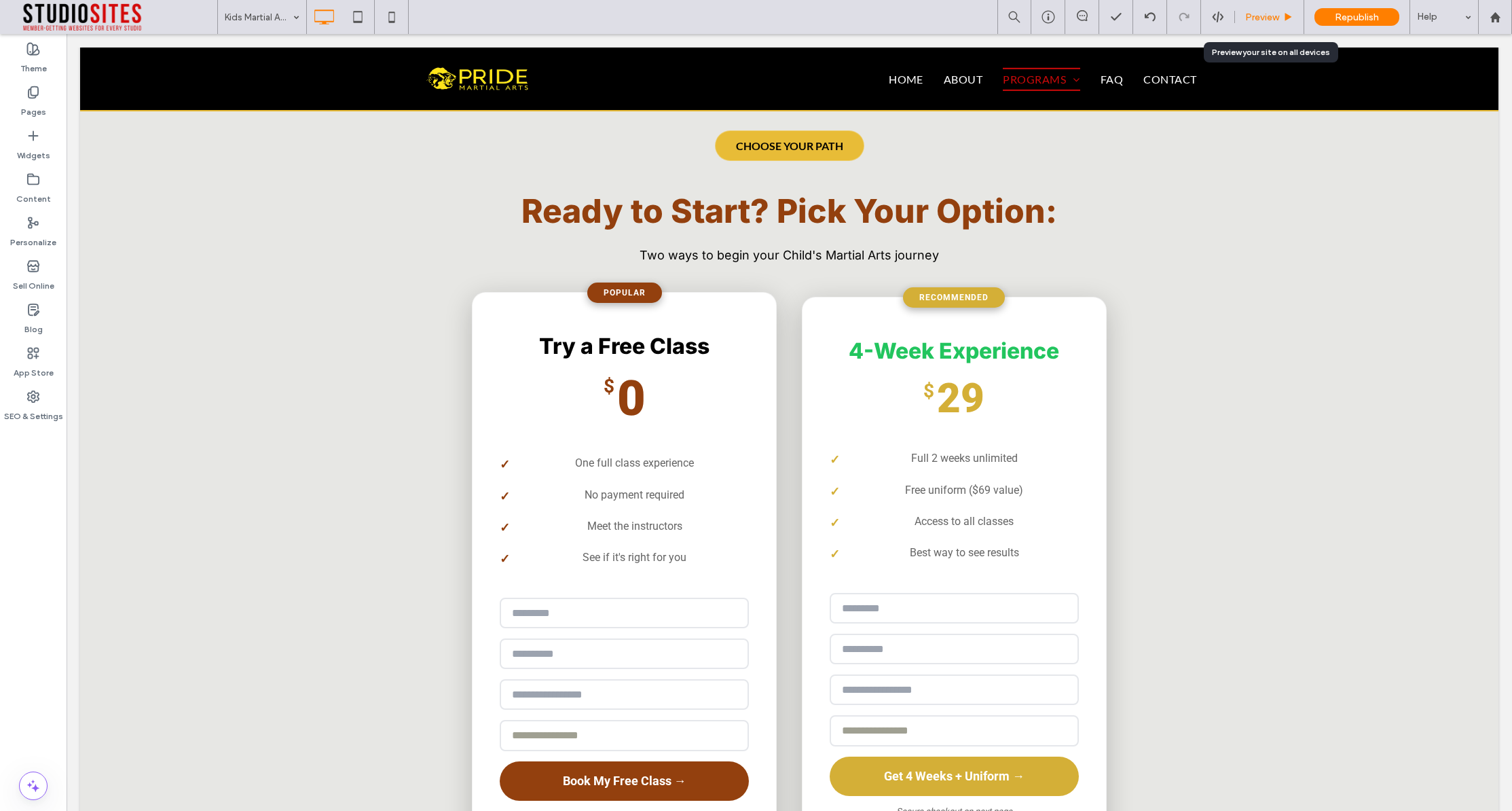
click at [1244, 23] on div "Preview" at bounding box center [1269, 17] width 69 height 34
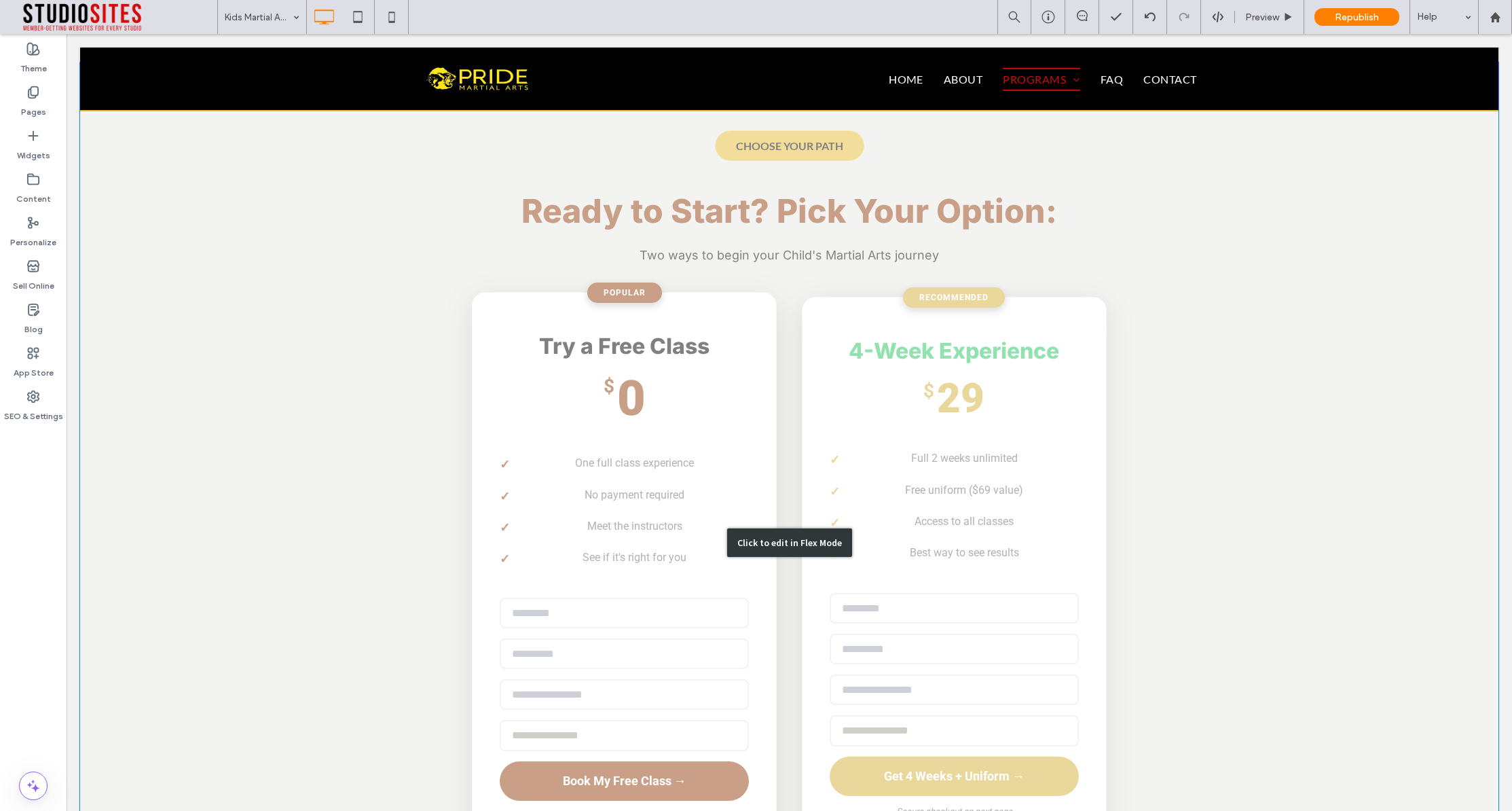
scroll to position [2316, 0]
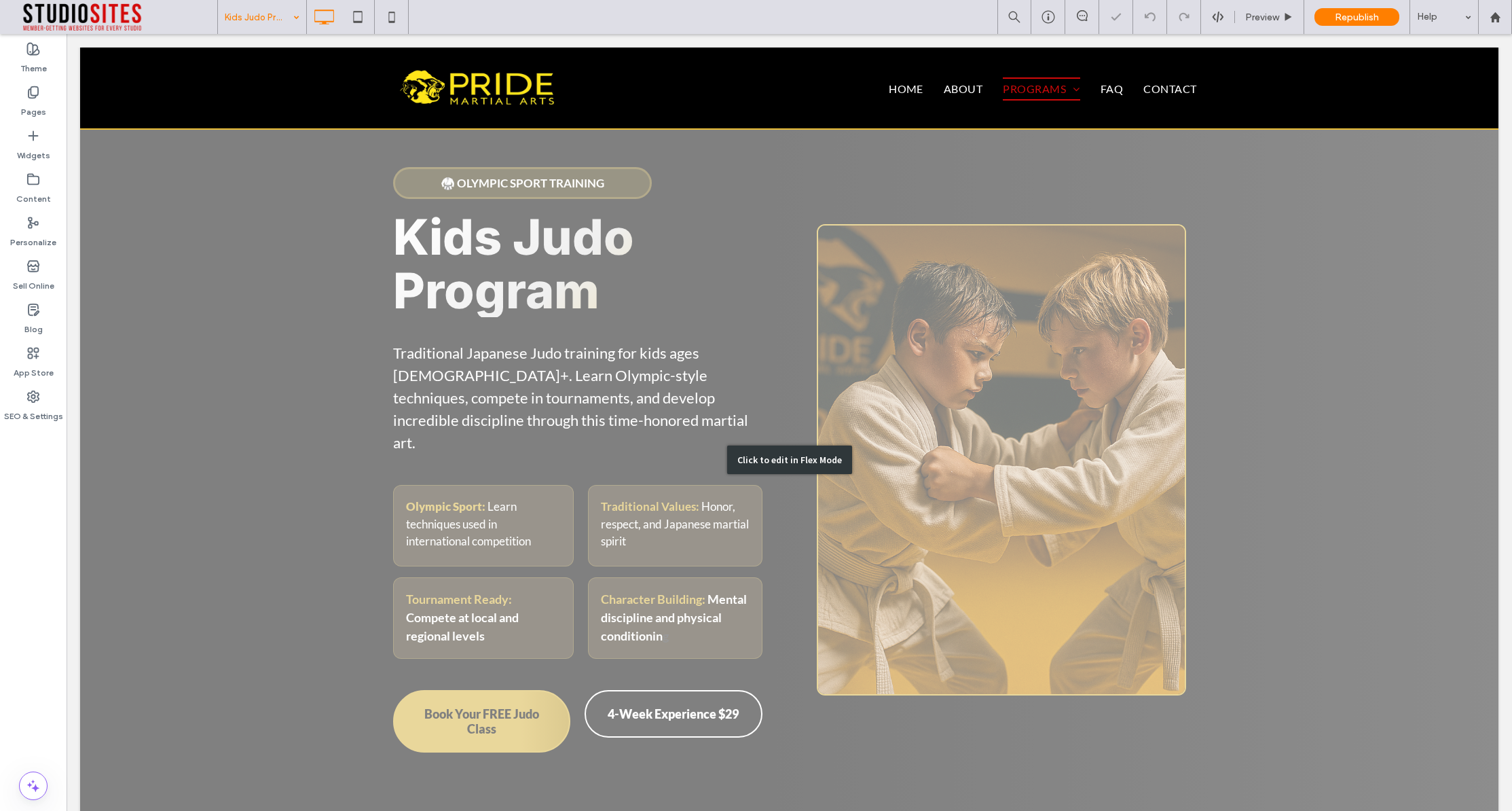
scroll to position [32, 0]
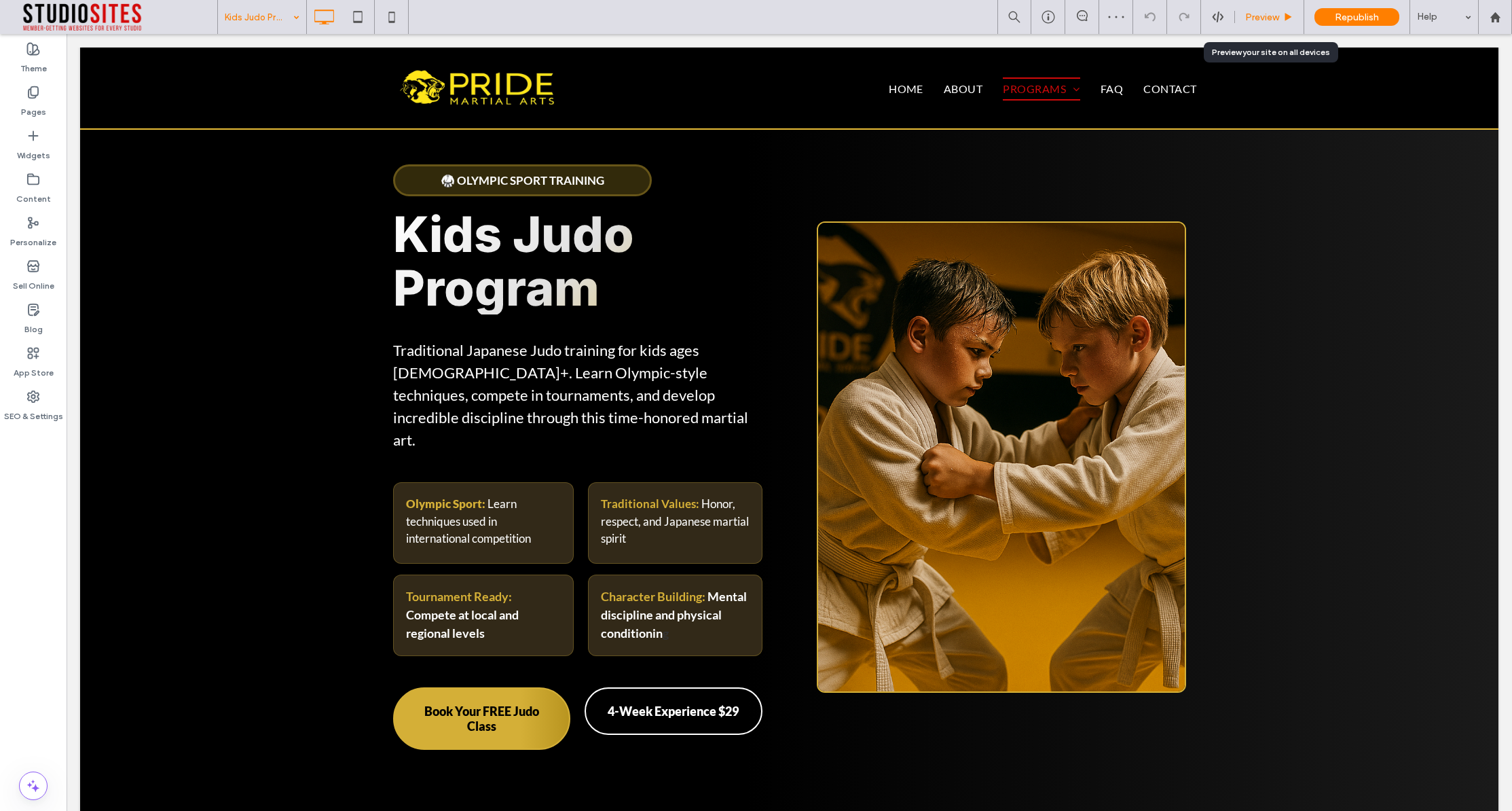
click at [1278, 16] on span "Preview" at bounding box center [1262, 17] width 34 height 12
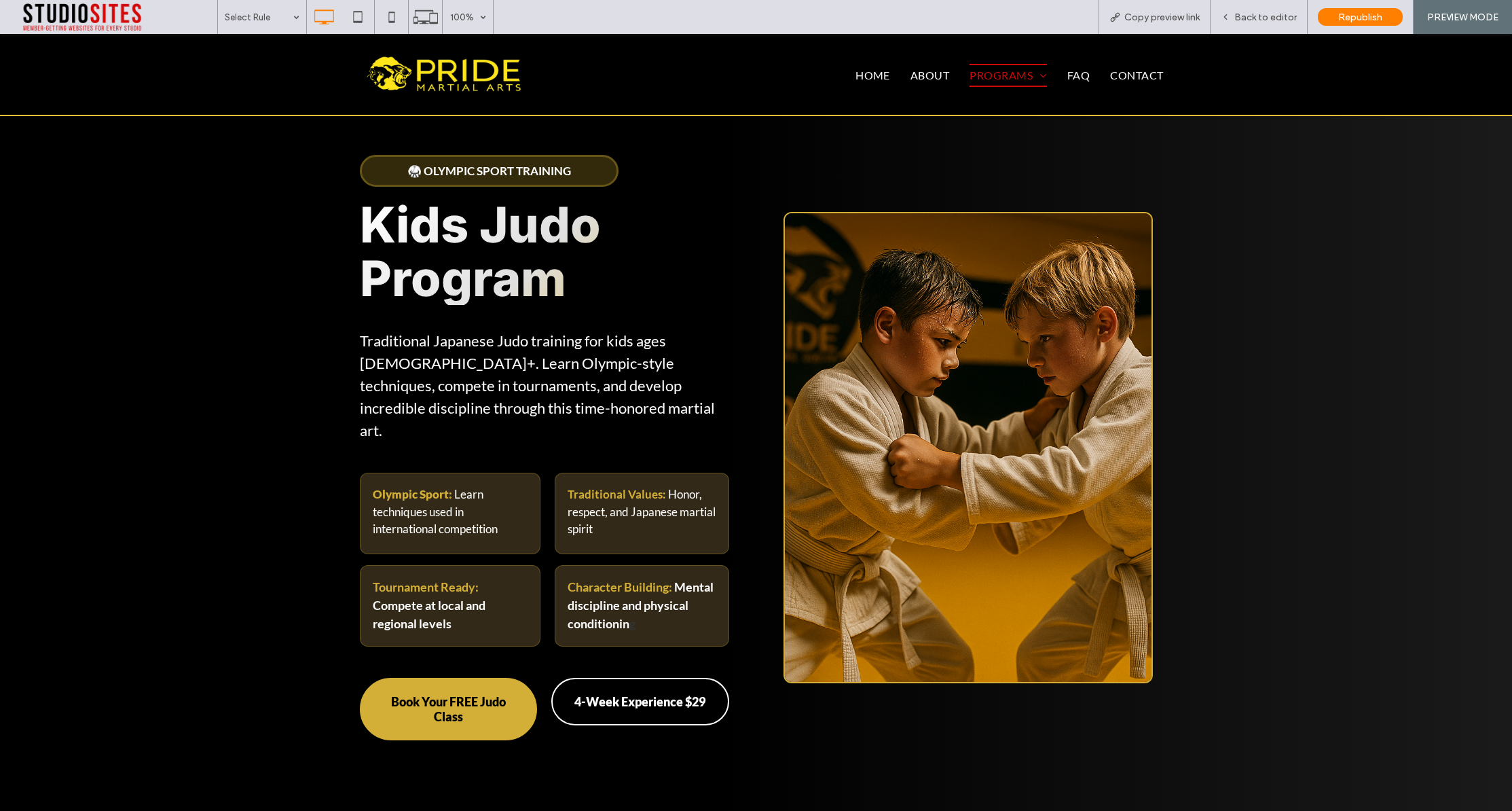
click at [492, 694] on span "Book Your FREE Judo Class" at bounding box center [448, 709] width 145 height 30
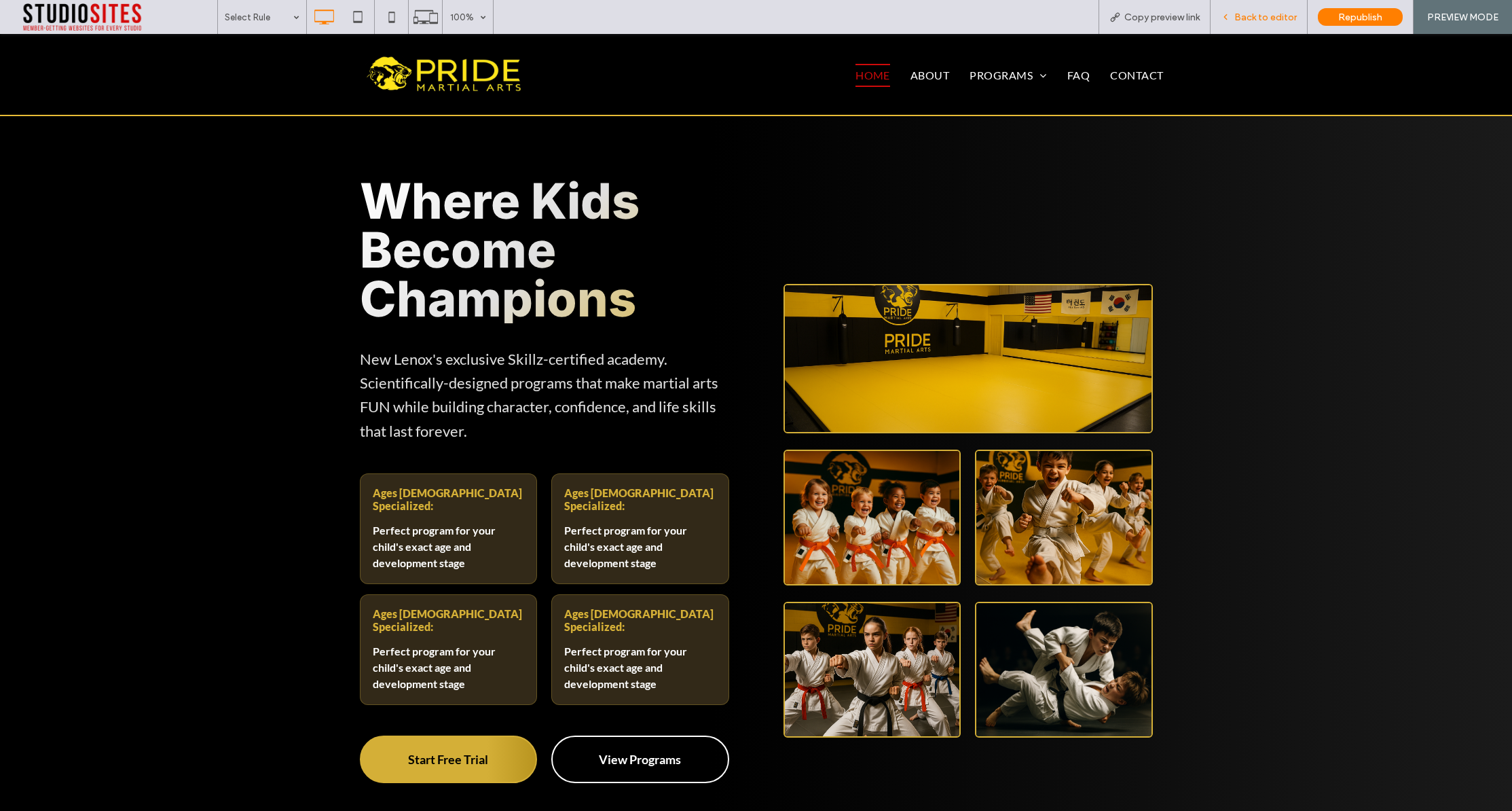
click at [1264, 19] on span "Back to editor" at bounding box center [1266, 17] width 63 height 12
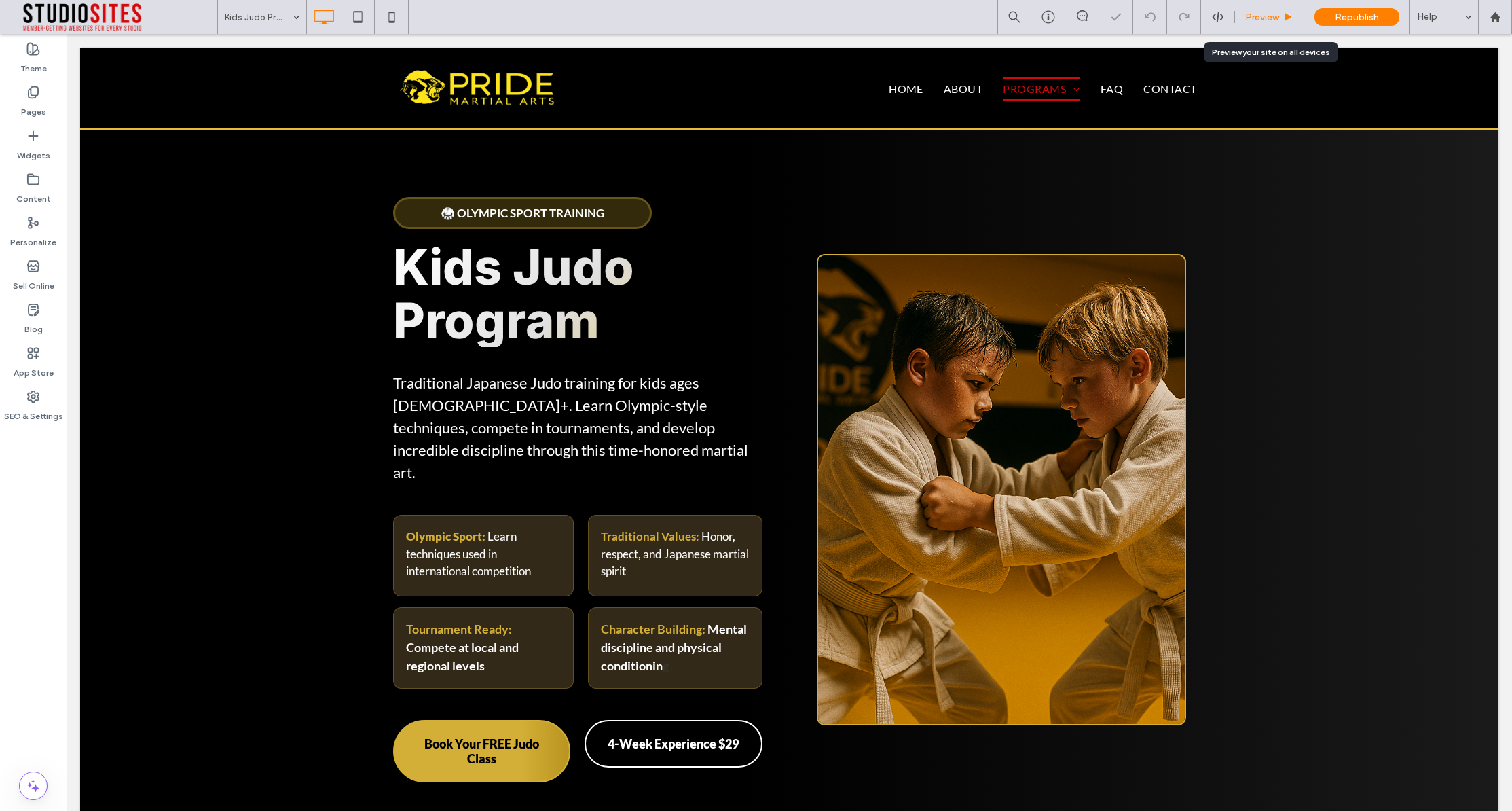
click at [1259, 21] on span "Preview" at bounding box center [1262, 17] width 34 height 12
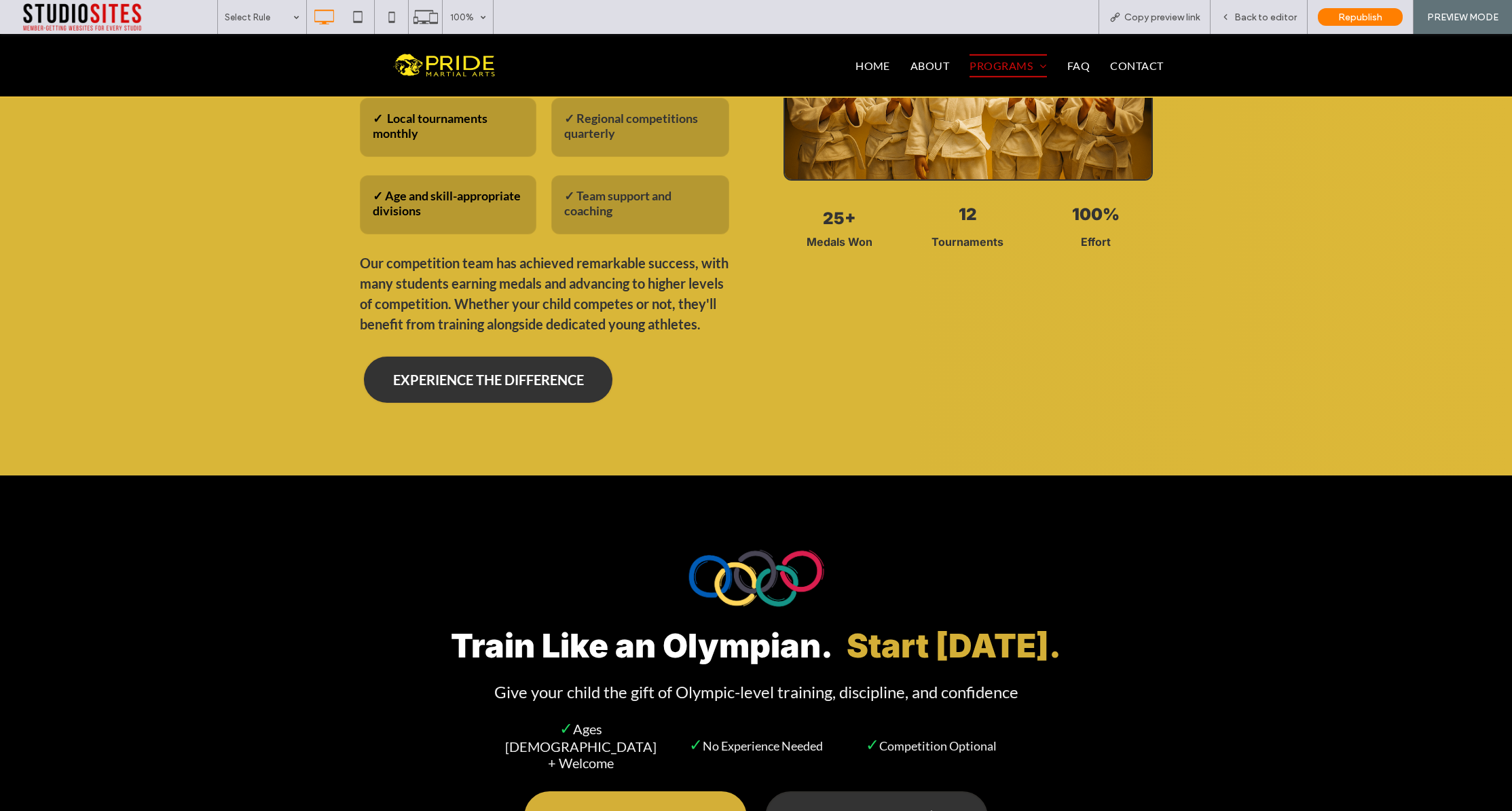
scroll to position [5091, 0]
